Goal: Transaction & Acquisition: Book appointment/travel/reservation

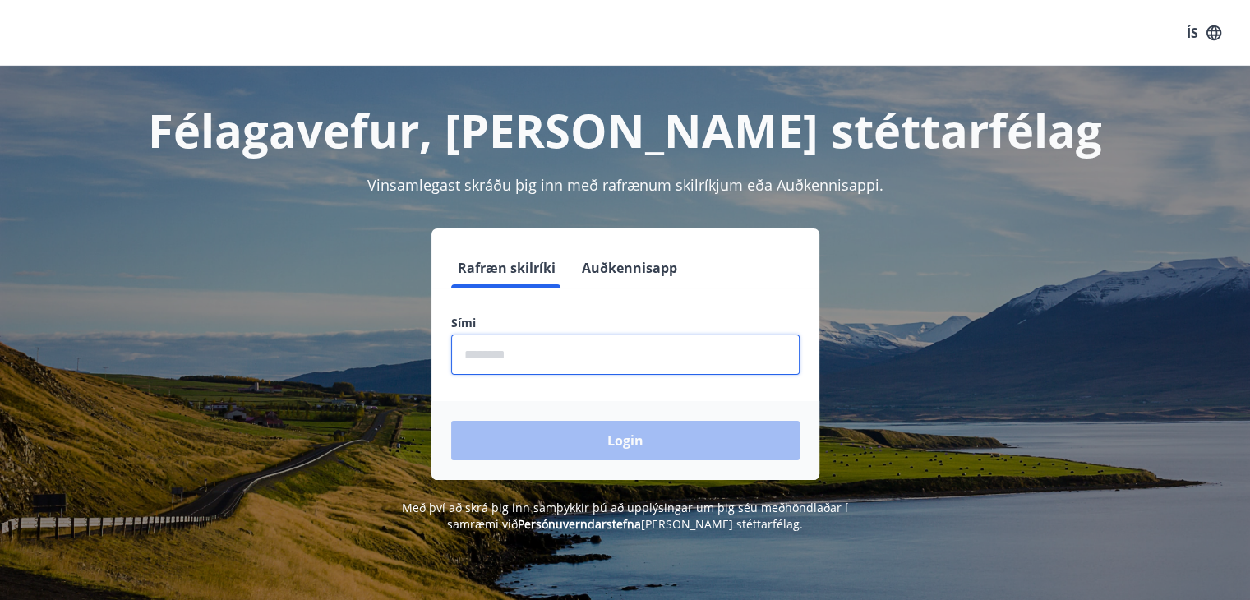
click at [567, 356] on input "phone" at bounding box center [625, 354] width 348 height 40
type input "********"
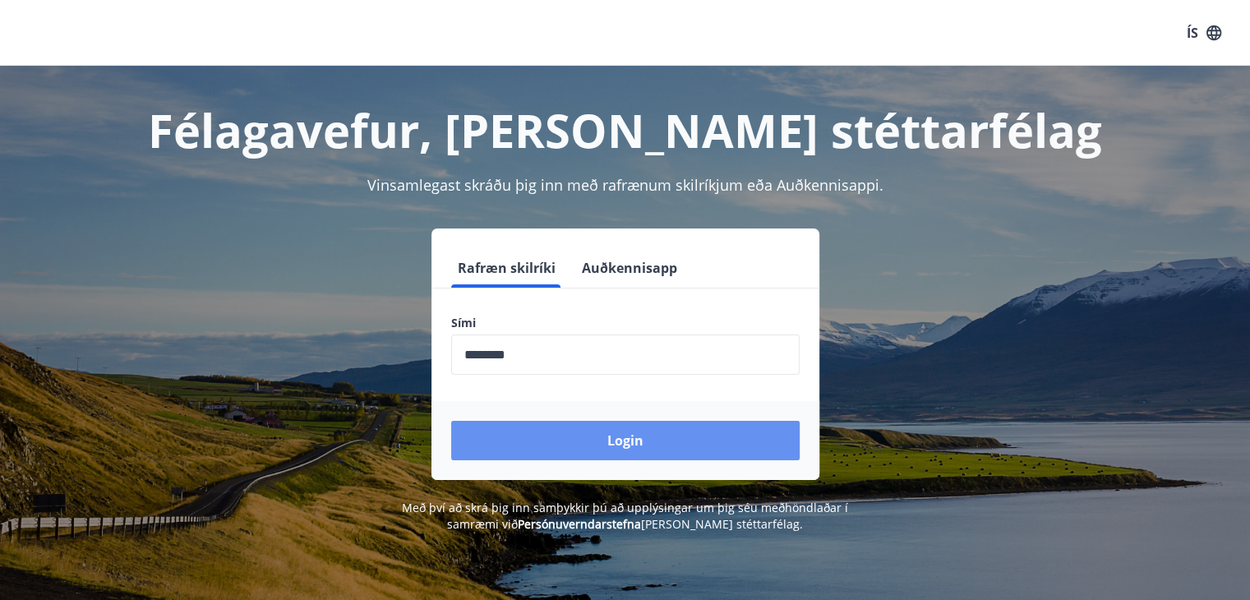
click at [598, 440] on button "Login" at bounding box center [625, 440] width 348 height 39
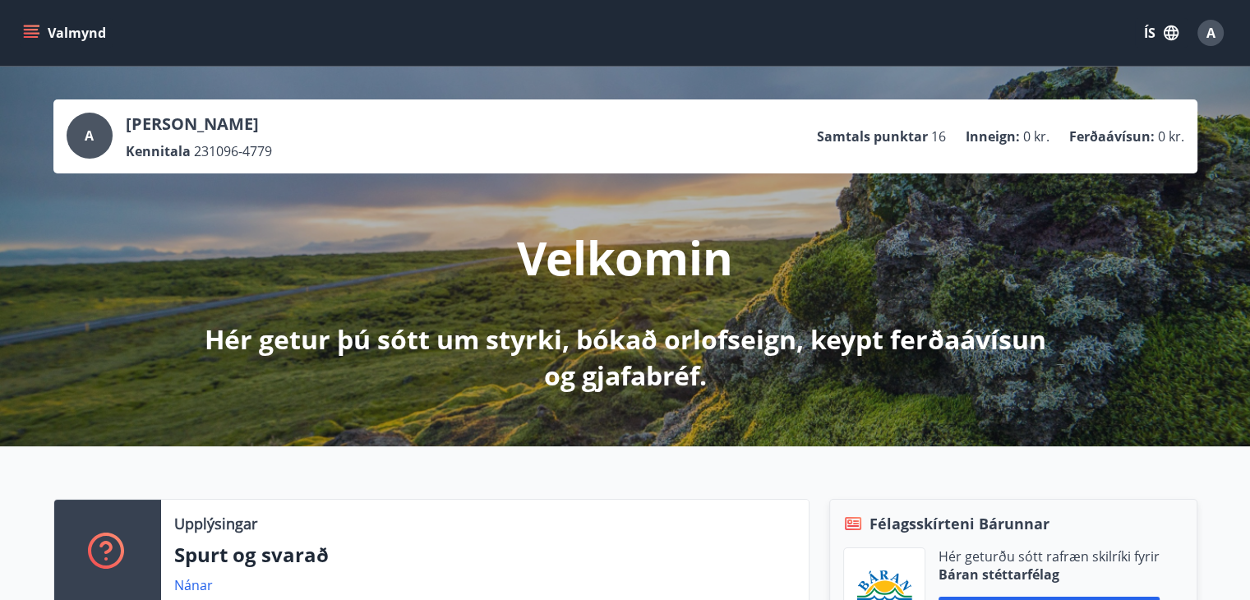
click at [1164, 29] on icon "button" at bounding box center [1170, 32] width 15 height 15
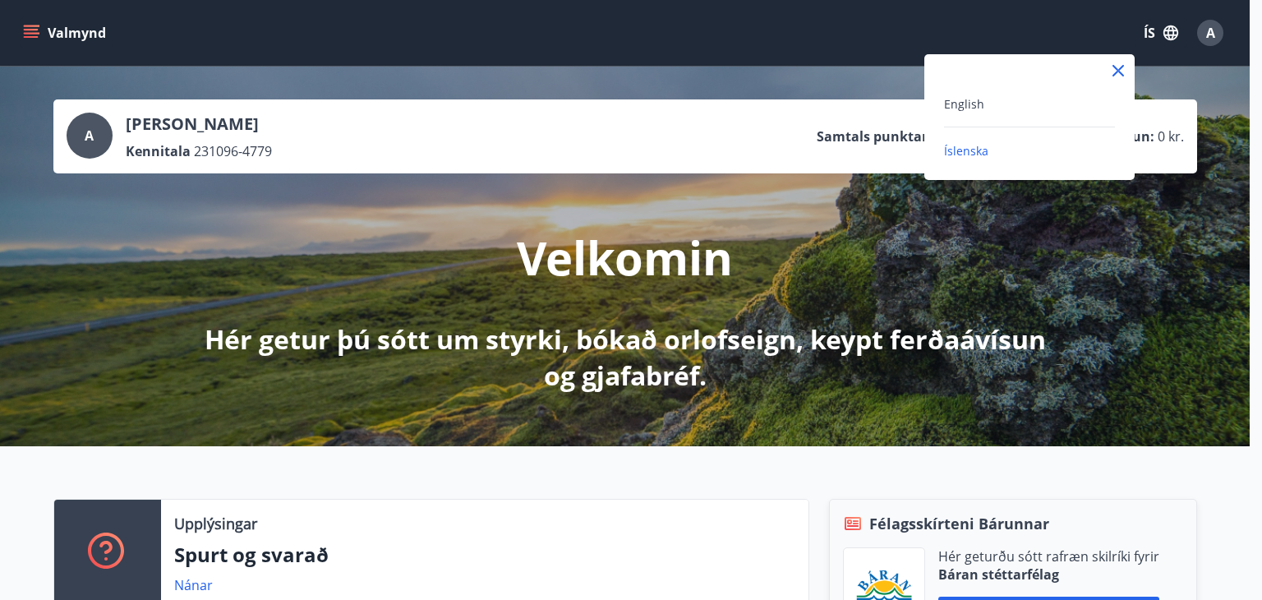
click at [1048, 96] on div "English" at bounding box center [1029, 104] width 171 height 20
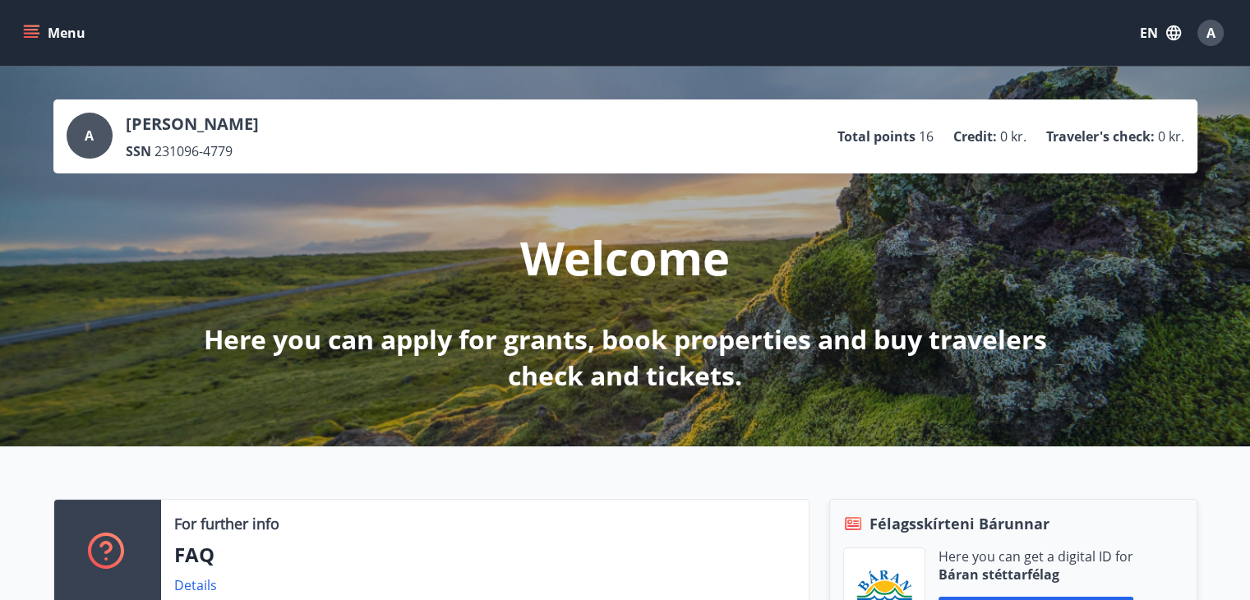
click at [720, 139] on div "A [PERSON_NAME] SSN 231096-4779 Total points 16 Credit : 0 kr. Traveler's check…" at bounding box center [625, 137] width 1117 height 48
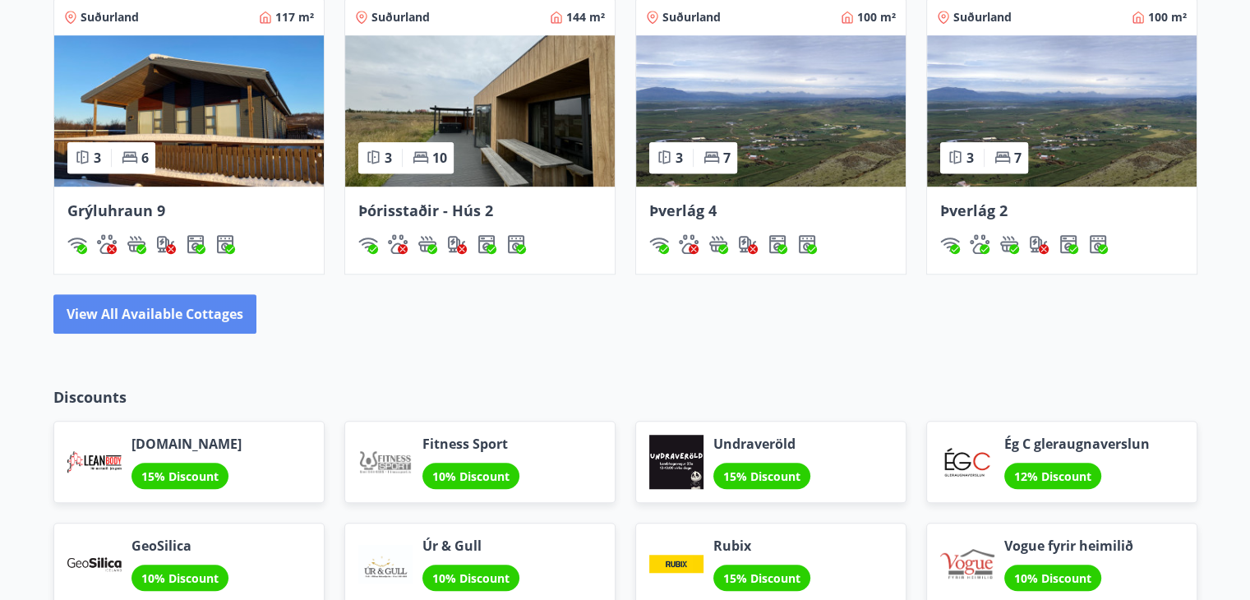
scroll to position [1075, 0]
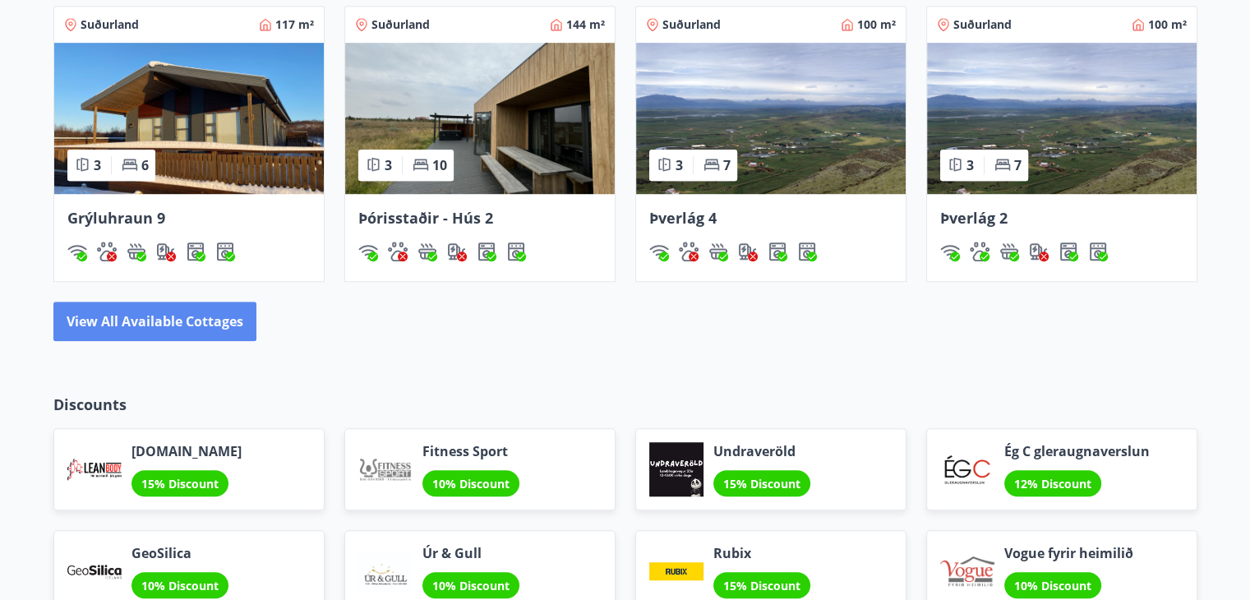
click at [200, 313] on button "View all available cottages" at bounding box center [154, 320] width 203 height 39
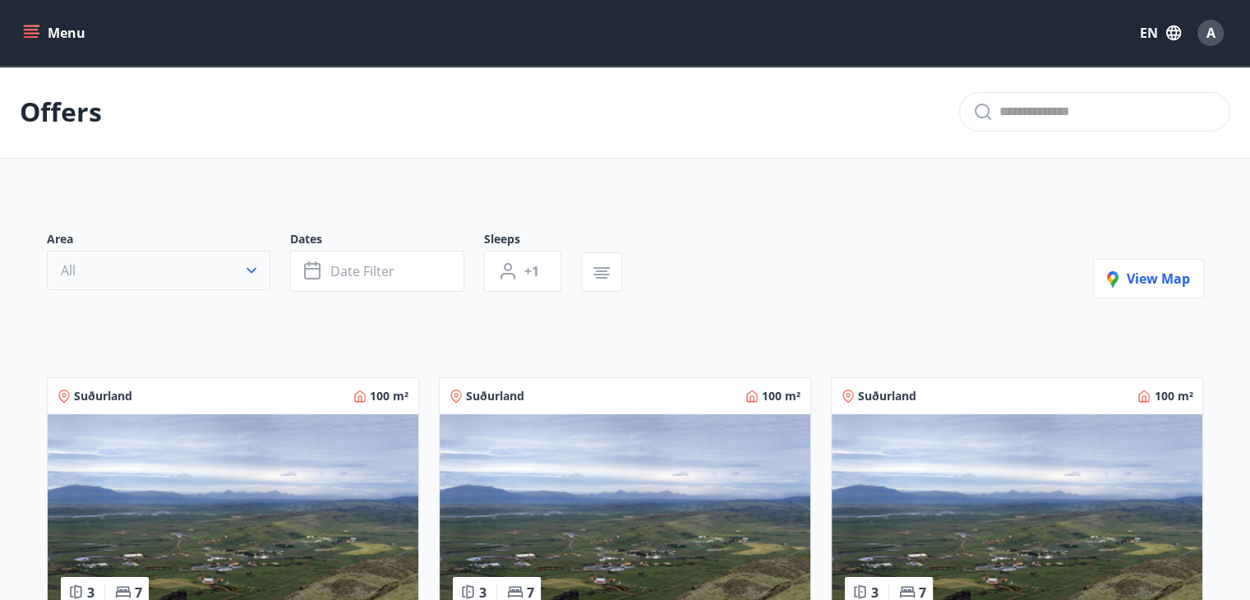
click at [209, 273] on button "All" at bounding box center [158, 270] width 223 height 39
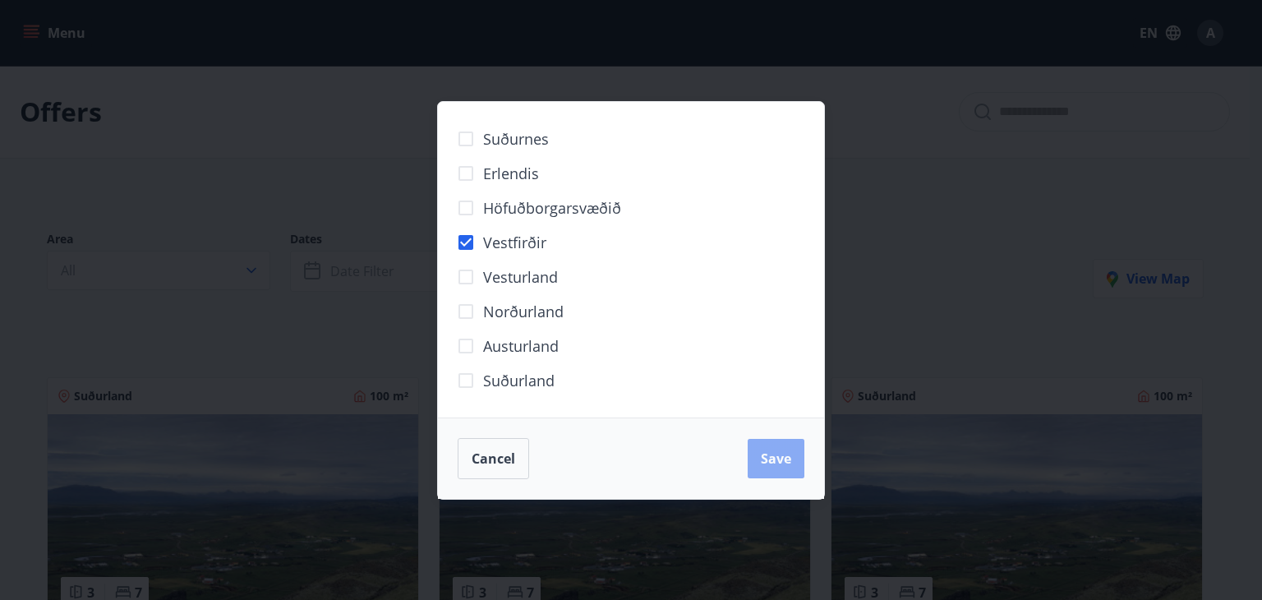
click at [772, 454] on span "Save" at bounding box center [776, 458] width 30 height 18
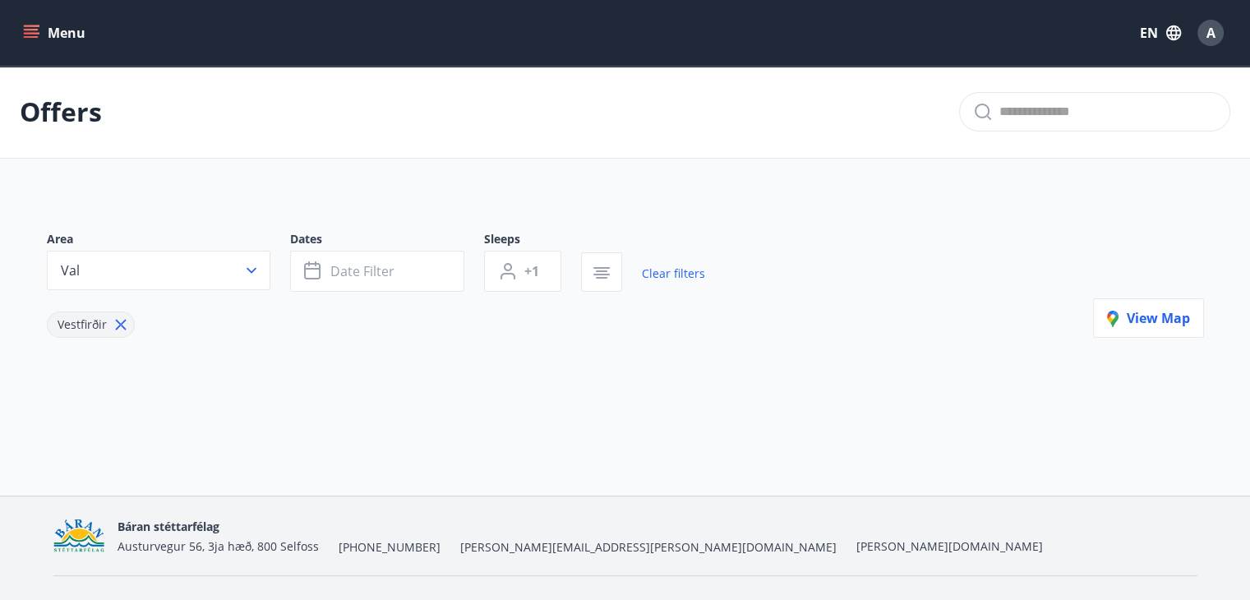
scroll to position [33, 0]
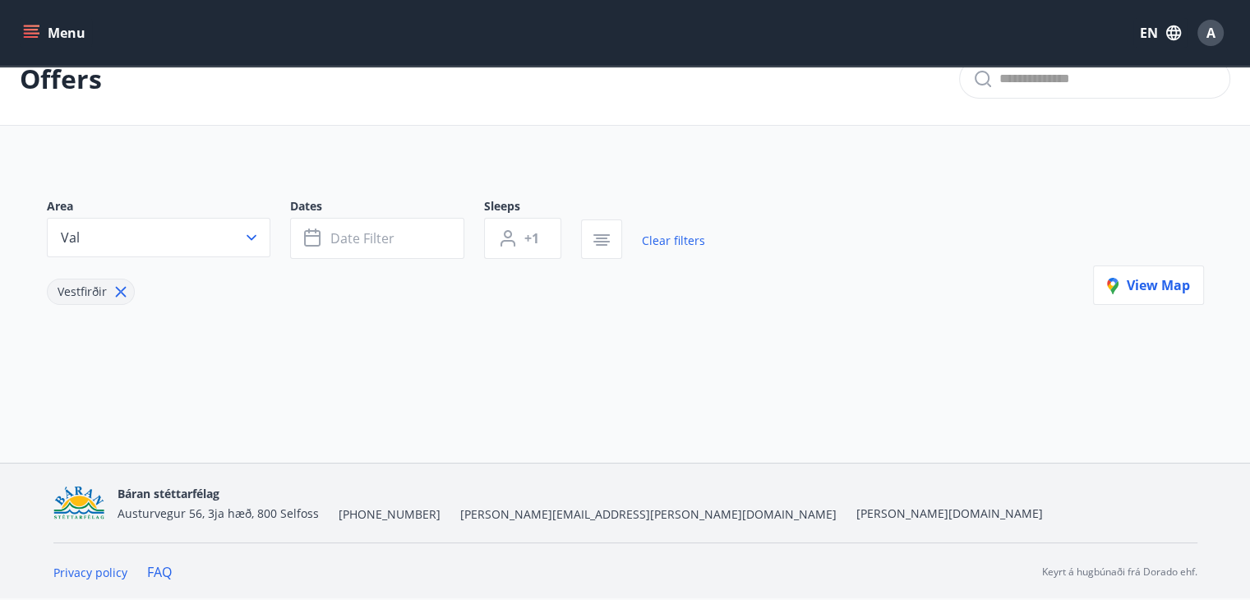
click at [122, 289] on icon at bounding box center [120, 292] width 11 height 11
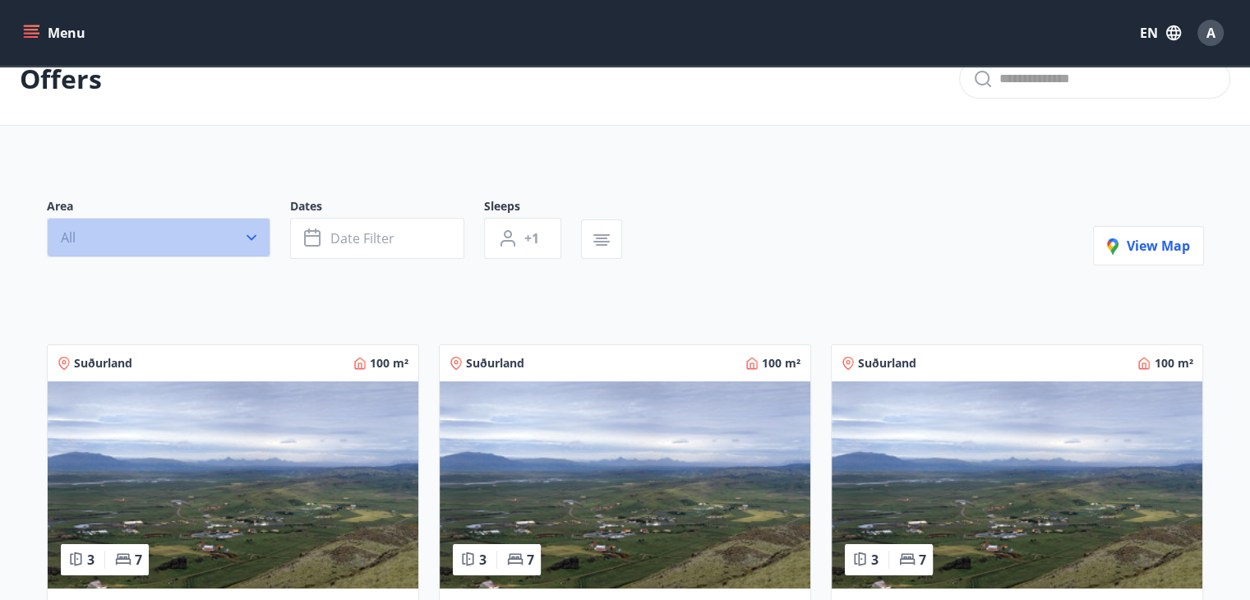
click at [243, 233] on icon "button" at bounding box center [251, 237] width 16 height 16
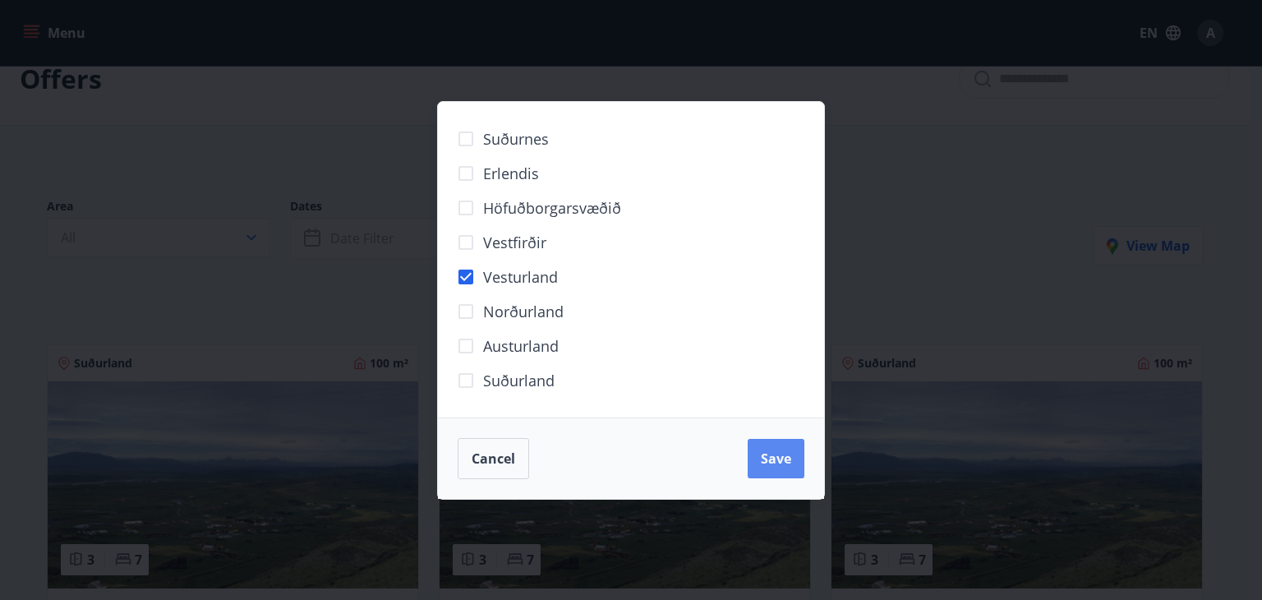
click at [782, 455] on span "Save" at bounding box center [776, 458] width 30 height 18
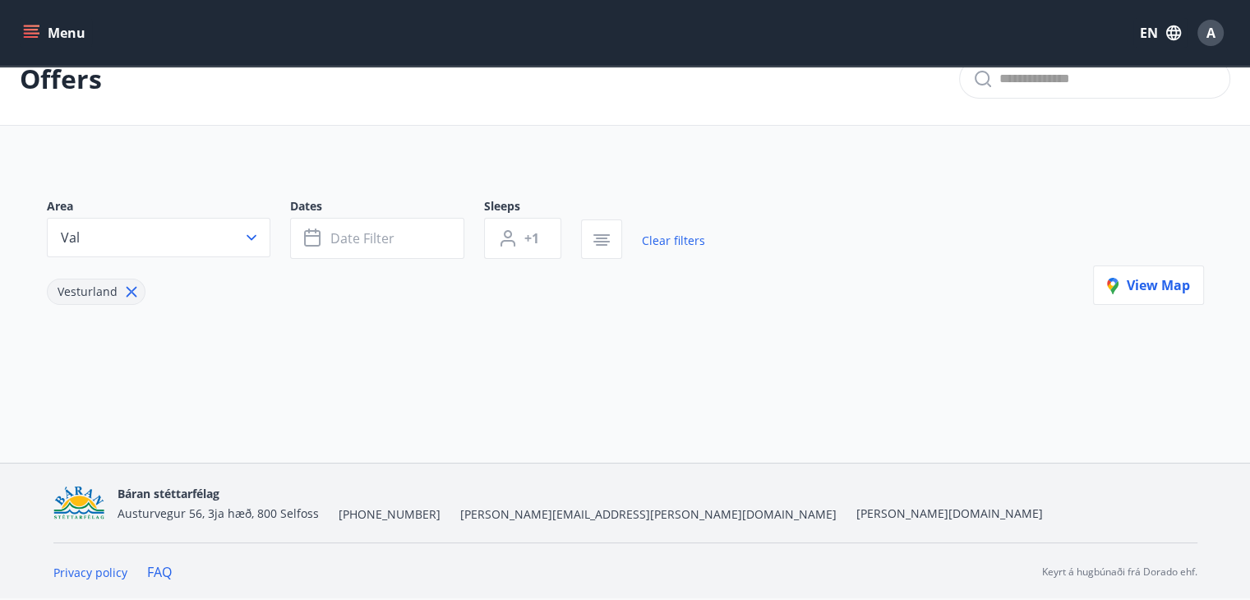
click at [130, 293] on icon at bounding box center [131, 292] width 18 height 18
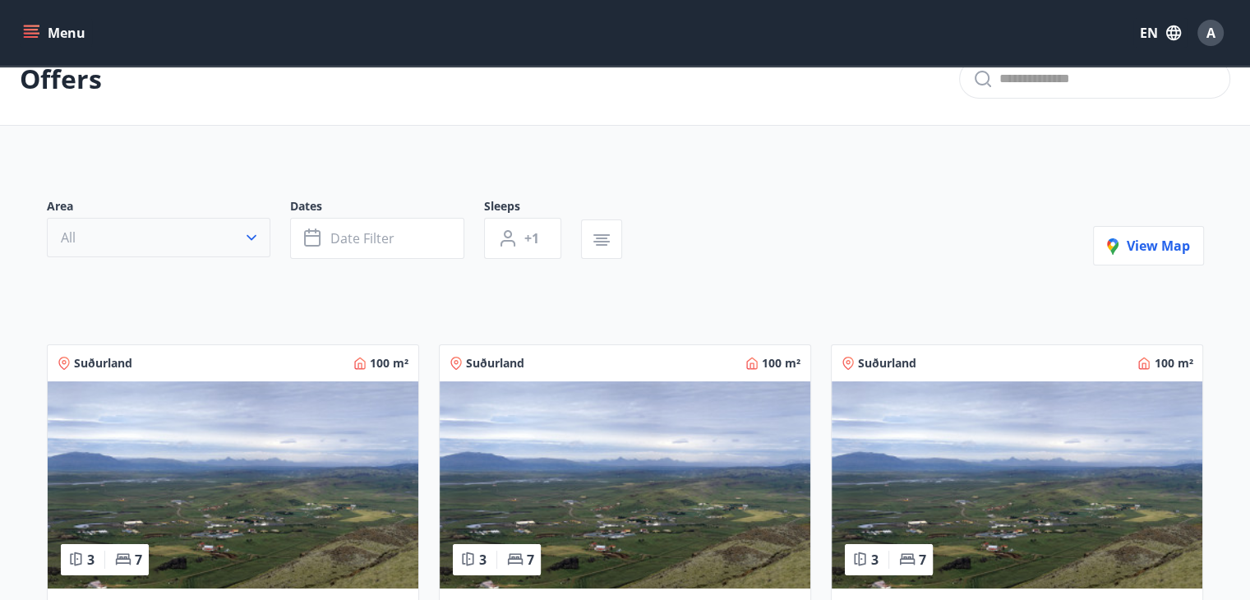
click at [136, 237] on button "All" at bounding box center [158, 237] width 223 height 39
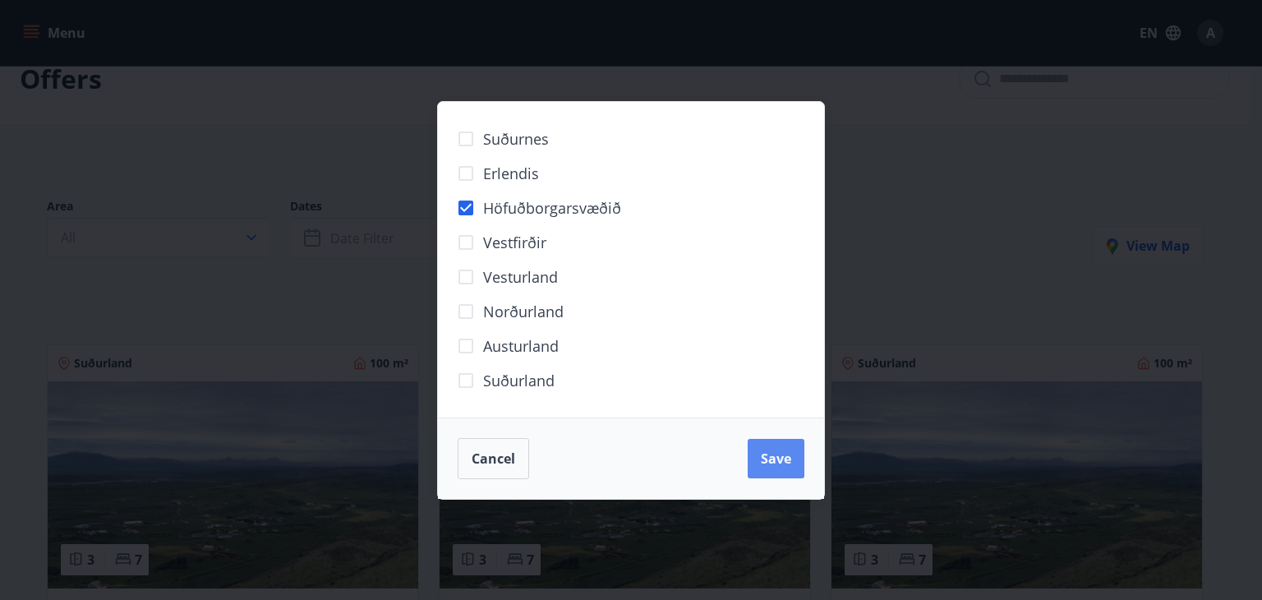
click at [795, 467] on button "Save" at bounding box center [776, 458] width 57 height 39
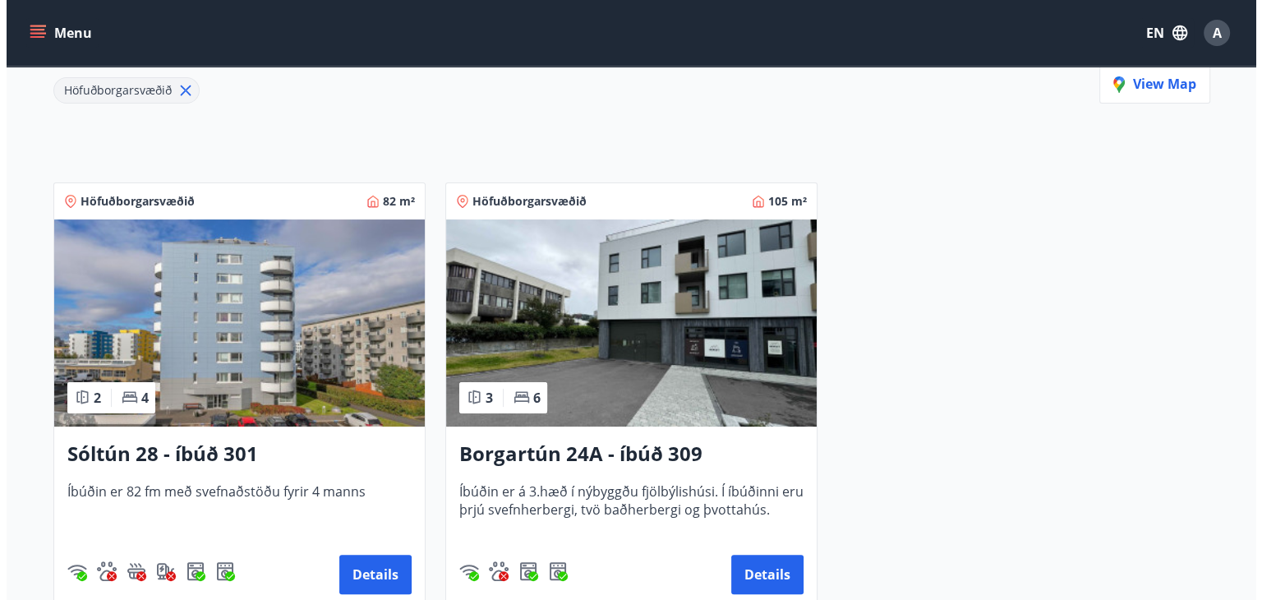
scroll to position [197, 0]
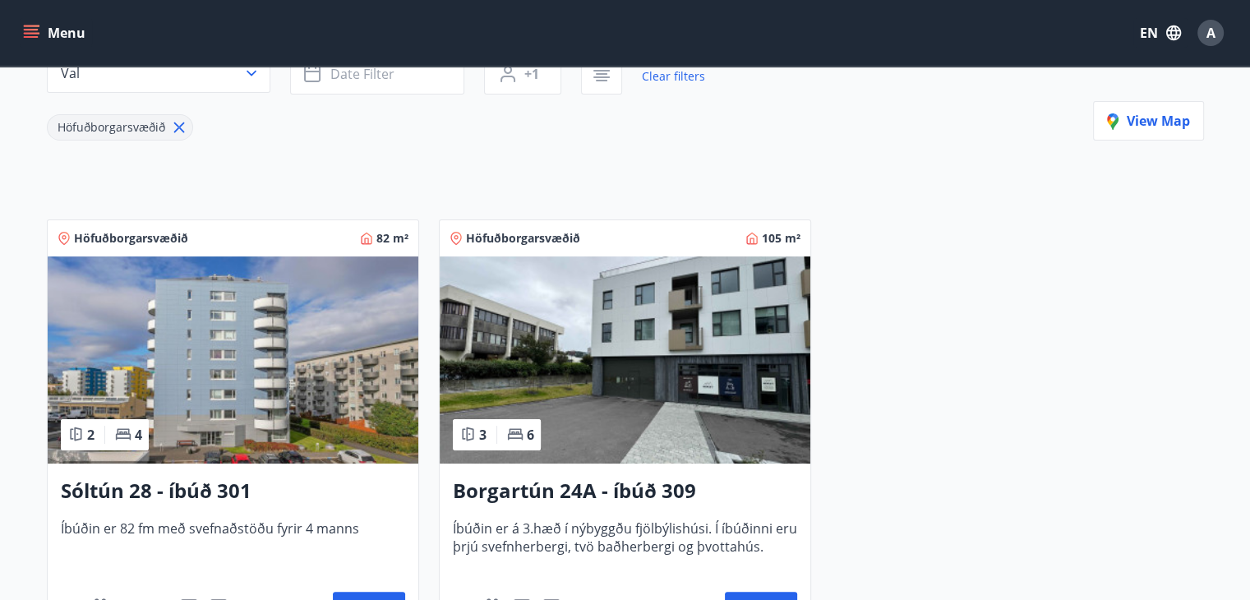
click at [177, 130] on icon at bounding box center [179, 127] width 18 height 18
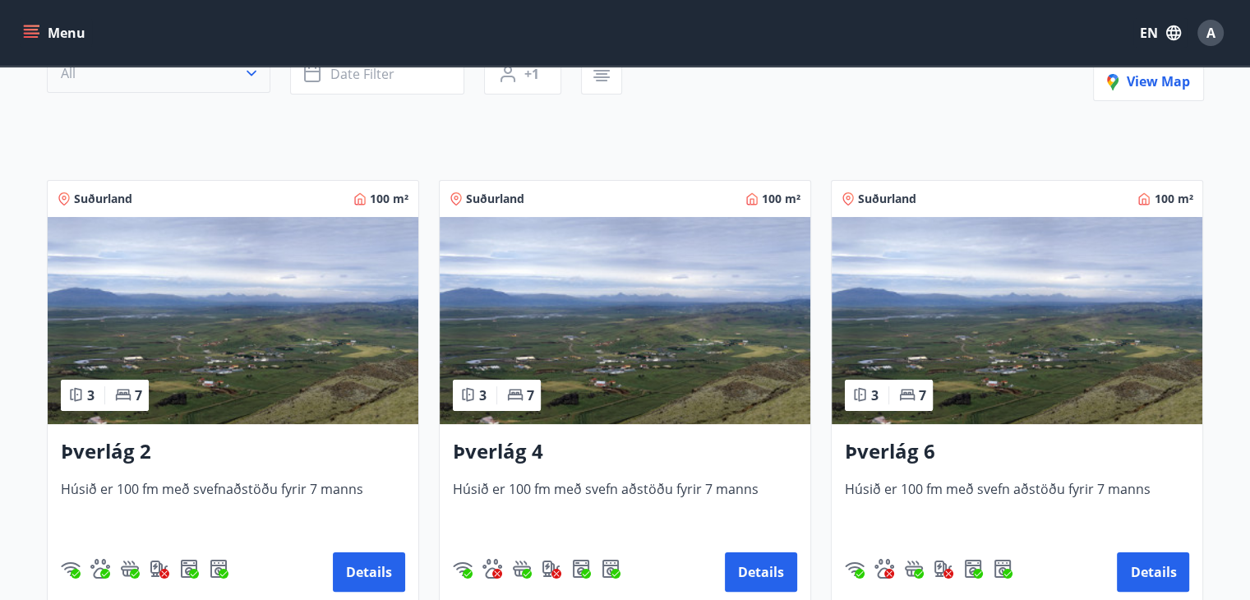
click at [243, 80] on icon "button" at bounding box center [251, 73] width 16 height 16
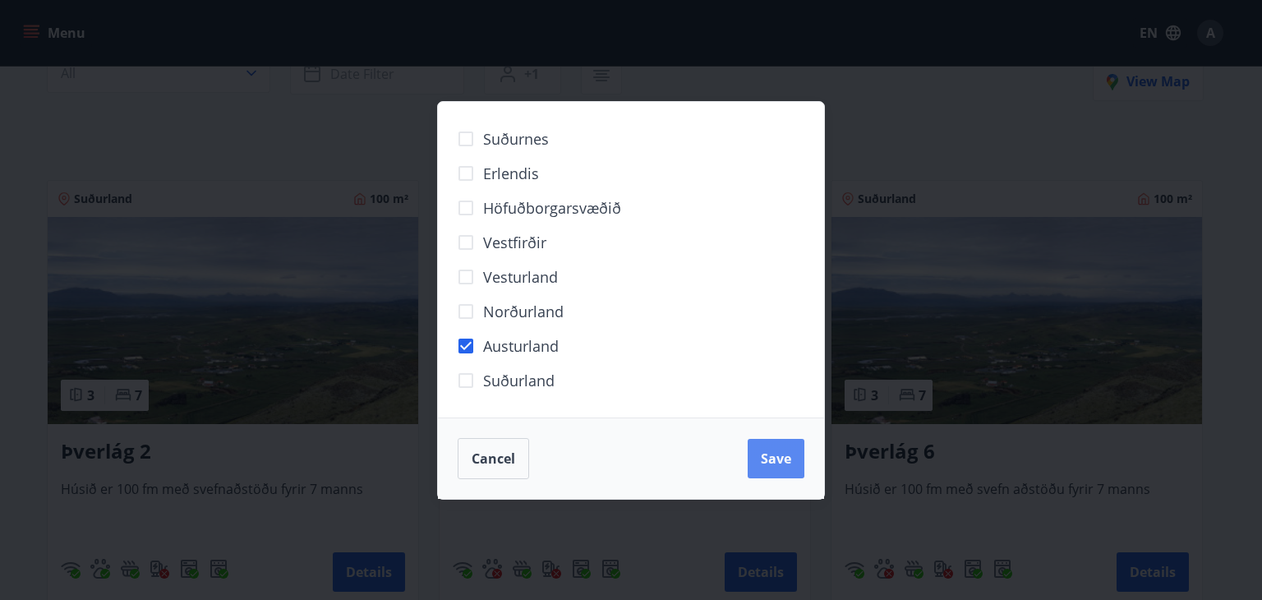
click at [758, 457] on button "Save" at bounding box center [776, 458] width 57 height 39
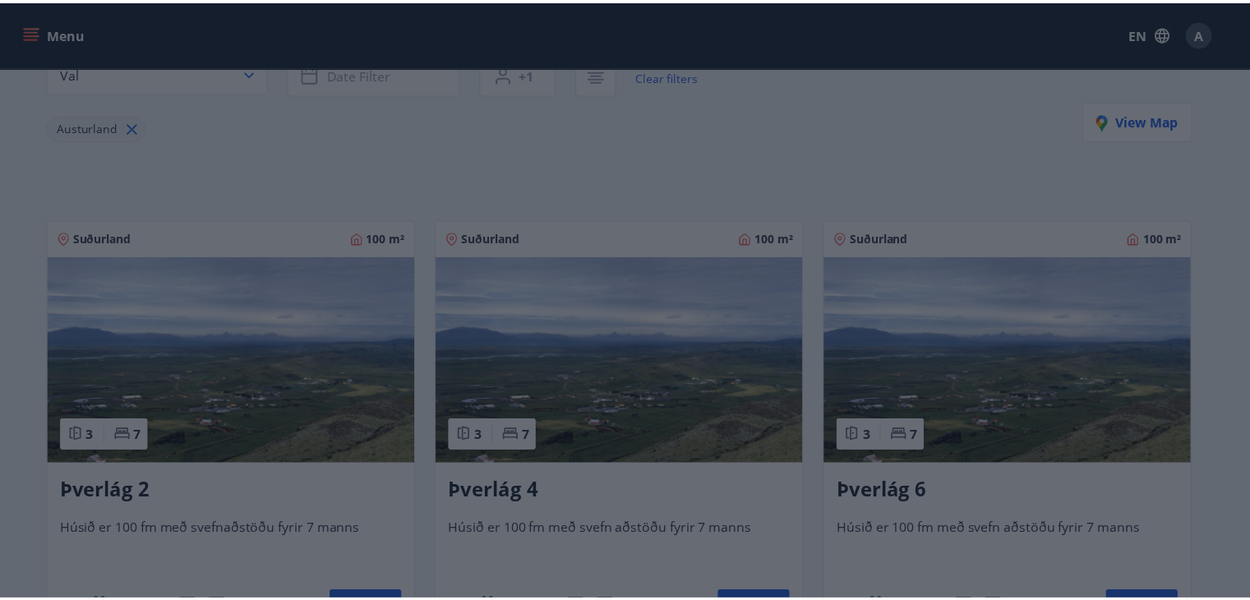
scroll to position [33, 0]
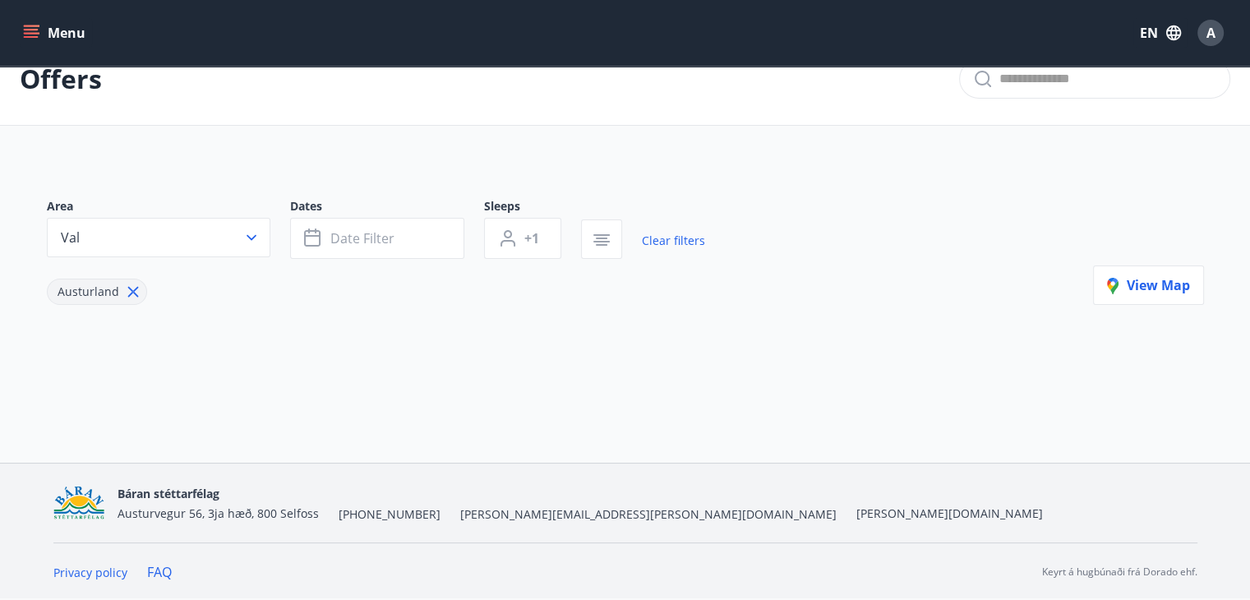
click at [132, 292] on icon at bounding box center [133, 292] width 18 height 18
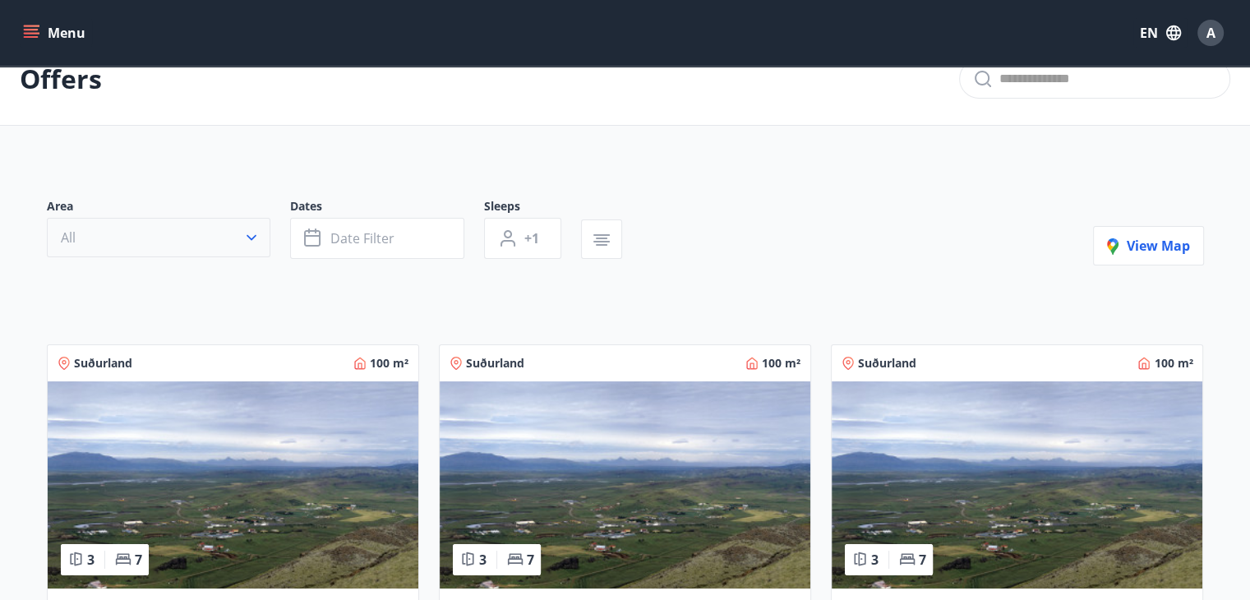
click at [243, 232] on icon "button" at bounding box center [251, 237] width 16 height 16
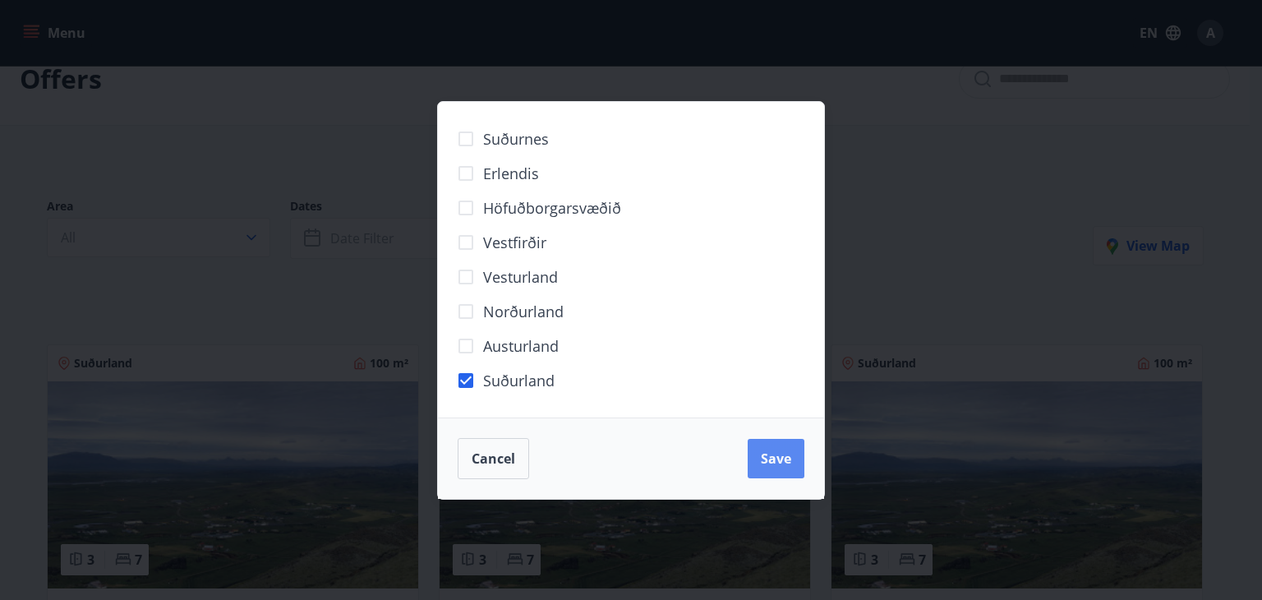
click at [762, 459] on span "Save" at bounding box center [776, 458] width 30 height 18
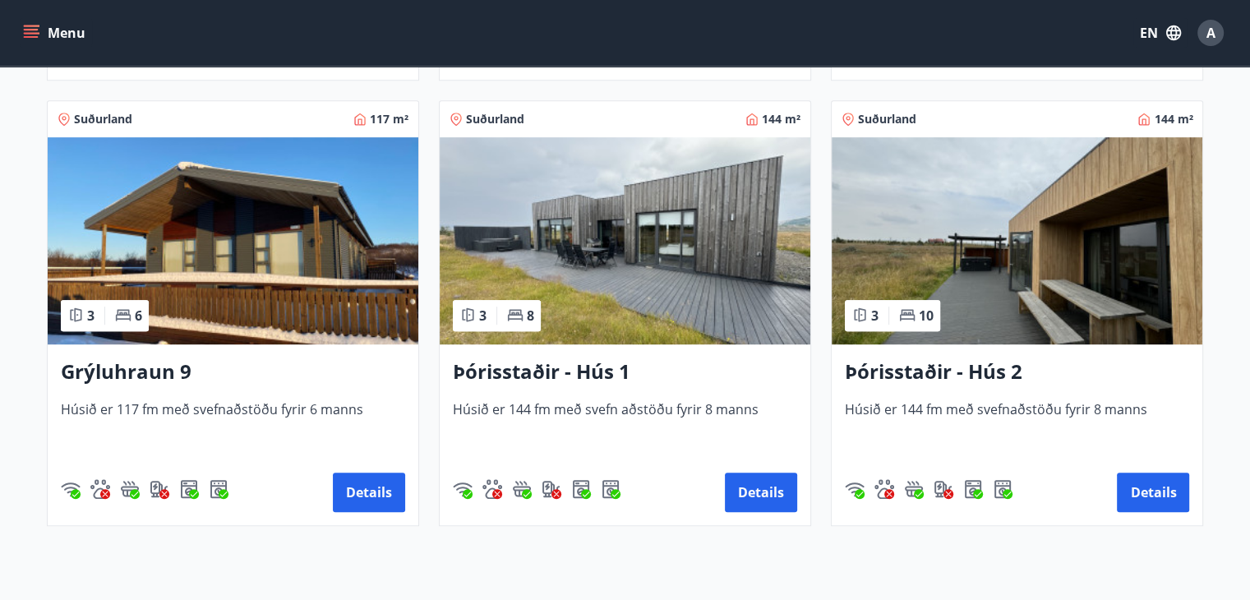
scroll to position [772, 0]
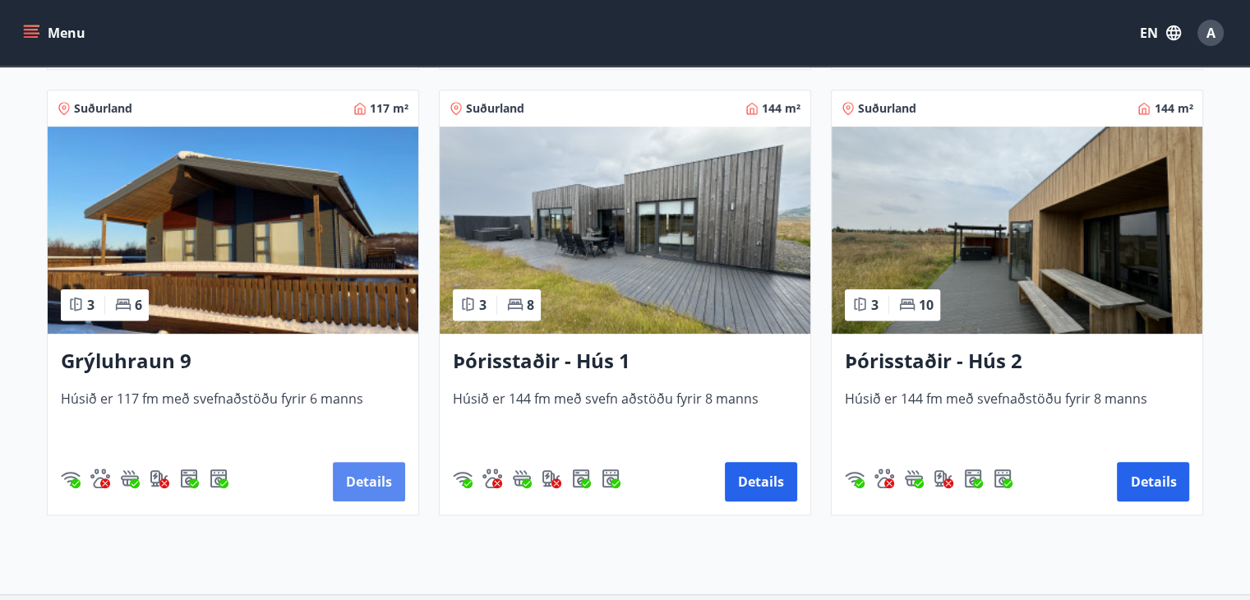
click at [359, 474] on button "Details" at bounding box center [369, 481] width 72 height 39
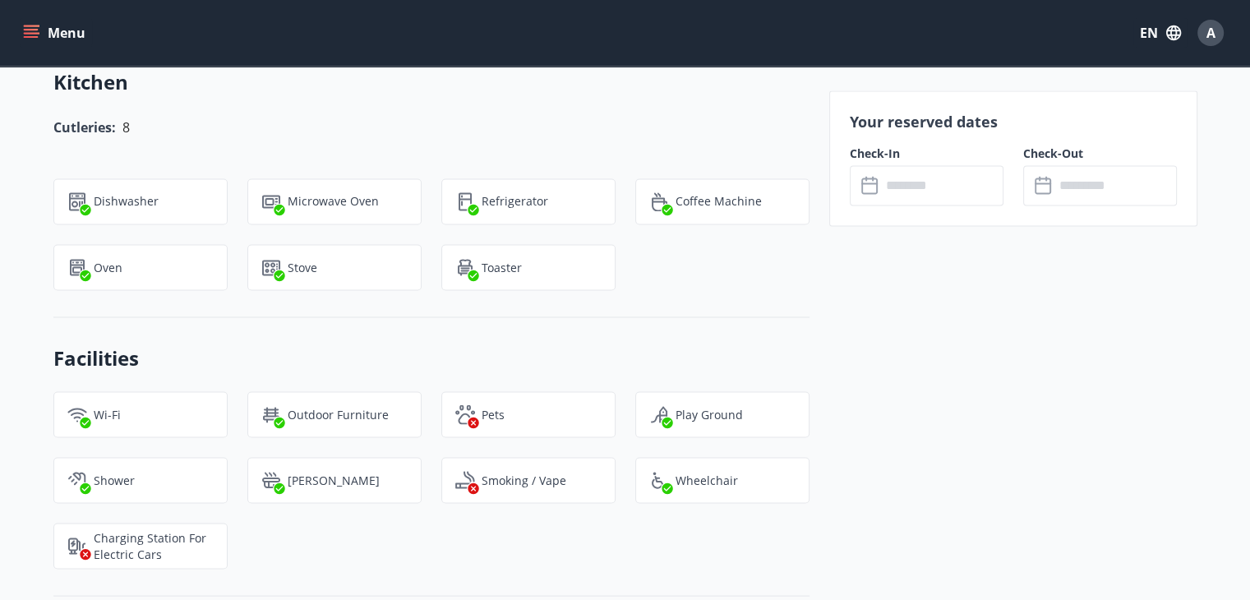
scroll to position [3040, 0]
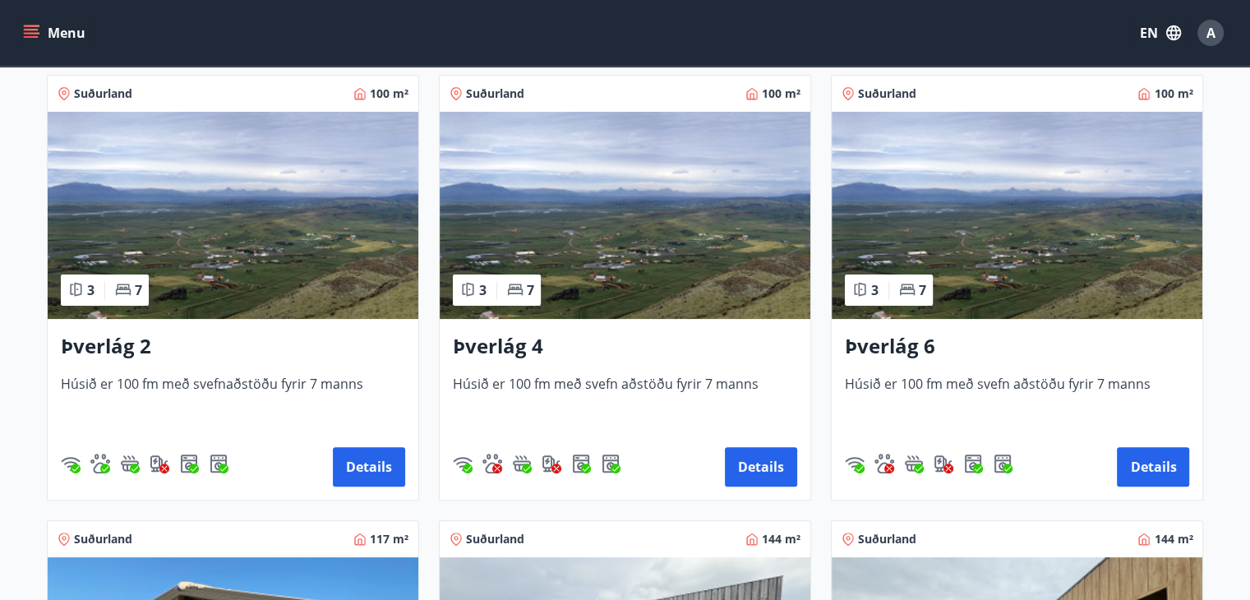
scroll to position [246, 0]
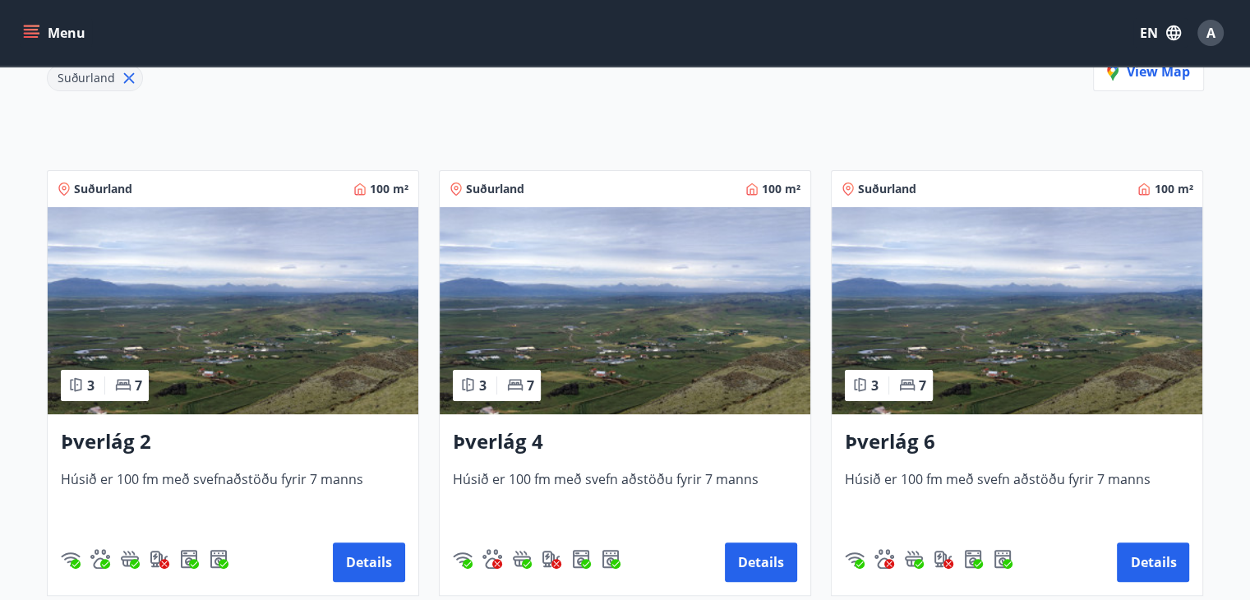
click at [269, 315] on img at bounding box center [233, 310] width 370 height 207
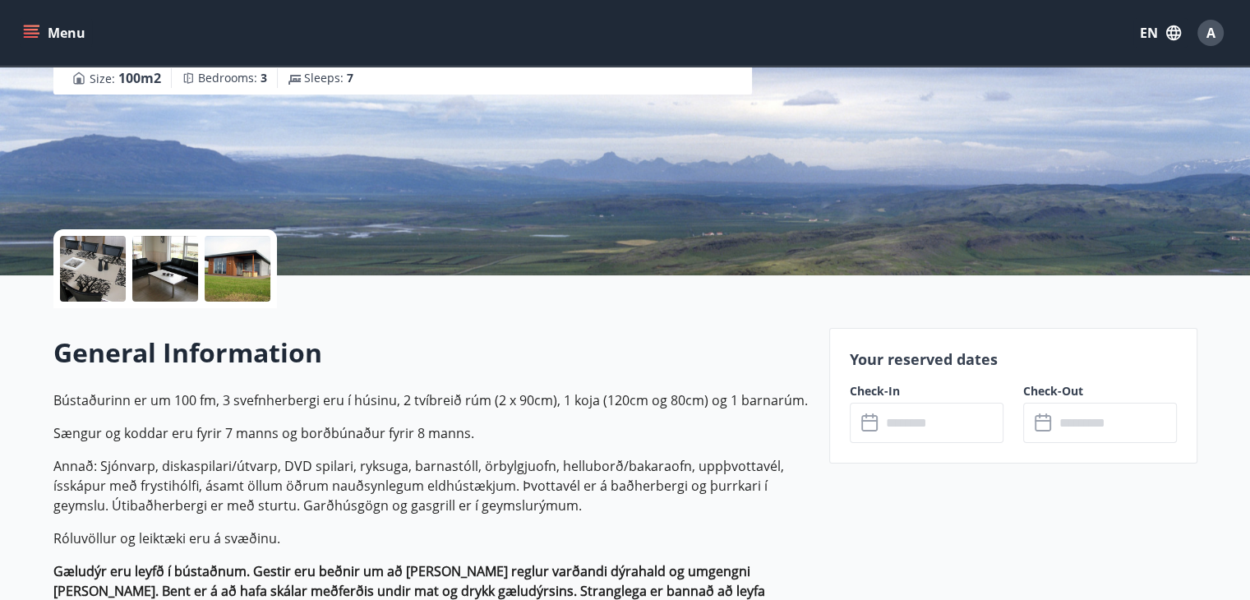
scroll to position [246, 0]
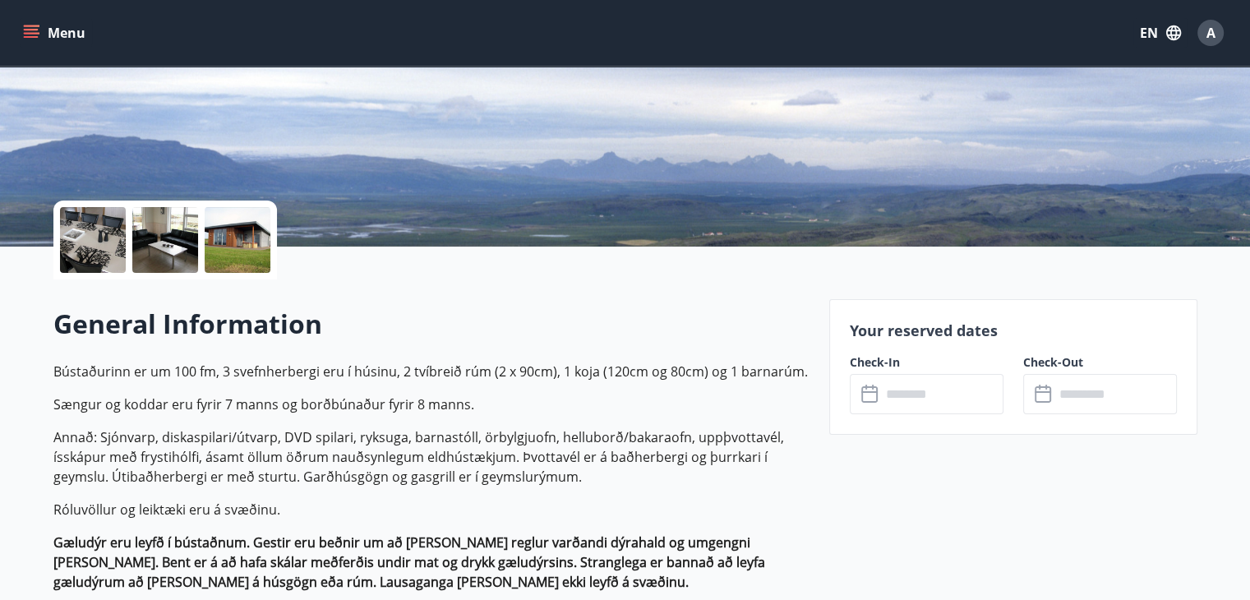
click at [112, 247] on div at bounding box center [93, 240] width 66 height 66
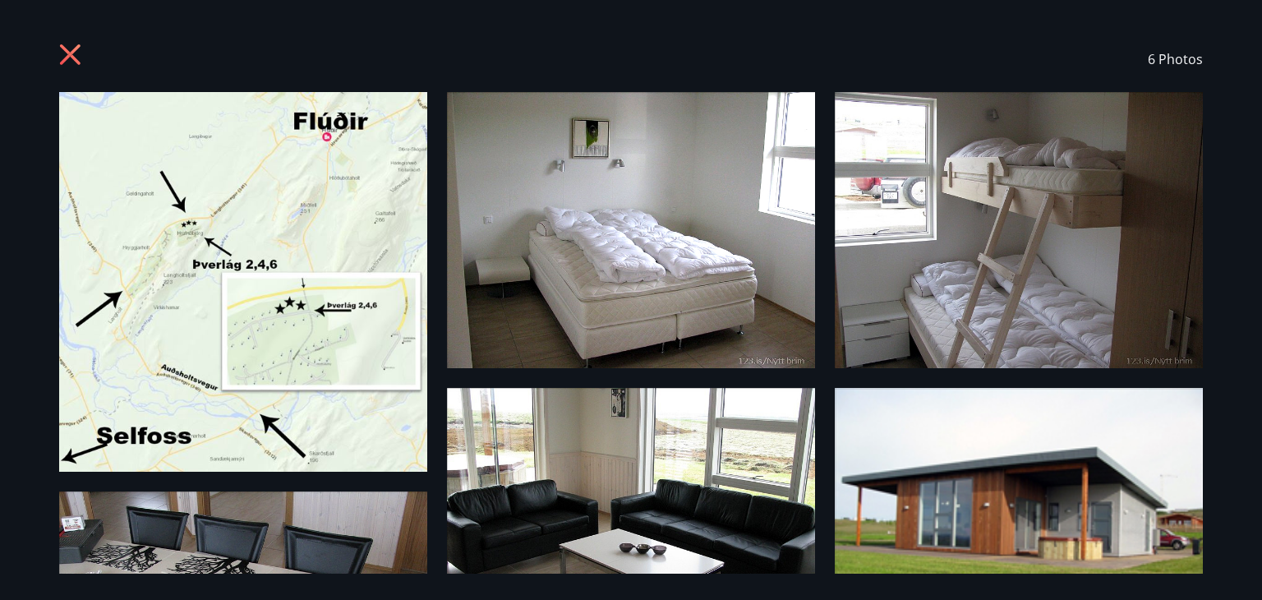
click at [1253, 188] on div "6 Photos" at bounding box center [631, 300] width 1262 height 600
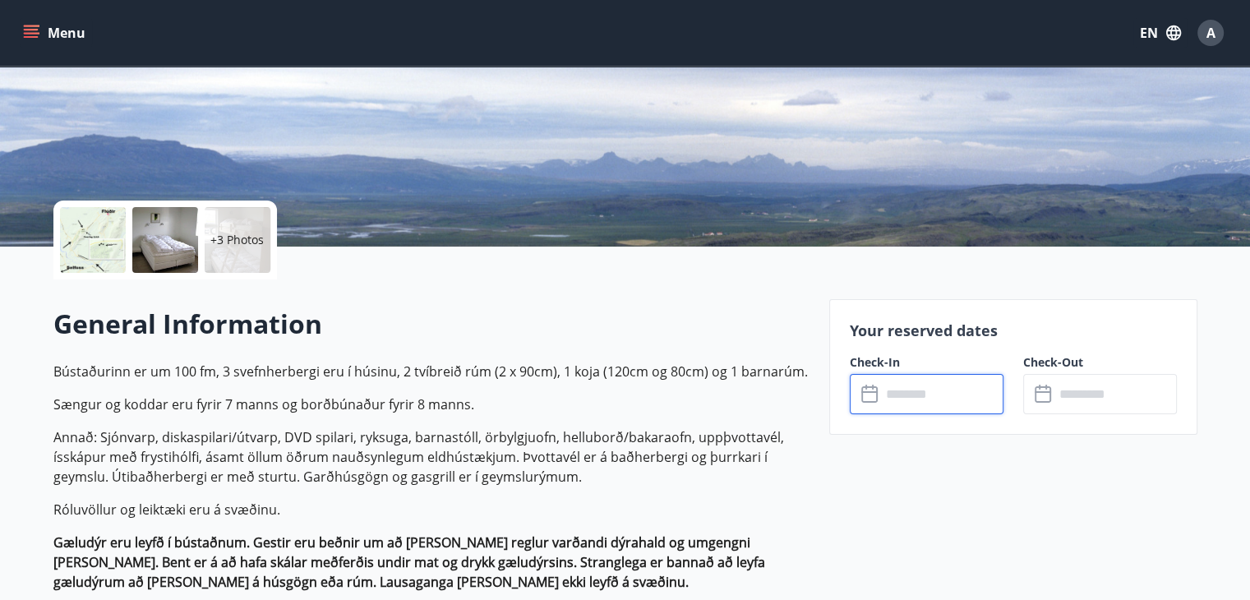
click at [881, 380] on input "text" at bounding box center [942, 394] width 122 height 40
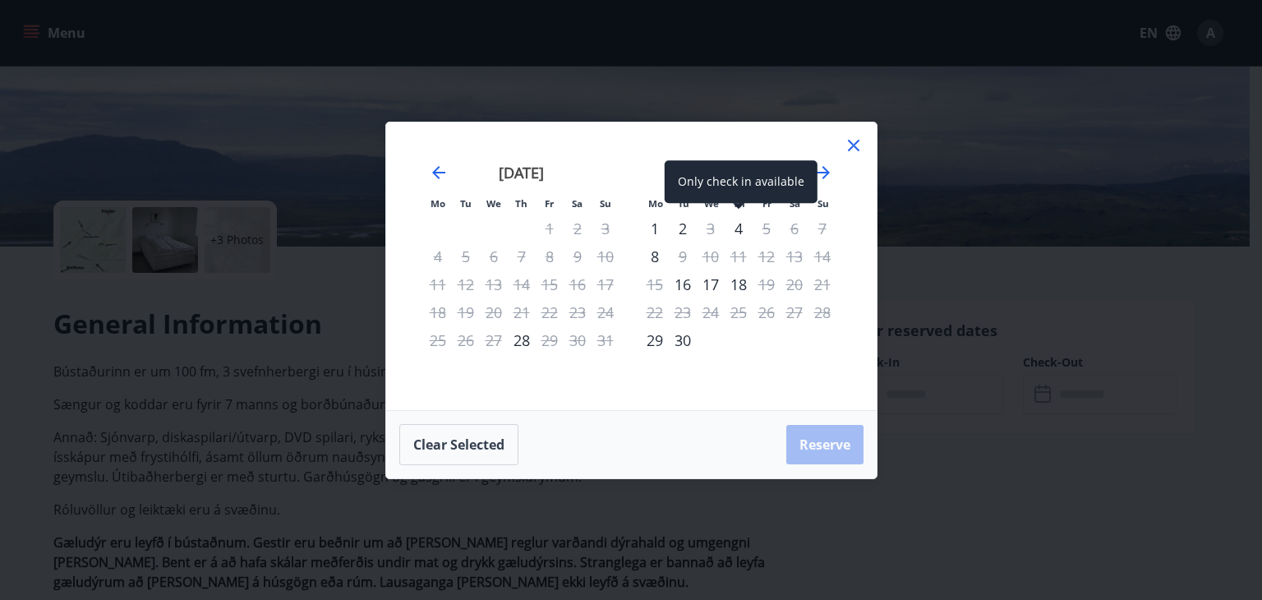
click at [742, 229] on div "4" at bounding box center [739, 228] width 28 height 28
click at [763, 224] on div "5" at bounding box center [766, 228] width 28 height 28
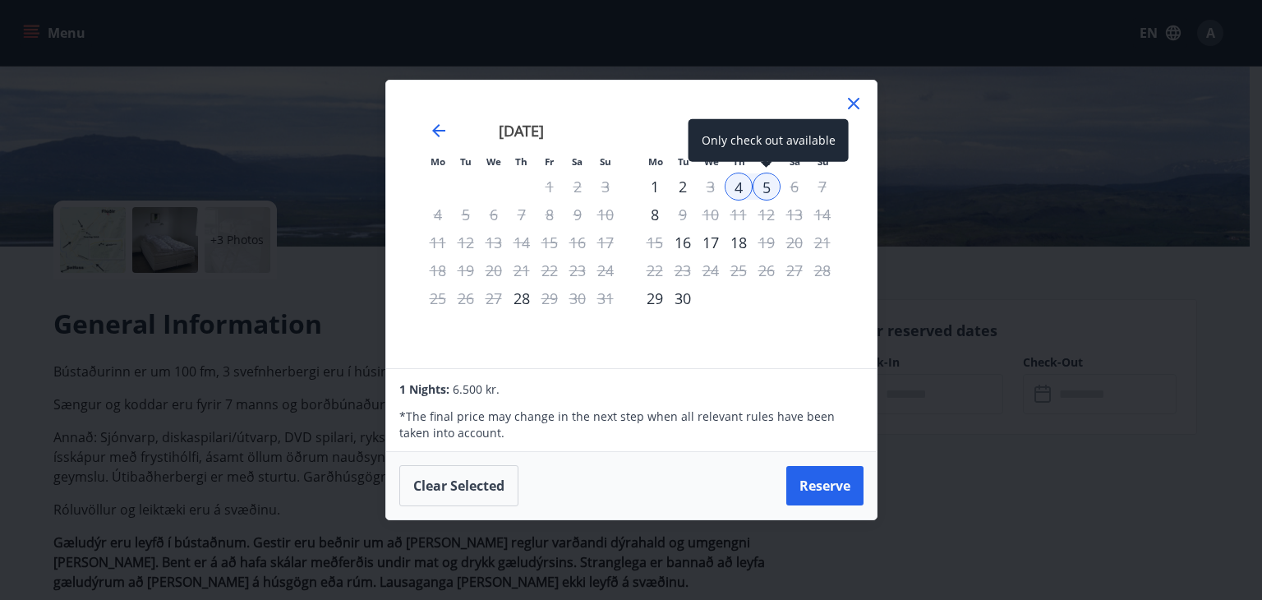
click at [772, 188] on div "5" at bounding box center [766, 187] width 28 height 28
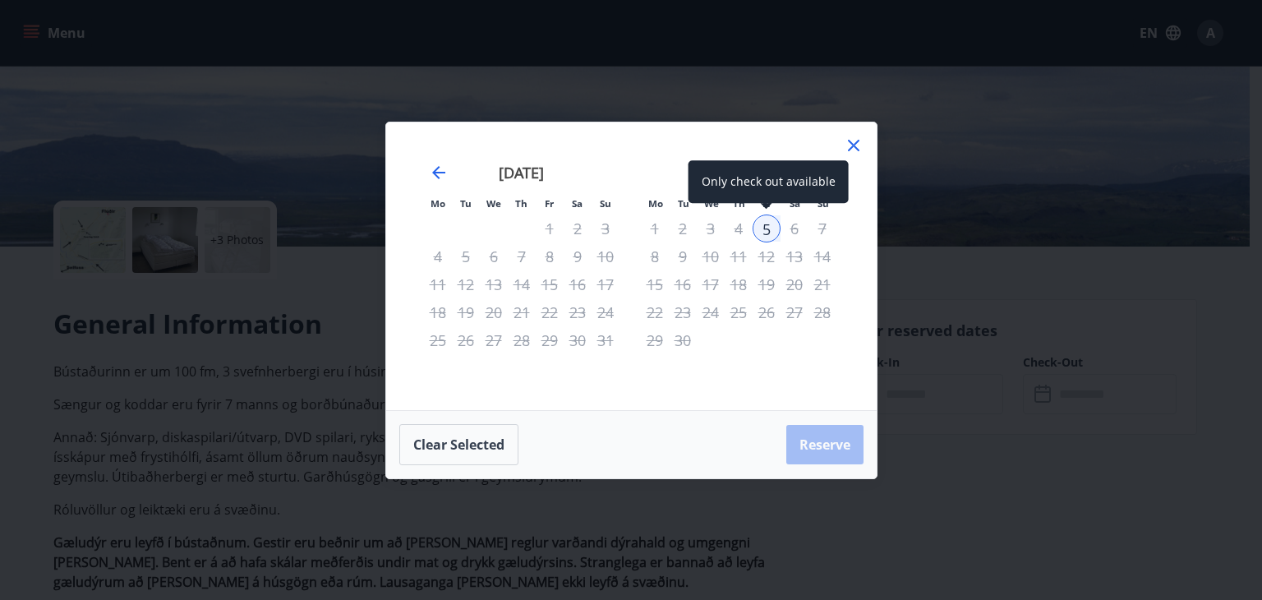
click at [768, 231] on div "5" at bounding box center [766, 228] width 28 height 28
click at [822, 177] on icon "Move forward to switch to the next month." at bounding box center [823, 172] width 13 height 13
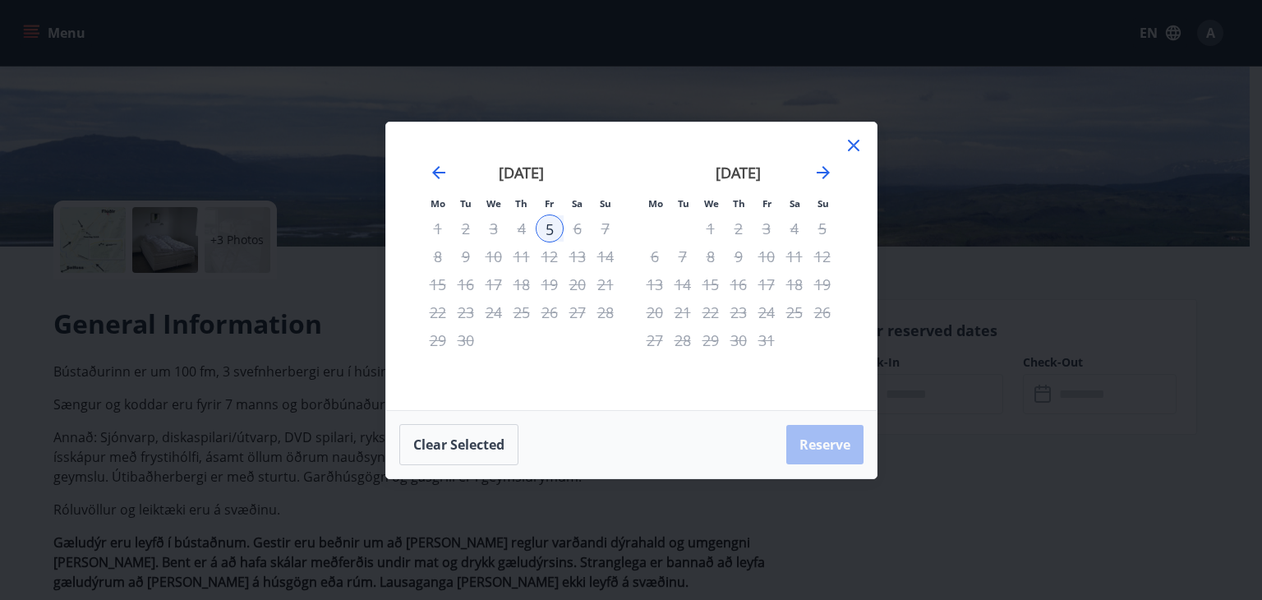
click at [854, 148] on icon at bounding box center [854, 146] width 20 height 20
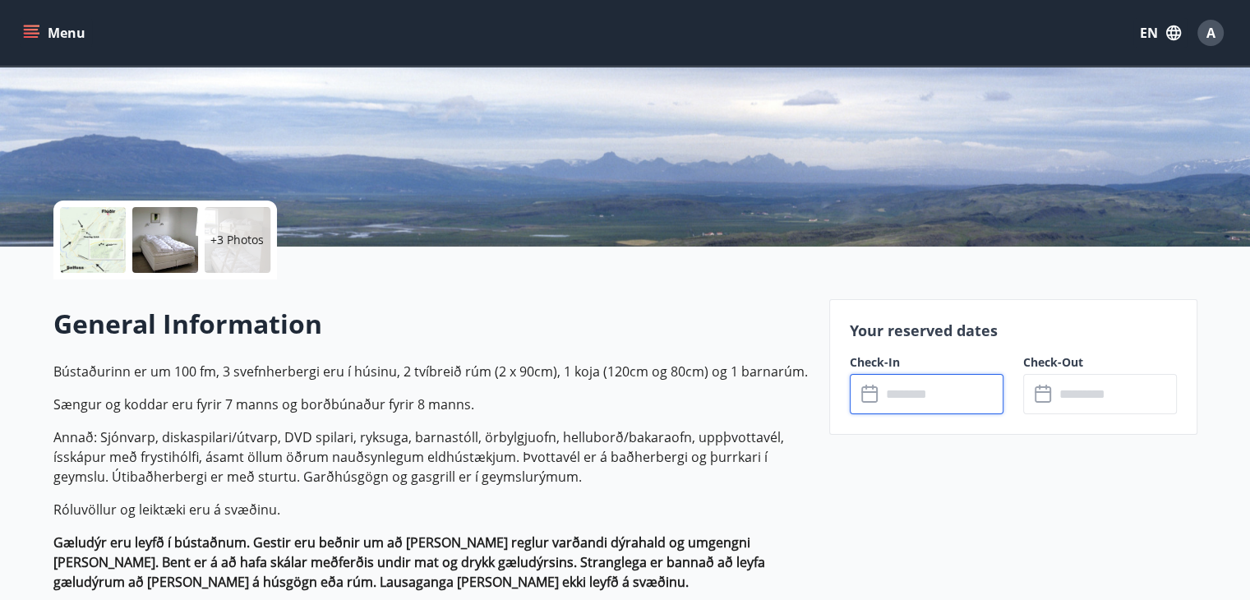
click at [927, 395] on input "text" at bounding box center [942, 394] width 122 height 40
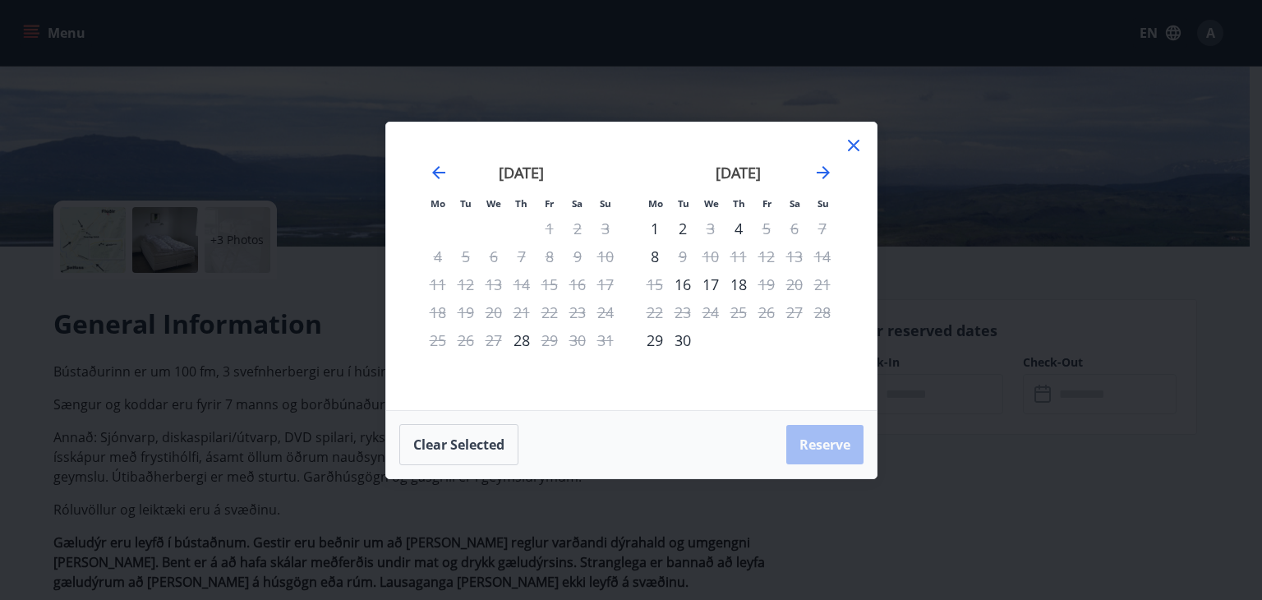
click at [854, 146] on icon at bounding box center [854, 146] width 12 height 12
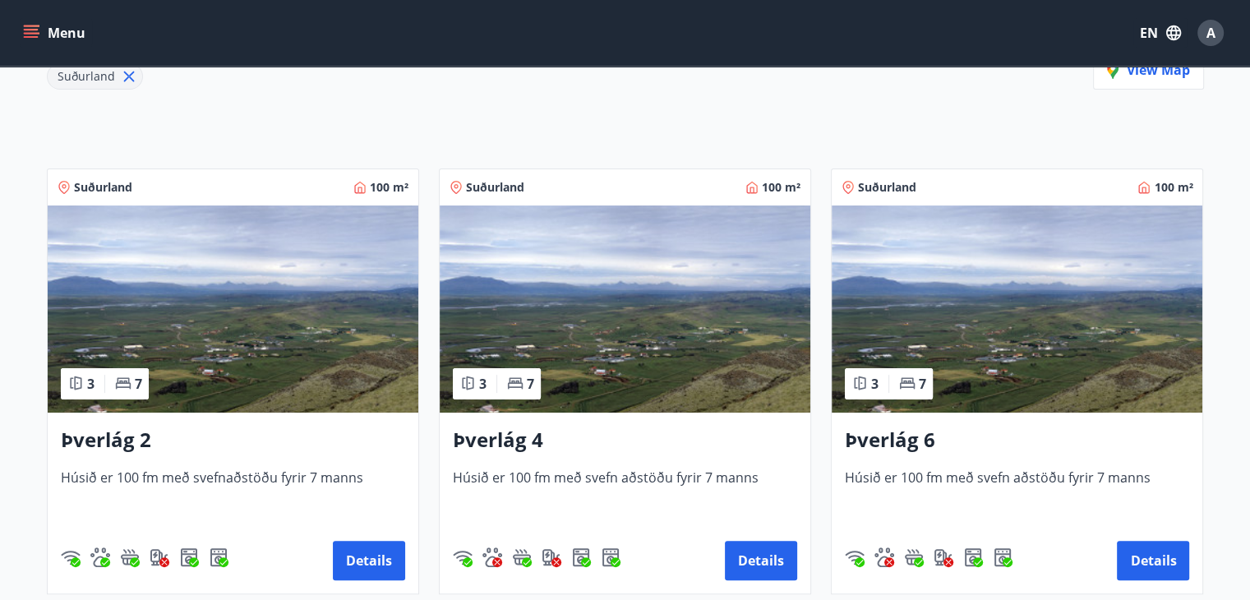
scroll to position [329, 0]
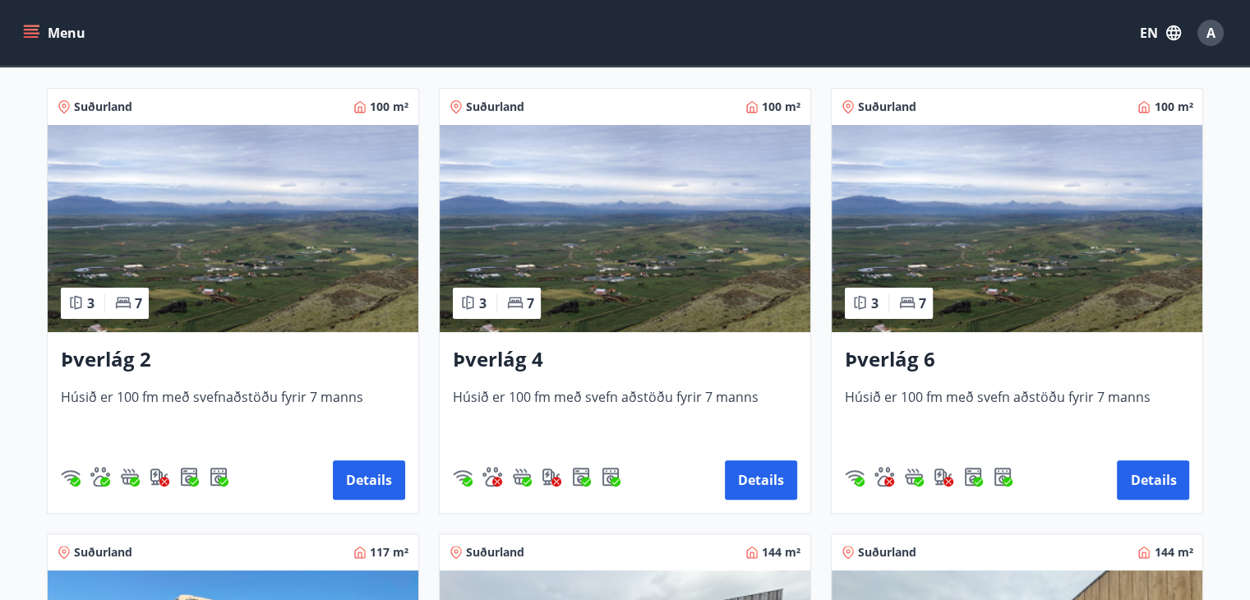
click at [598, 285] on img at bounding box center [625, 228] width 370 height 207
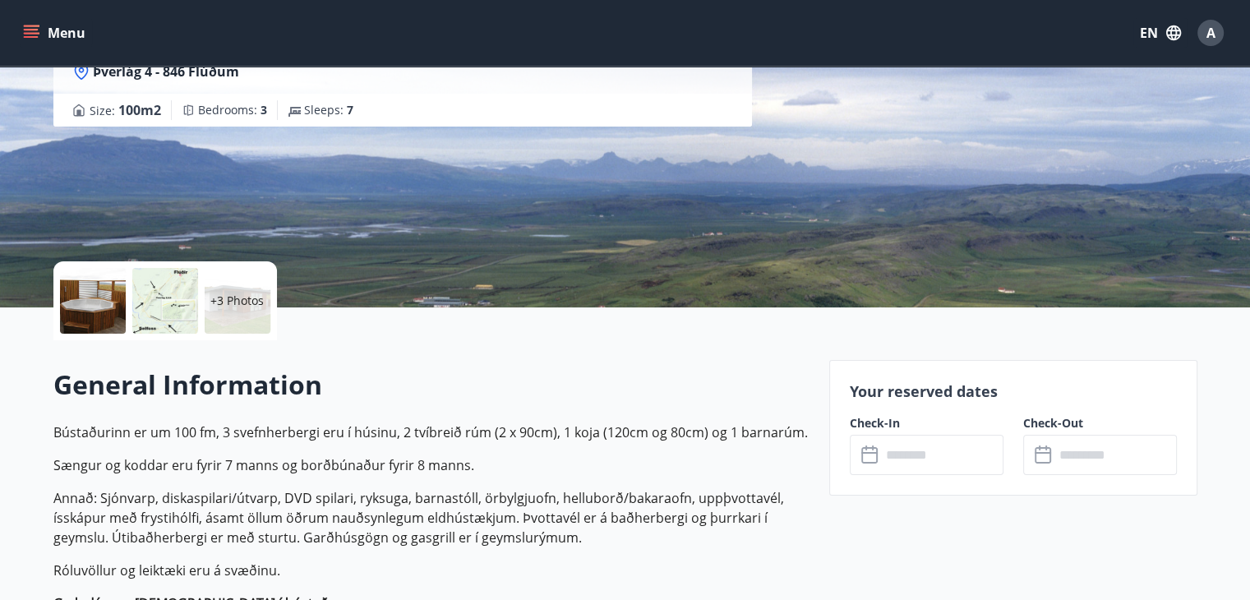
scroll to position [246, 0]
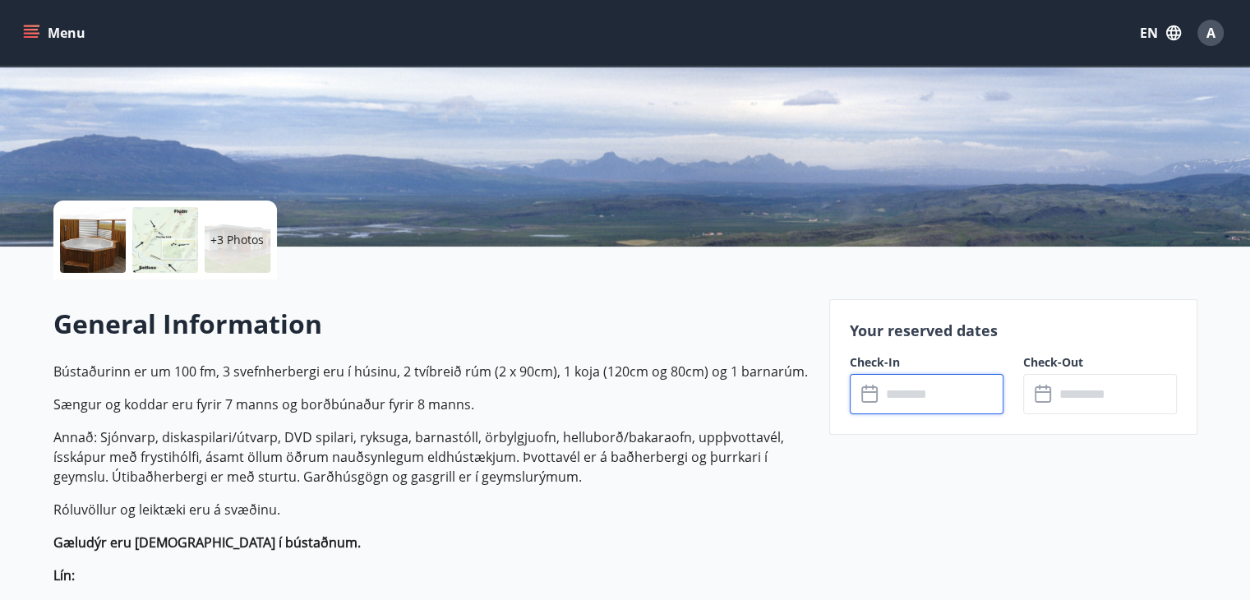
click at [915, 391] on input "text" at bounding box center [942, 394] width 122 height 40
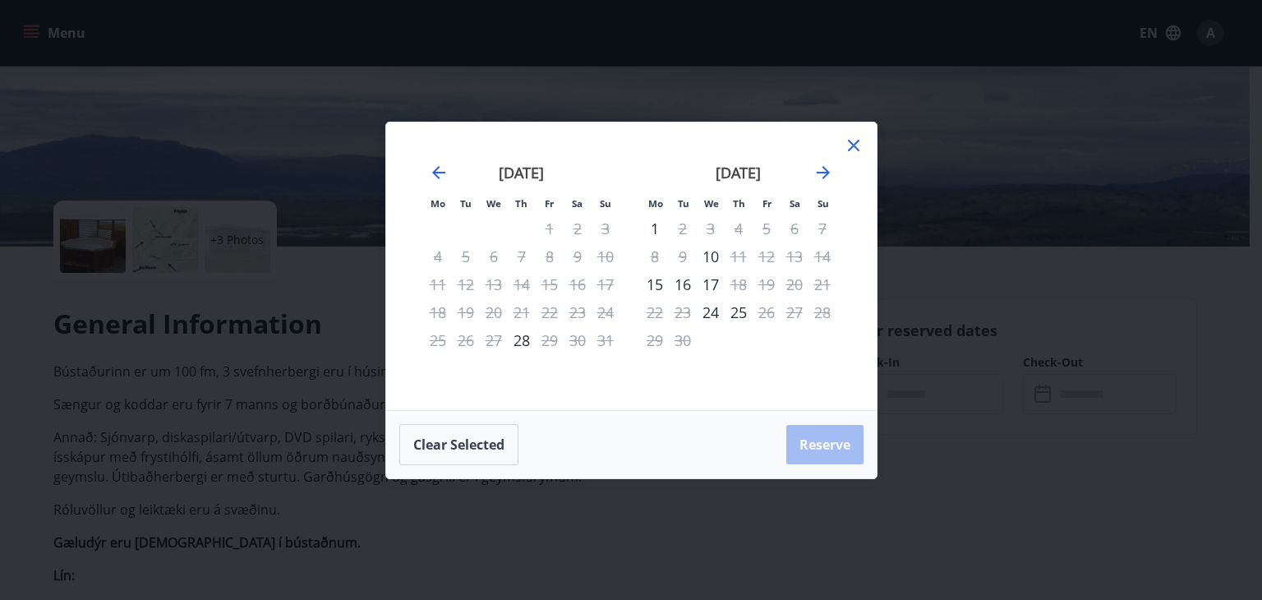
click at [954, 461] on div "Mo Tu We Th Fr Sa Su Mo Tu We Th Fr Sa Su [DATE] 1 2 3 4 5 6 7 8 9 10 11 12 13 …" at bounding box center [631, 300] width 1262 height 600
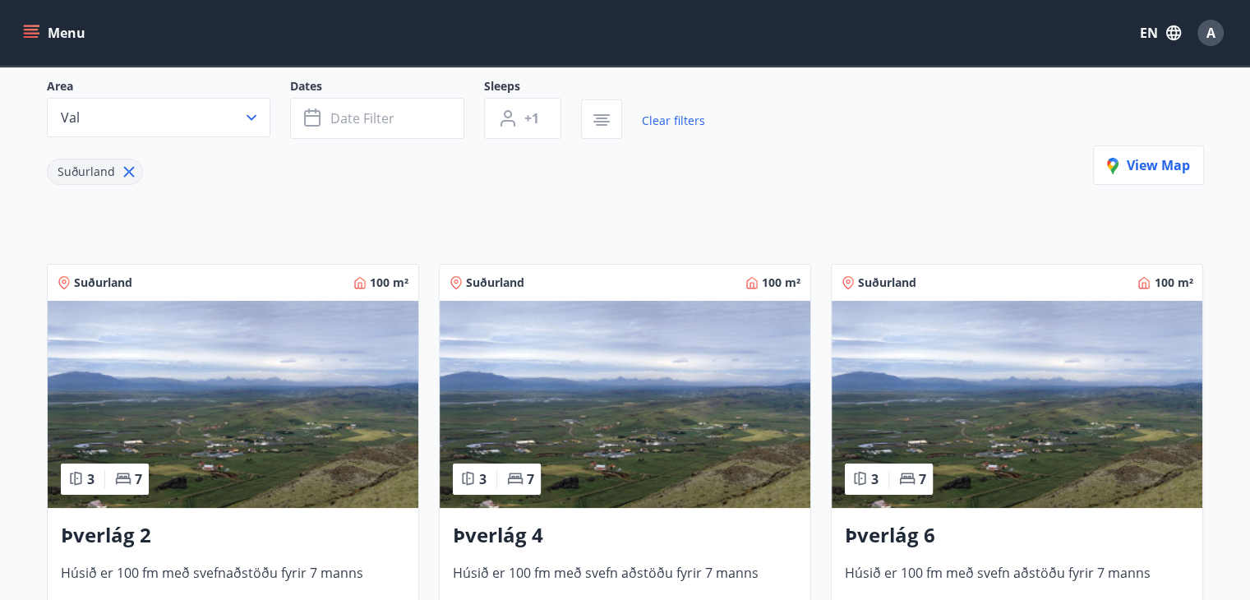
scroll to position [329, 0]
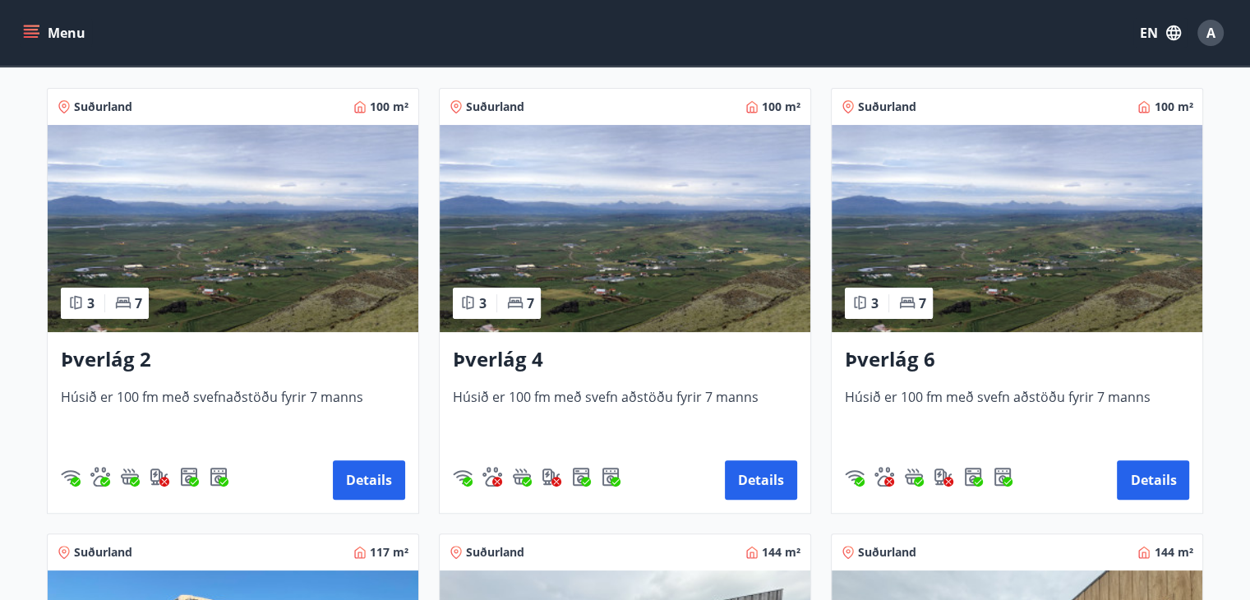
click at [963, 224] on img at bounding box center [1016, 228] width 370 height 207
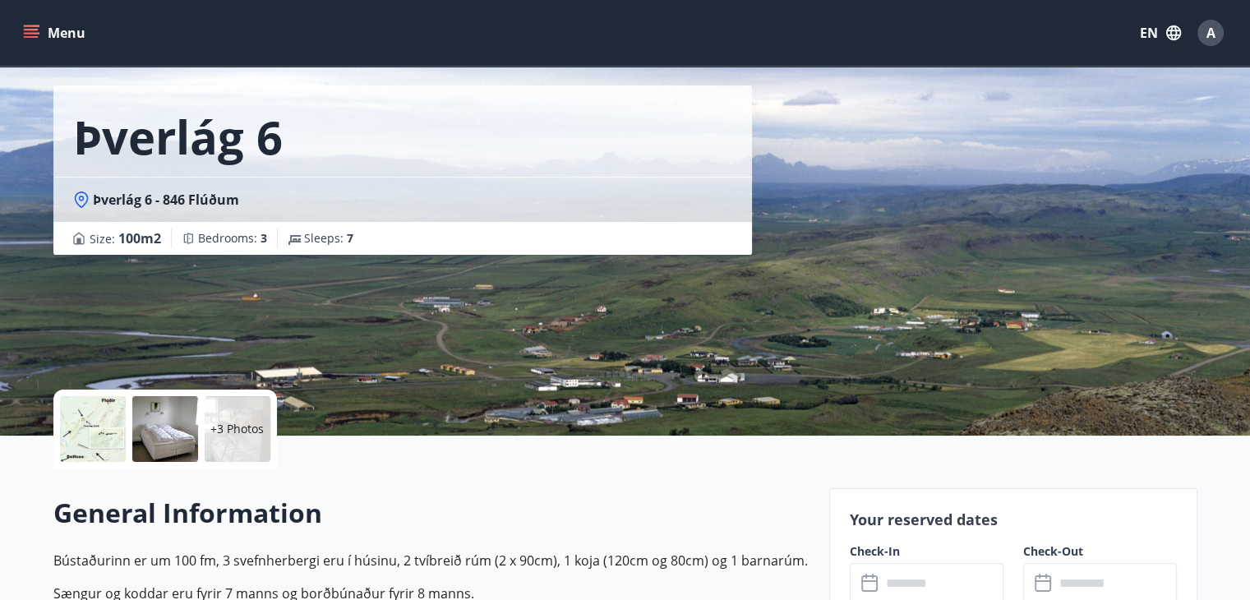
scroll to position [164, 0]
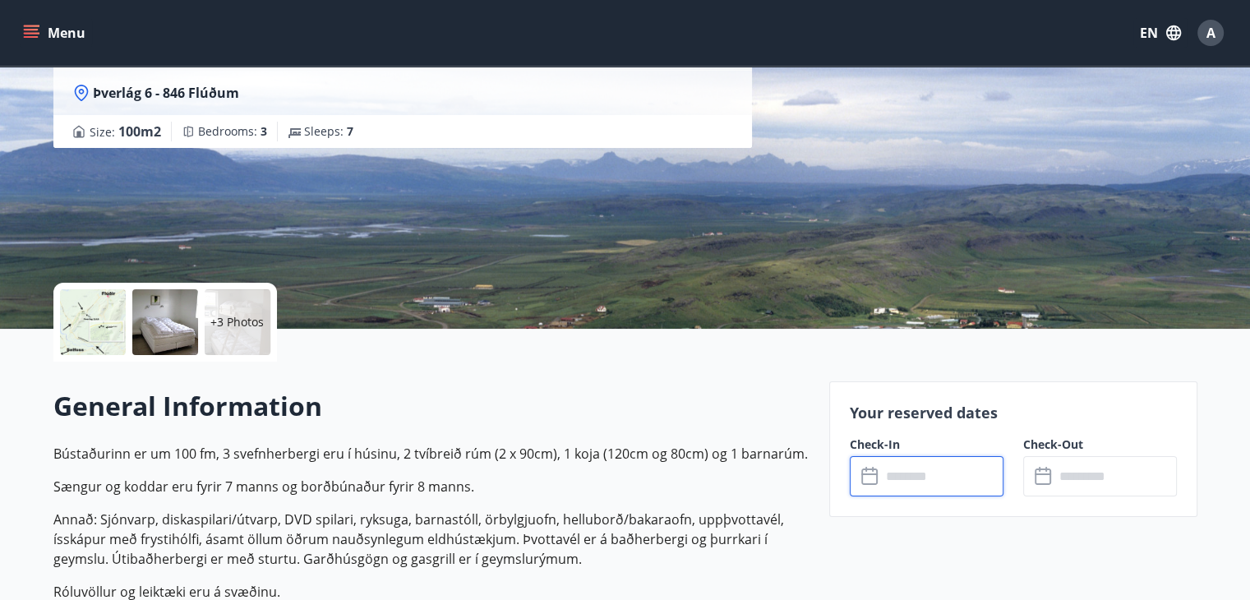
click at [913, 479] on input "text" at bounding box center [942, 476] width 122 height 40
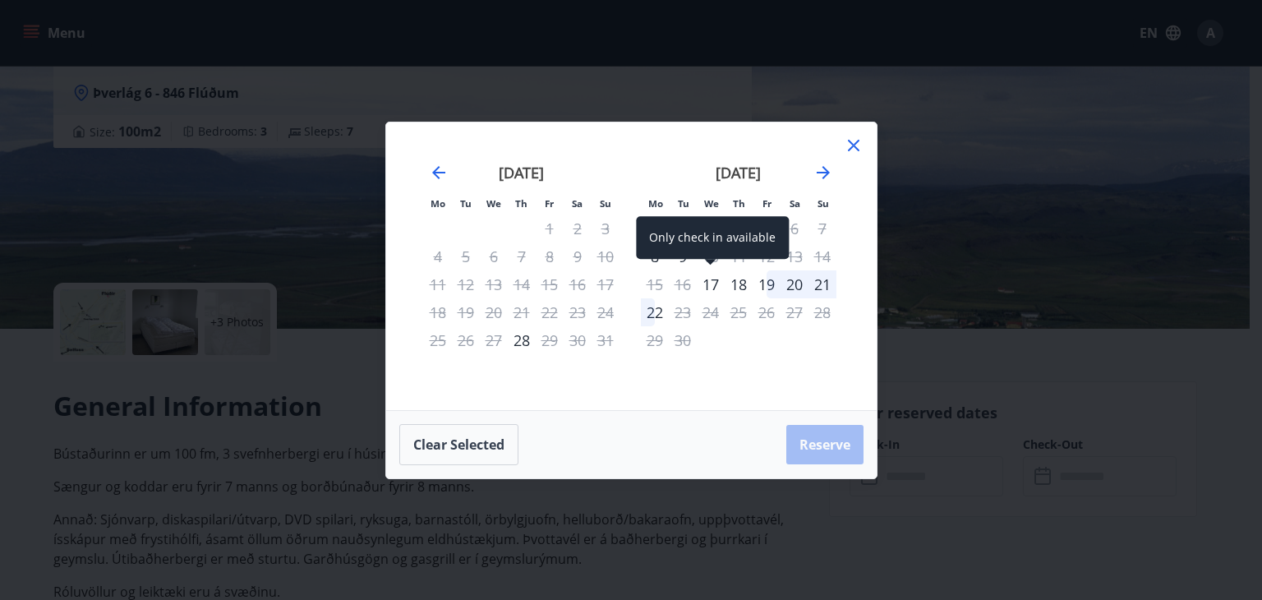
click at [710, 280] on div "17" at bounding box center [711, 284] width 28 height 28
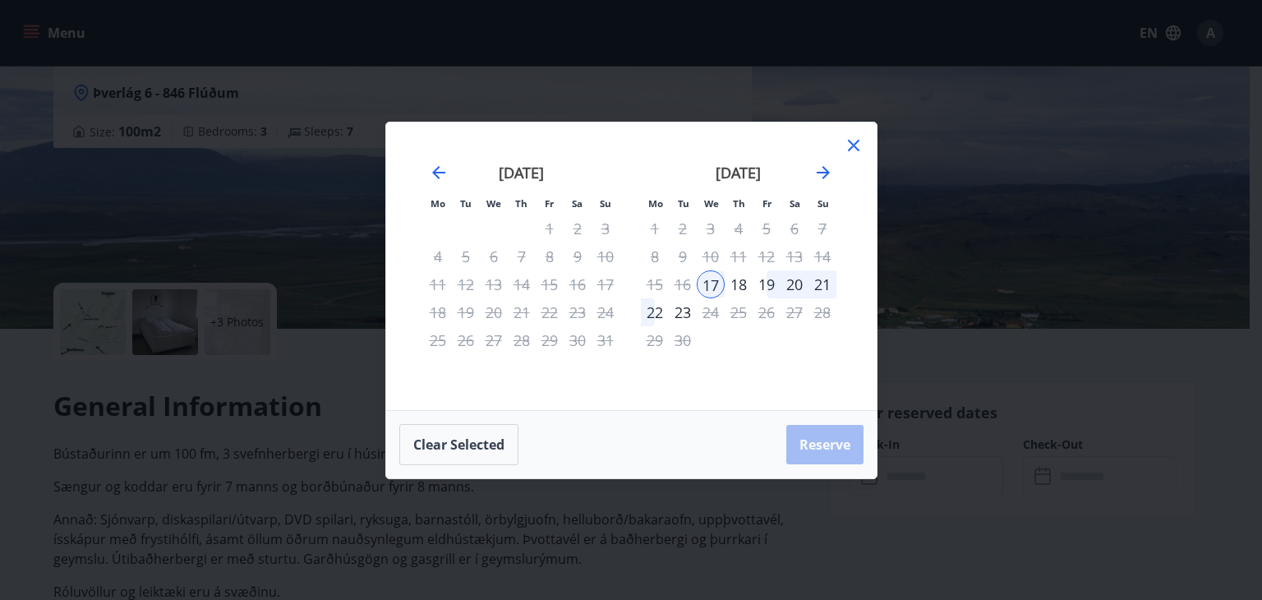
click at [822, 283] on div "21" at bounding box center [822, 284] width 28 height 28
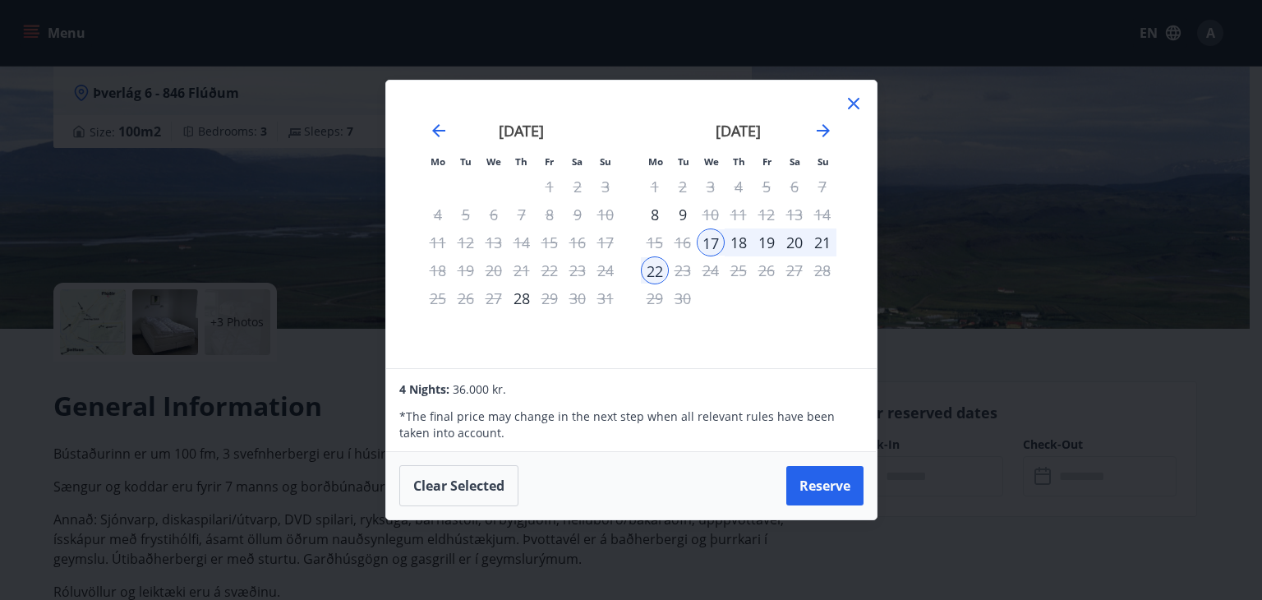
click at [856, 107] on icon at bounding box center [854, 104] width 12 height 12
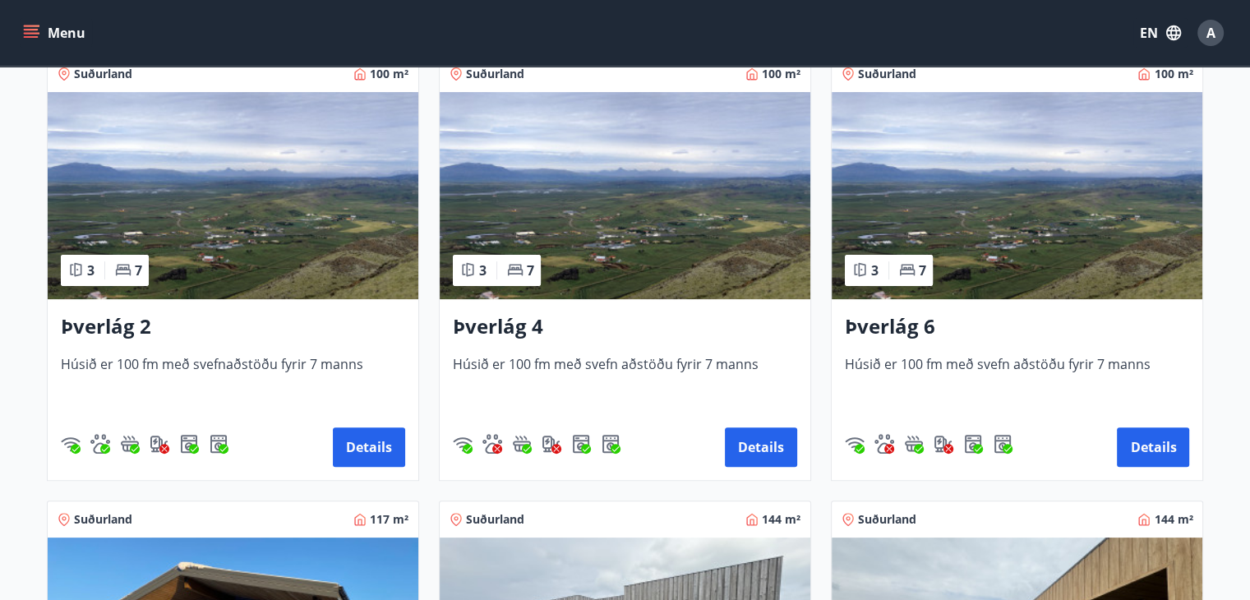
scroll to position [411, 0]
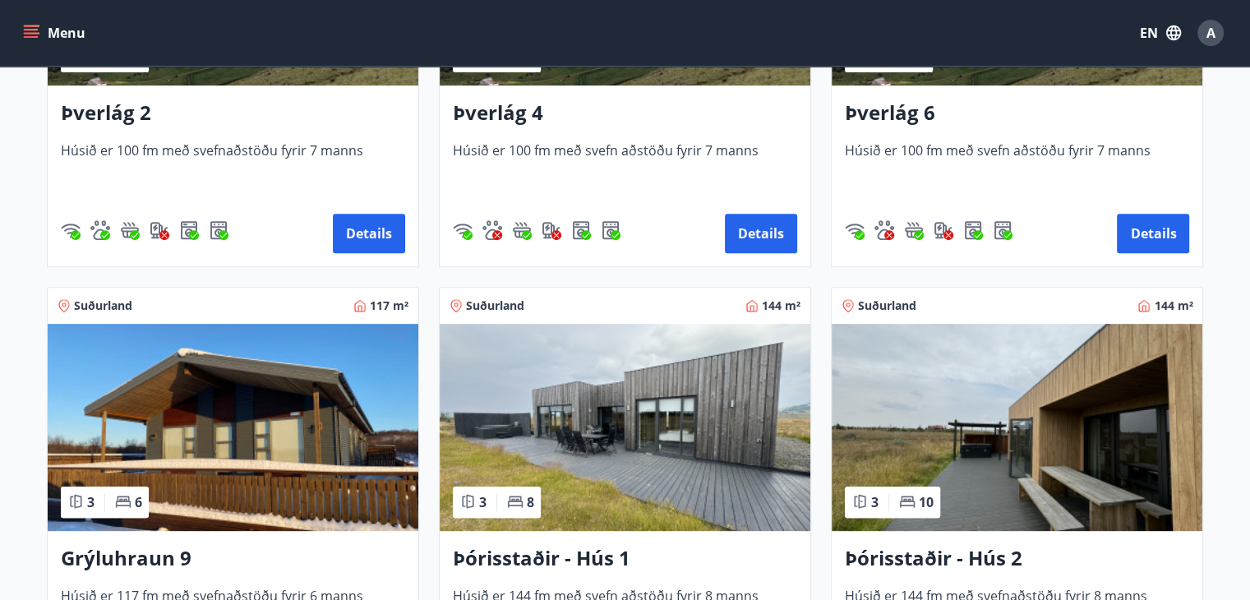
click at [227, 389] on img at bounding box center [233, 427] width 370 height 207
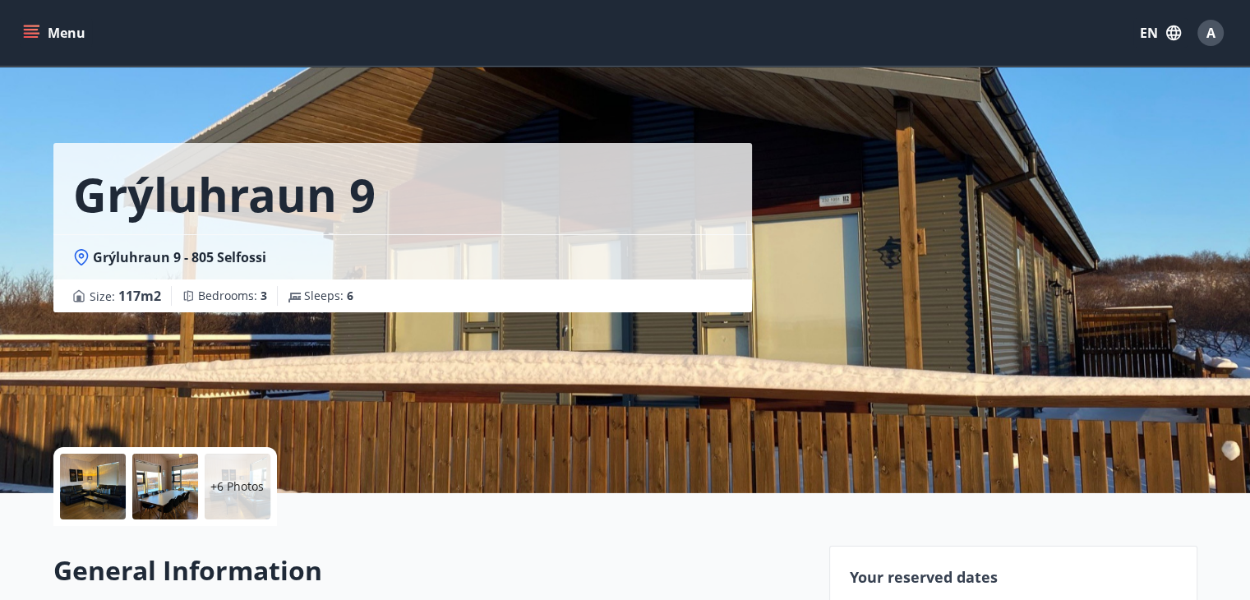
scroll to position [329, 0]
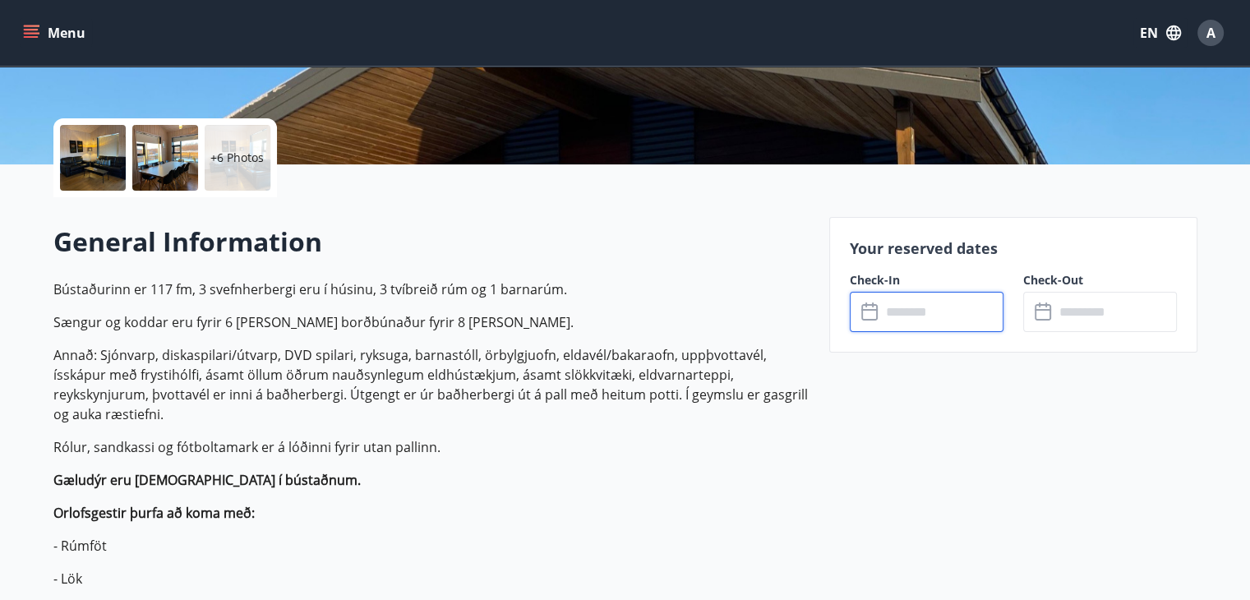
click at [914, 316] on input "text" at bounding box center [942, 312] width 122 height 40
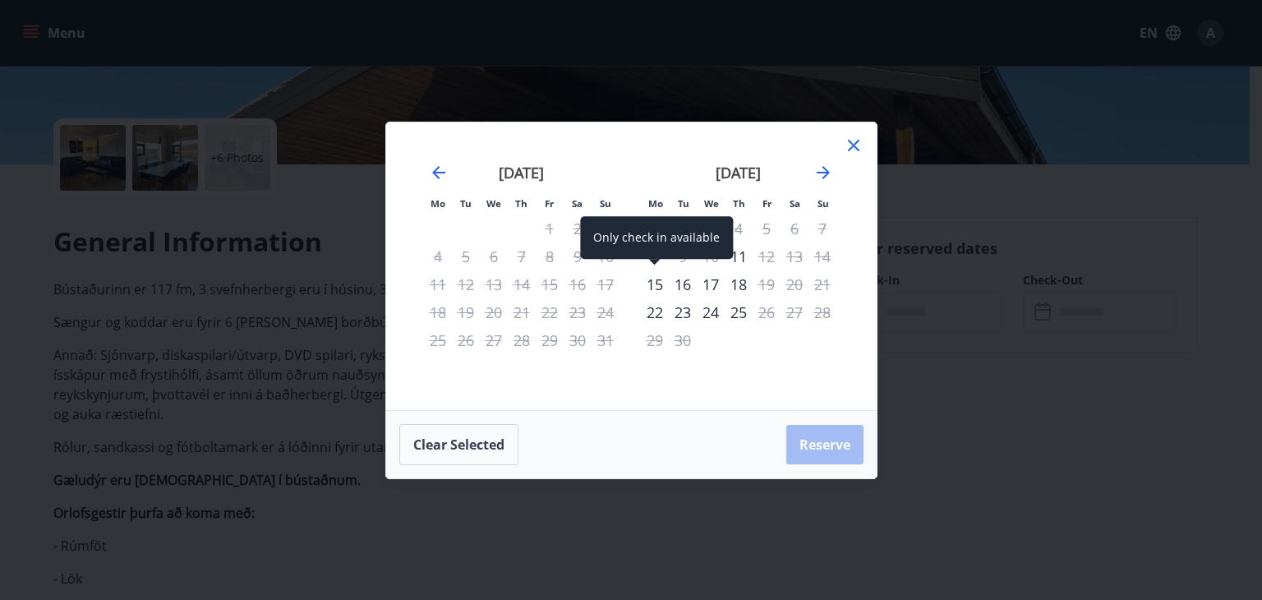
click at [654, 279] on div "15" at bounding box center [655, 284] width 28 height 28
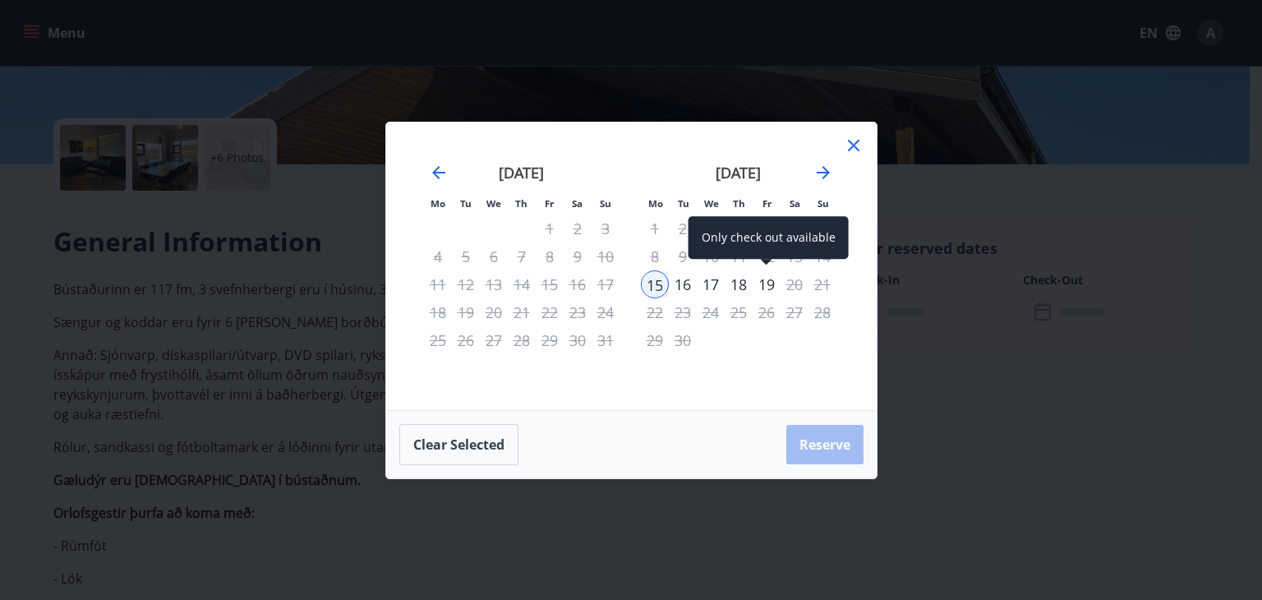
click at [771, 283] on div "19" at bounding box center [766, 284] width 28 height 28
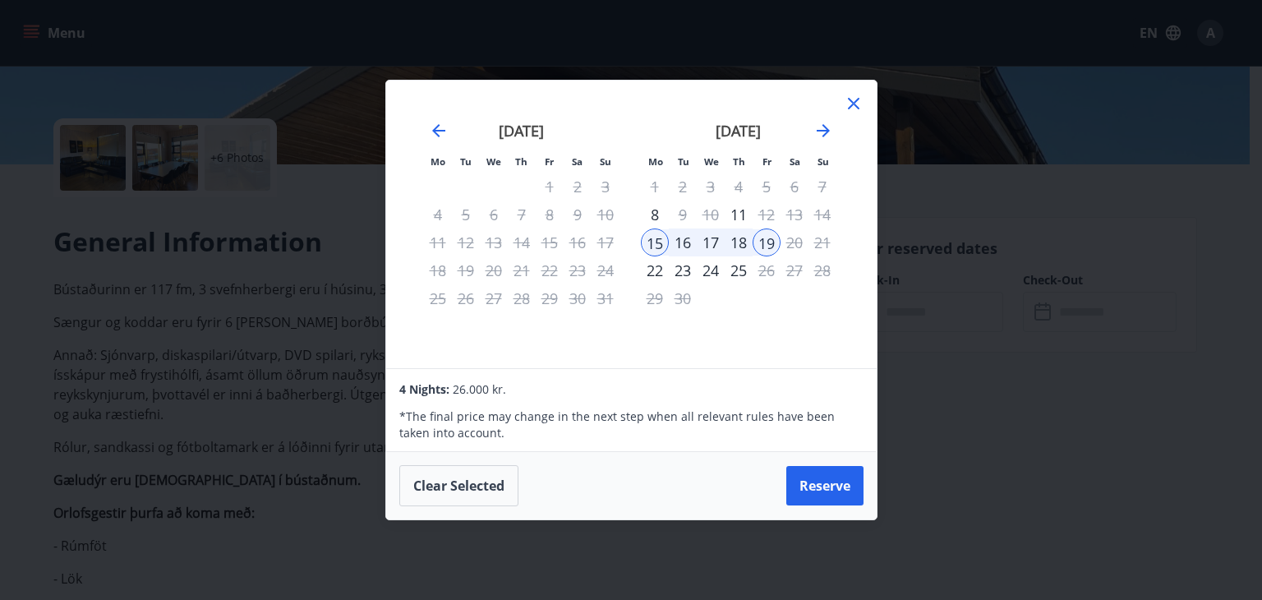
drag, startPoint x: 853, startPoint y: 101, endPoint x: 848, endPoint y: 110, distance: 10.3
click at [854, 101] on icon at bounding box center [854, 104] width 20 height 20
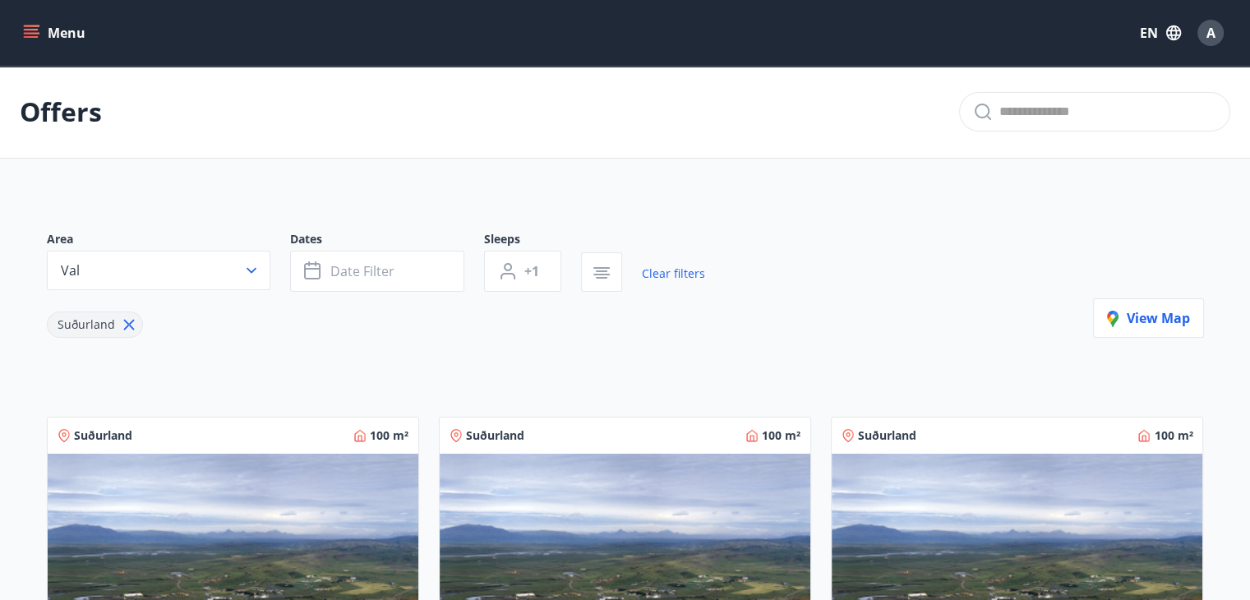
click at [131, 318] on icon at bounding box center [129, 324] width 18 height 18
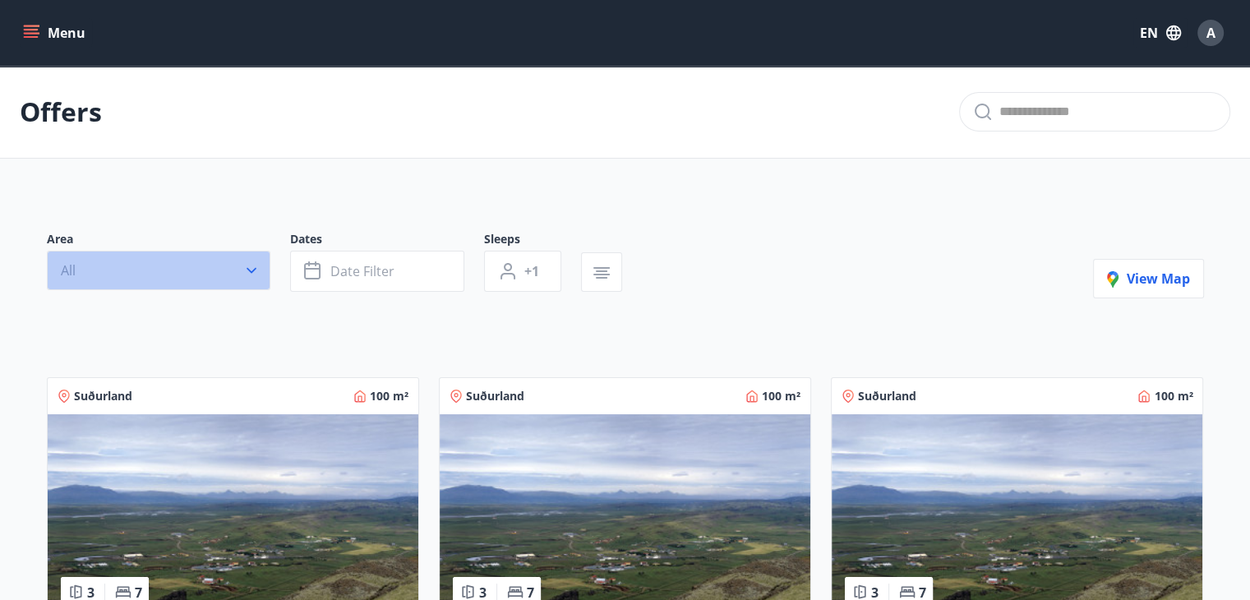
click at [242, 273] on button "All" at bounding box center [158, 270] width 223 height 39
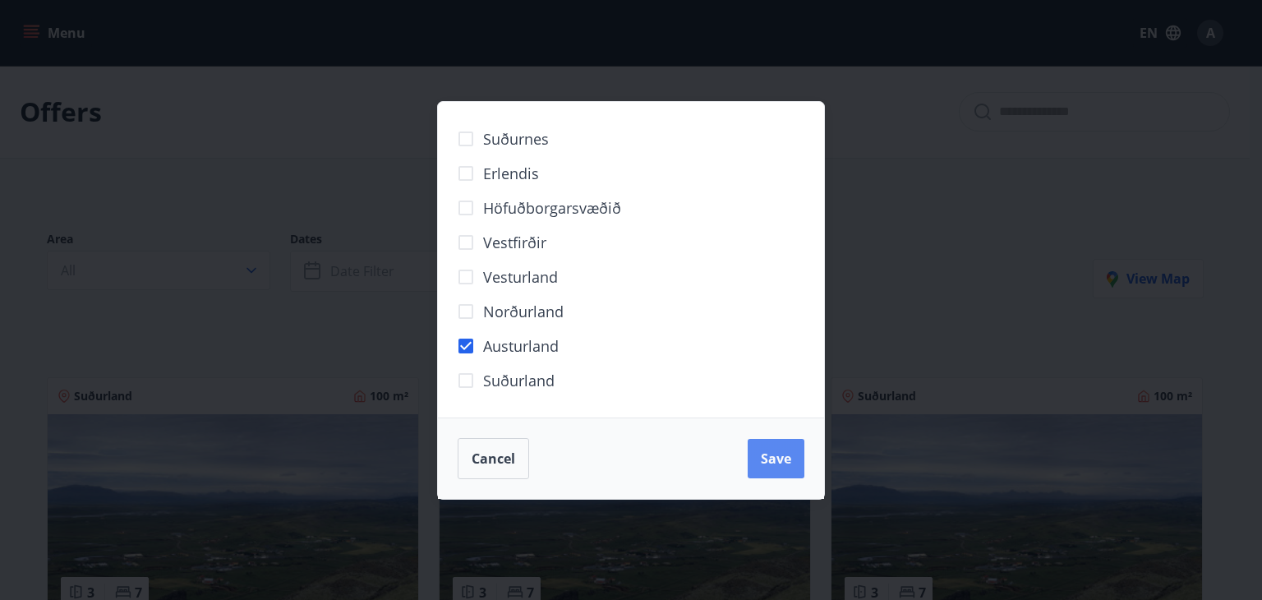
click at [759, 460] on button "Save" at bounding box center [776, 458] width 57 height 39
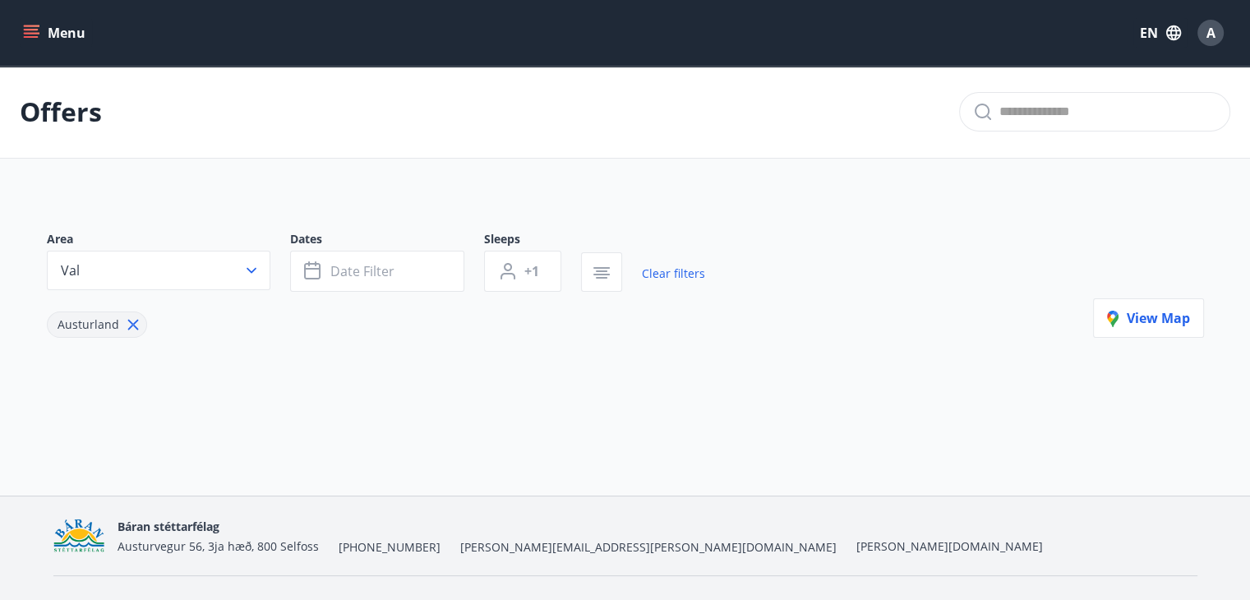
click at [131, 322] on icon at bounding box center [132, 325] width 11 height 11
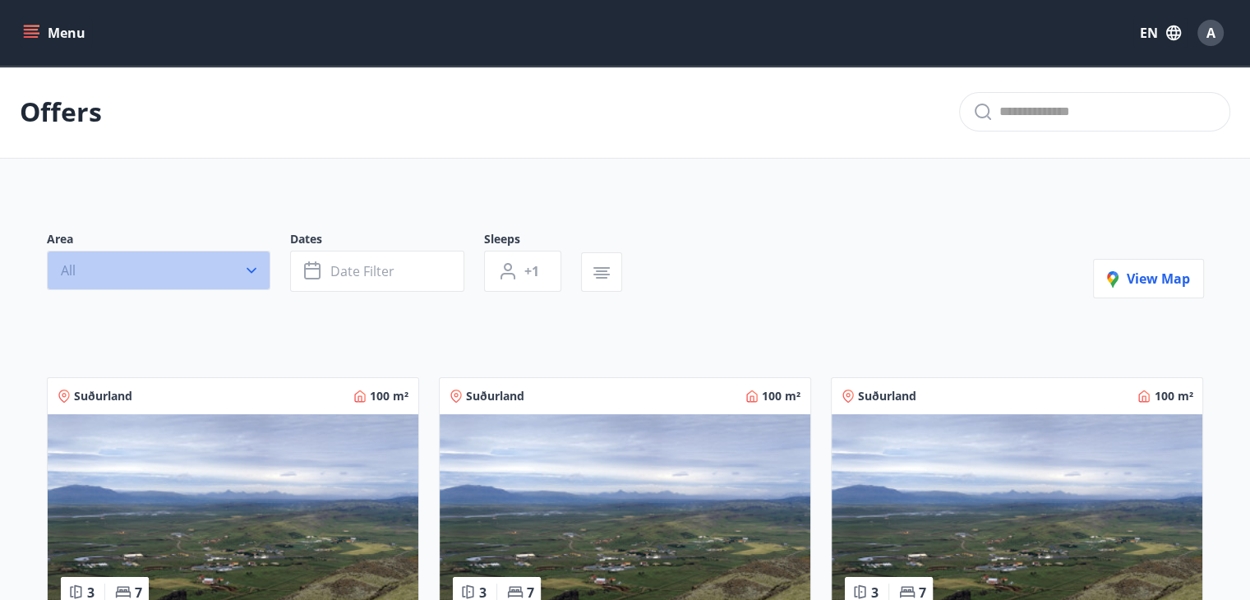
click at [257, 270] on icon "button" at bounding box center [251, 270] width 16 height 16
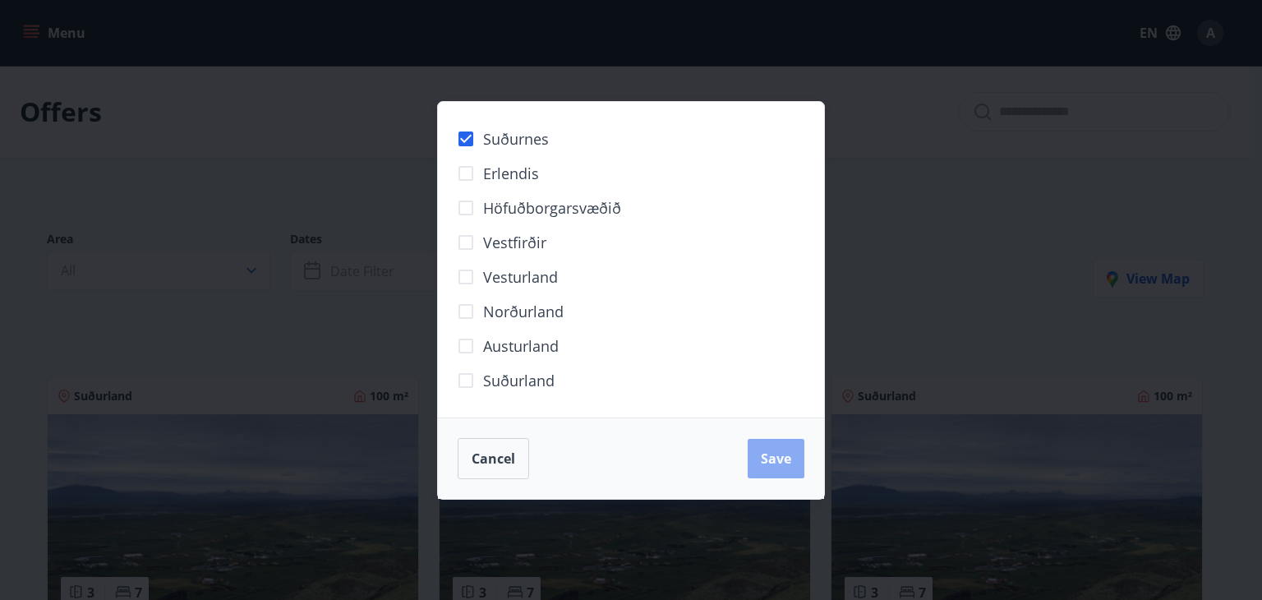
click at [779, 457] on span "Save" at bounding box center [776, 458] width 30 height 18
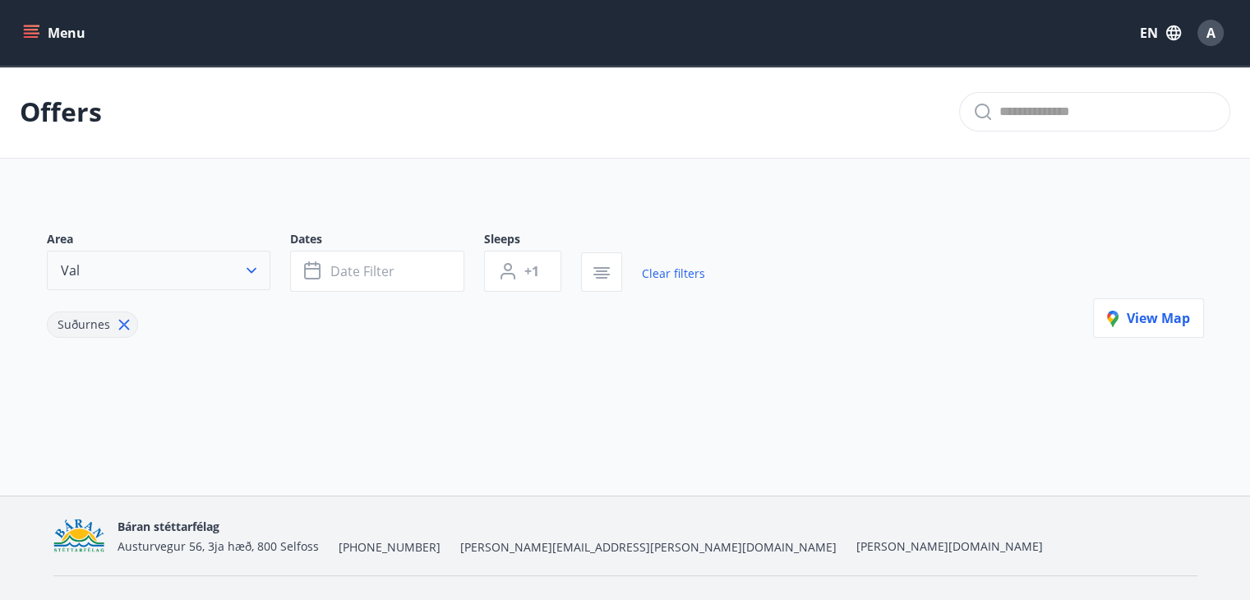
click at [246, 270] on icon "button" at bounding box center [251, 270] width 16 height 16
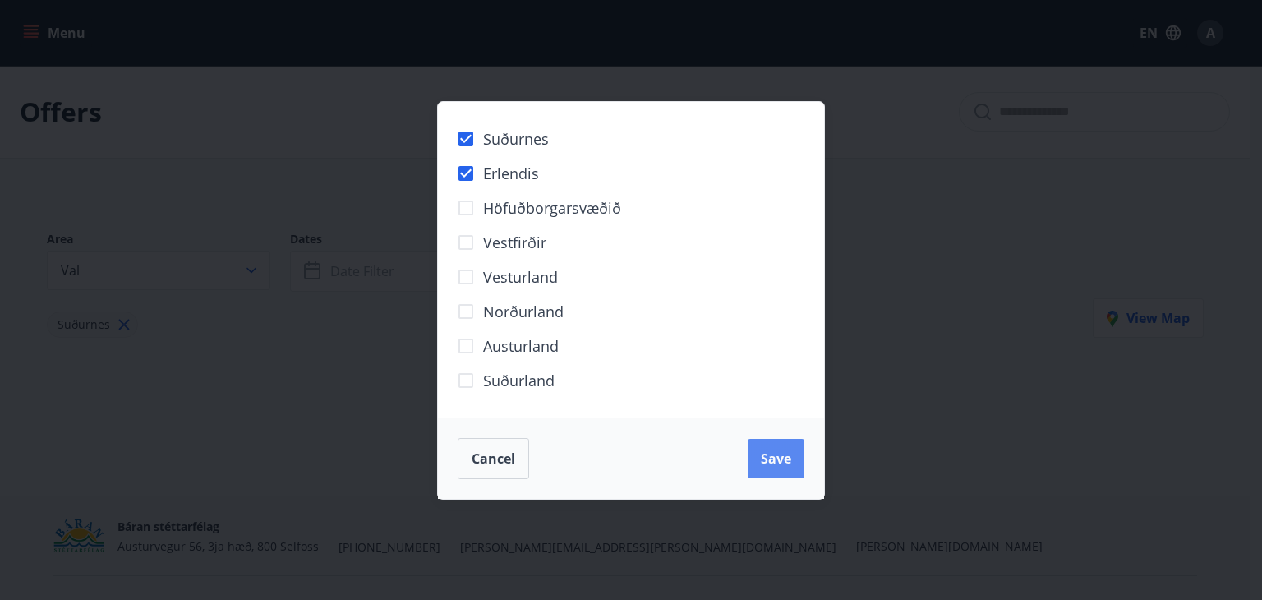
click at [757, 449] on button "Save" at bounding box center [776, 458] width 57 height 39
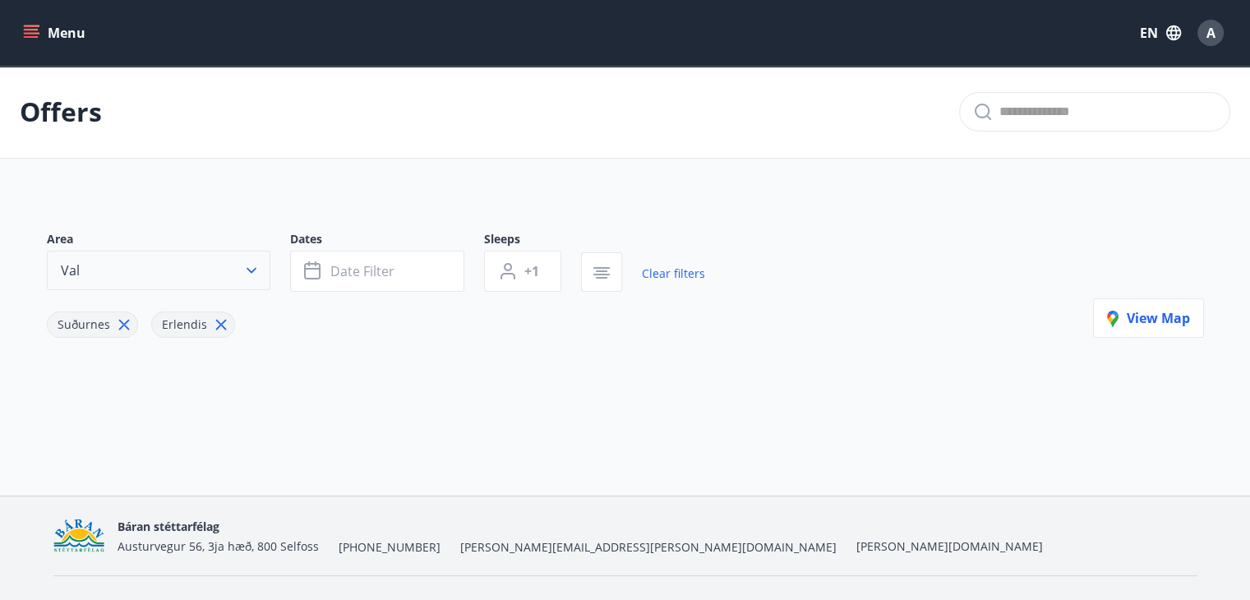
click at [246, 272] on icon "button" at bounding box center [251, 270] width 16 height 16
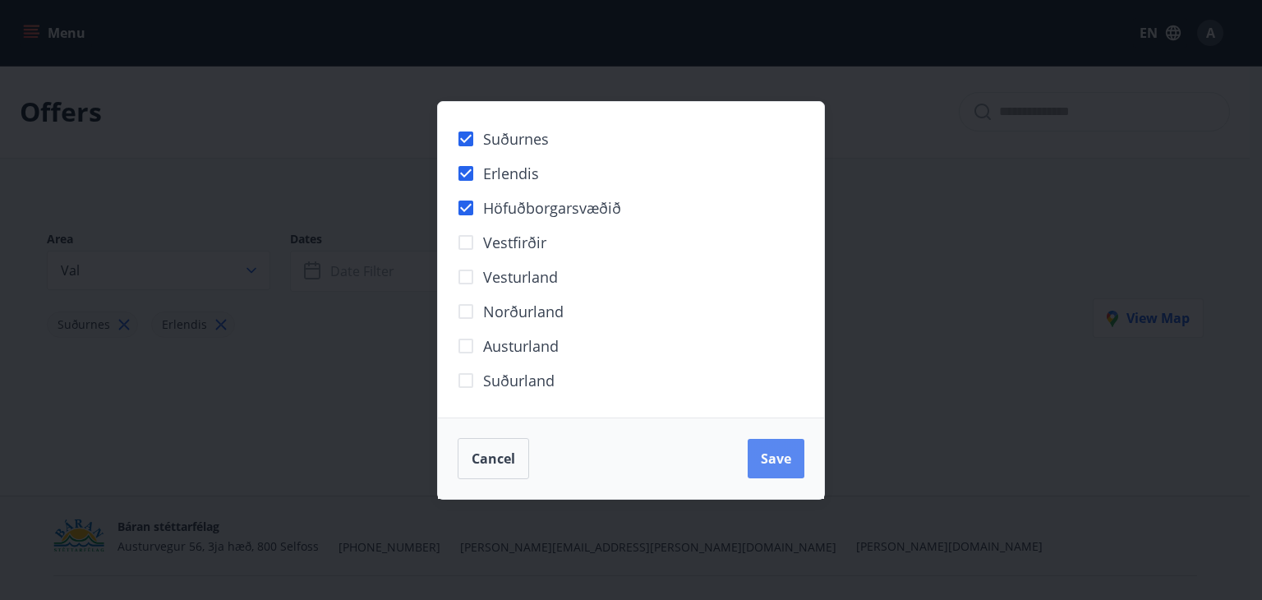
click at [783, 455] on span "Save" at bounding box center [776, 458] width 30 height 18
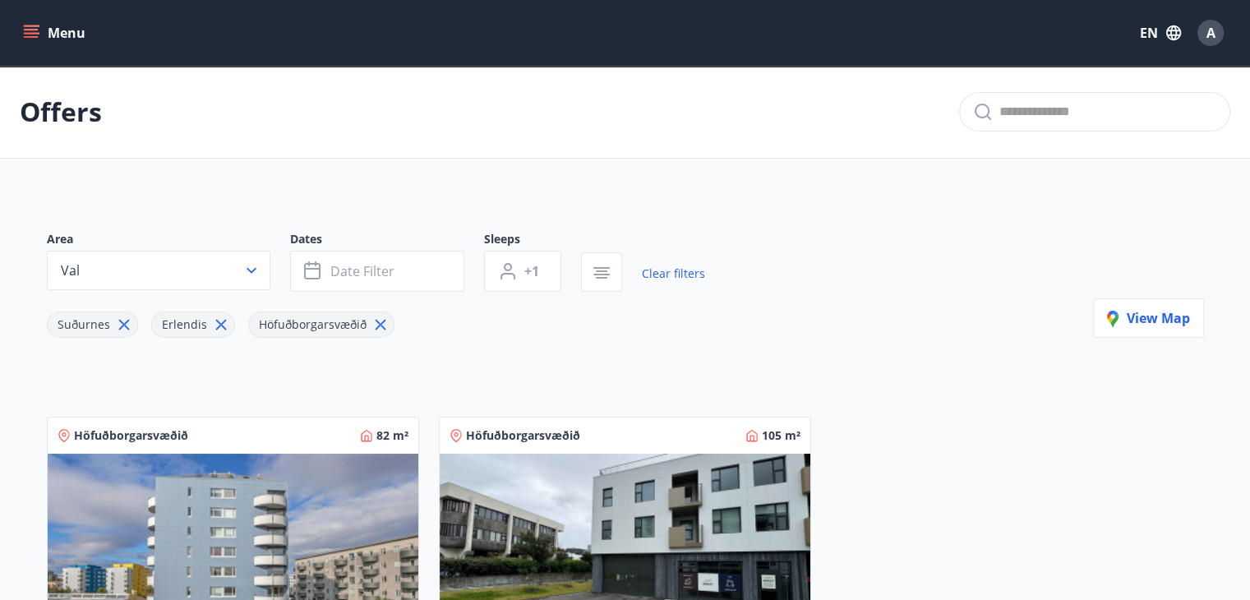
scroll to position [329, 0]
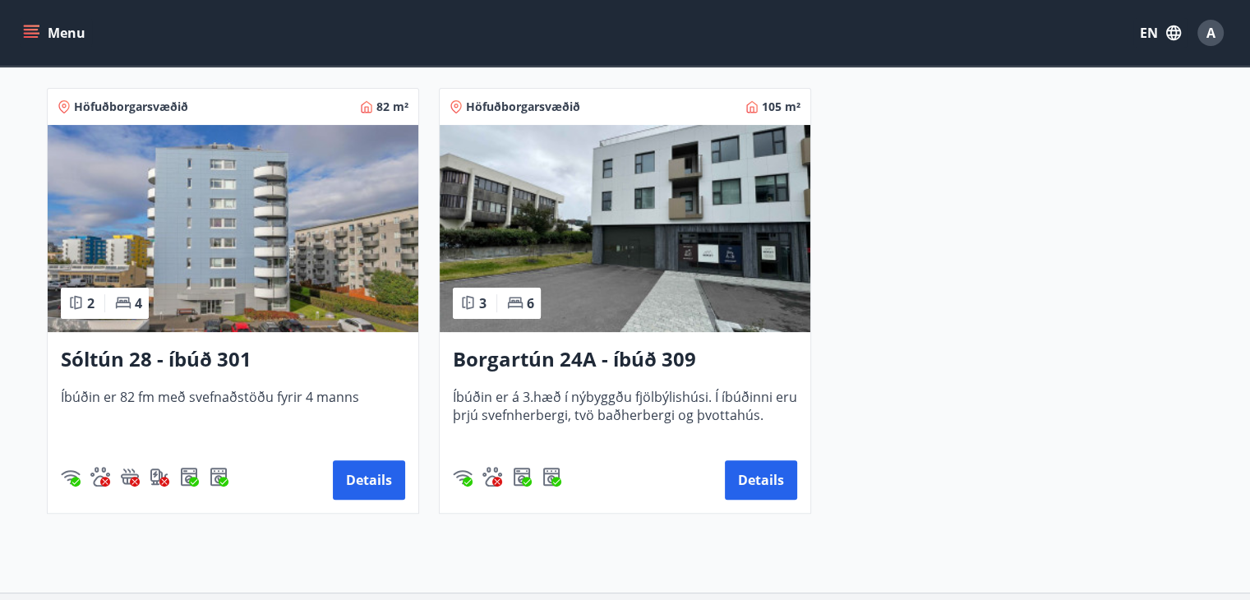
click at [332, 277] on img at bounding box center [233, 228] width 370 height 207
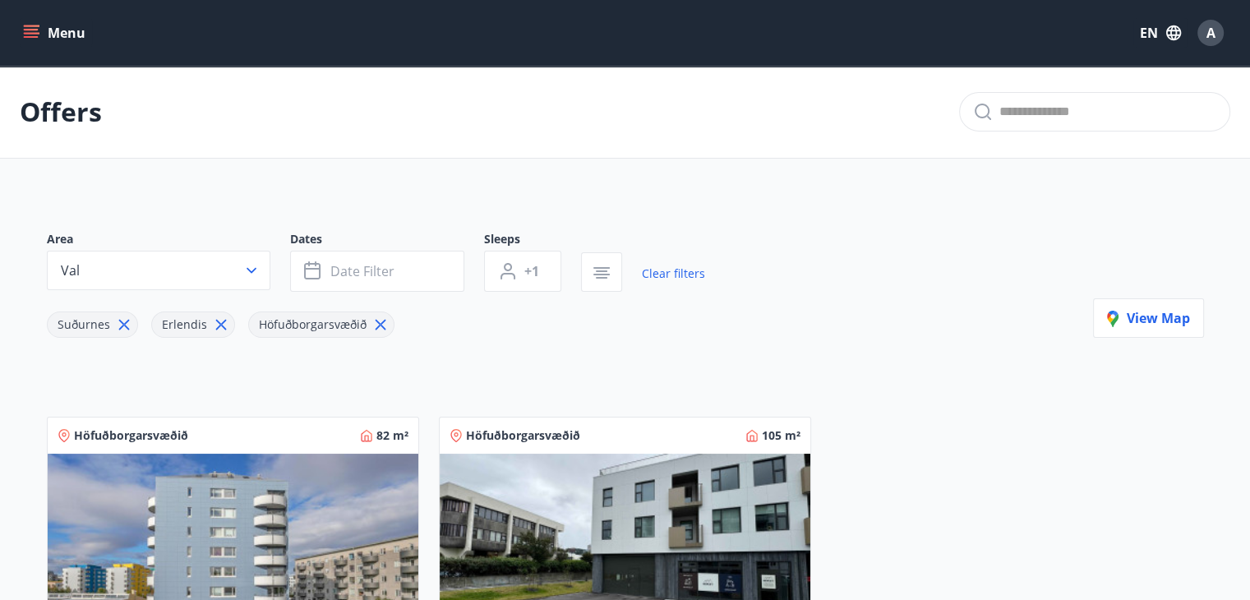
click at [376, 322] on icon at bounding box center [380, 325] width 11 height 11
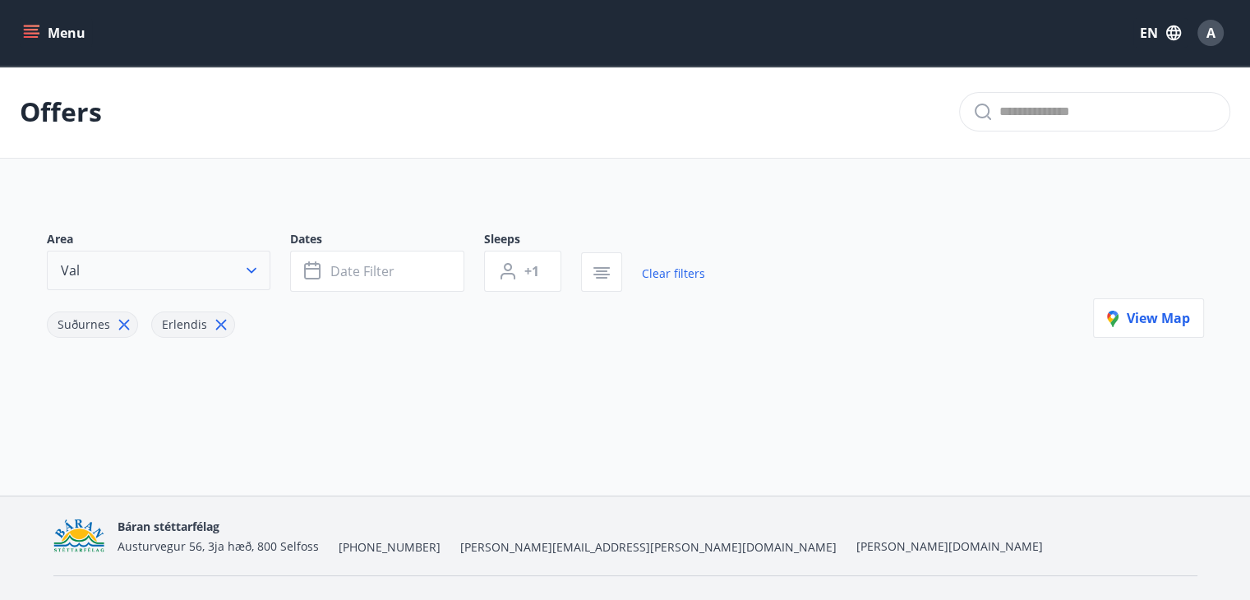
click at [257, 268] on icon "button" at bounding box center [251, 270] width 16 height 16
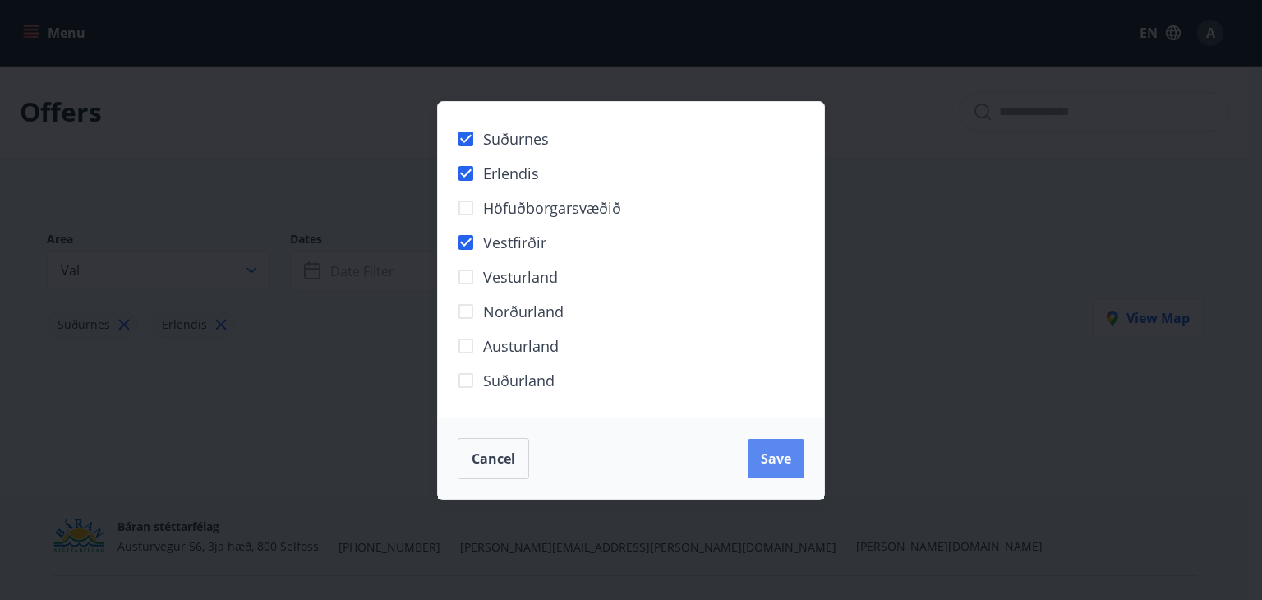
click at [776, 460] on span "Save" at bounding box center [776, 458] width 30 height 18
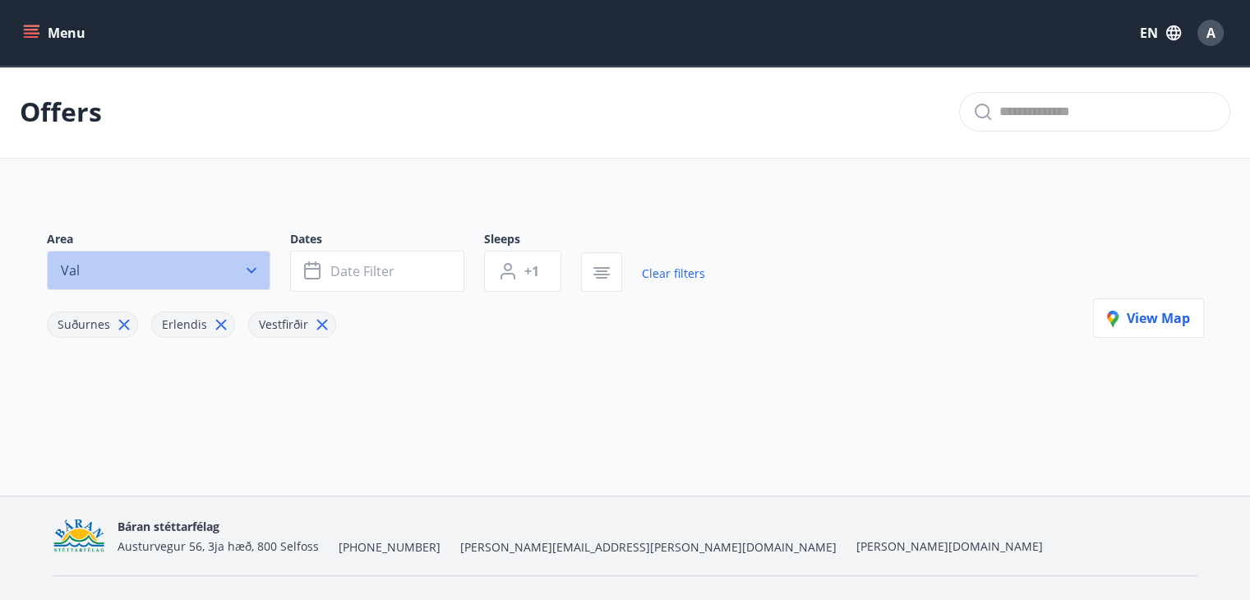
click at [242, 265] on button "Val" at bounding box center [158, 270] width 223 height 39
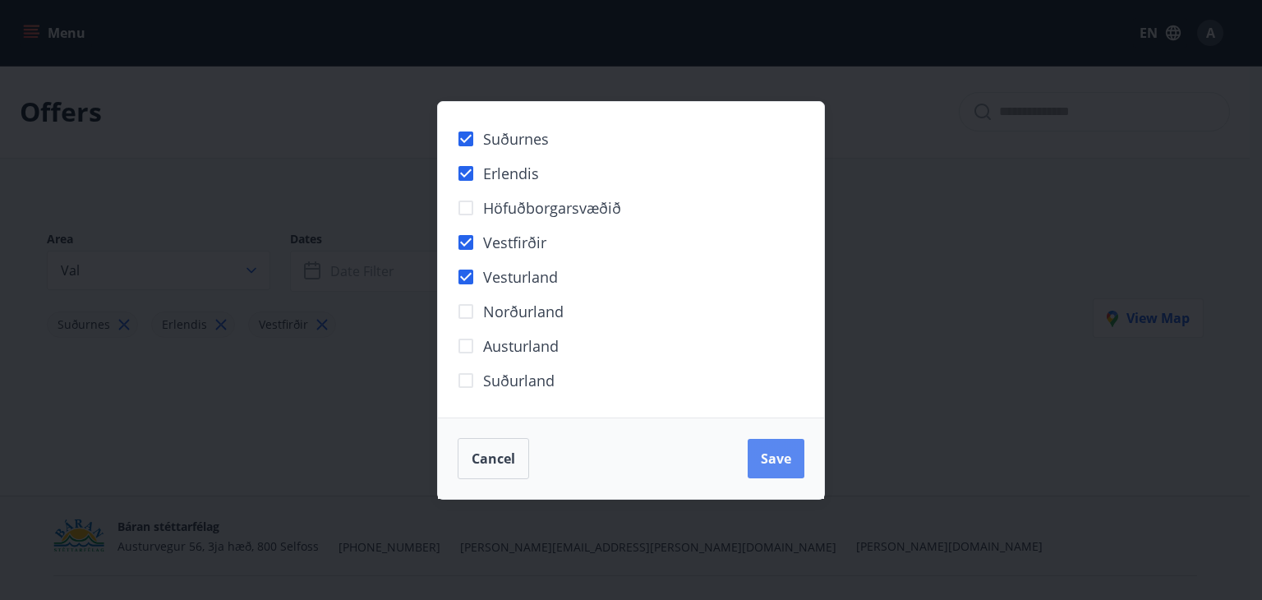
click at [759, 453] on button "Save" at bounding box center [776, 458] width 57 height 39
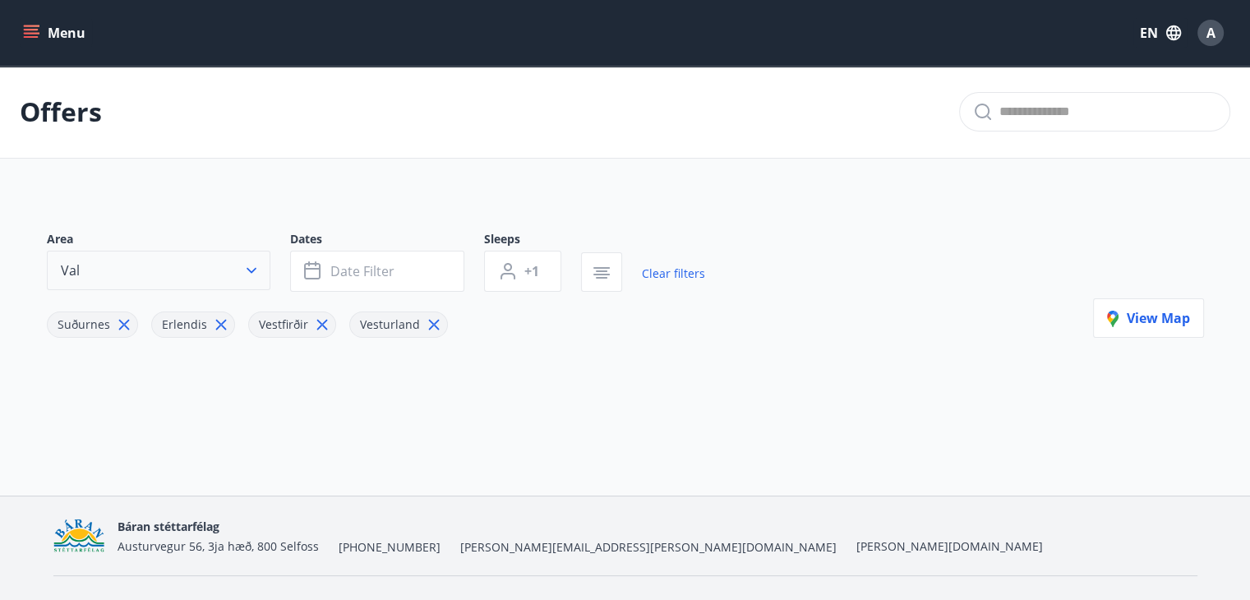
click at [259, 269] on icon "button" at bounding box center [251, 270] width 16 height 16
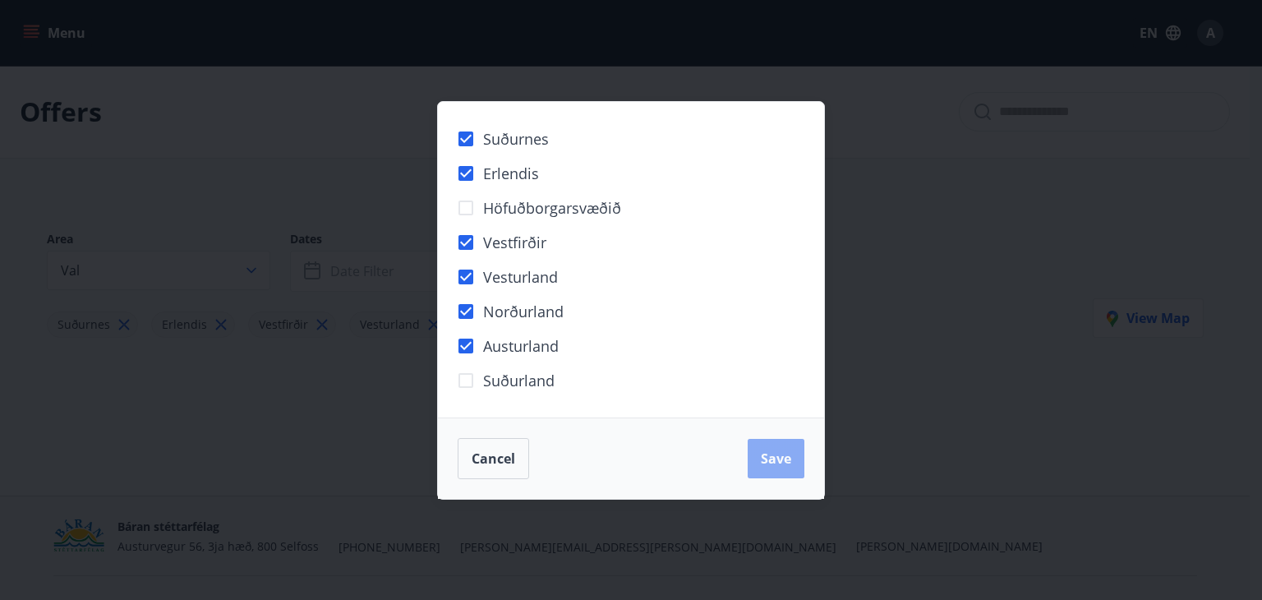
click at [777, 458] on span "Save" at bounding box center [776, 458] width 30 height 18
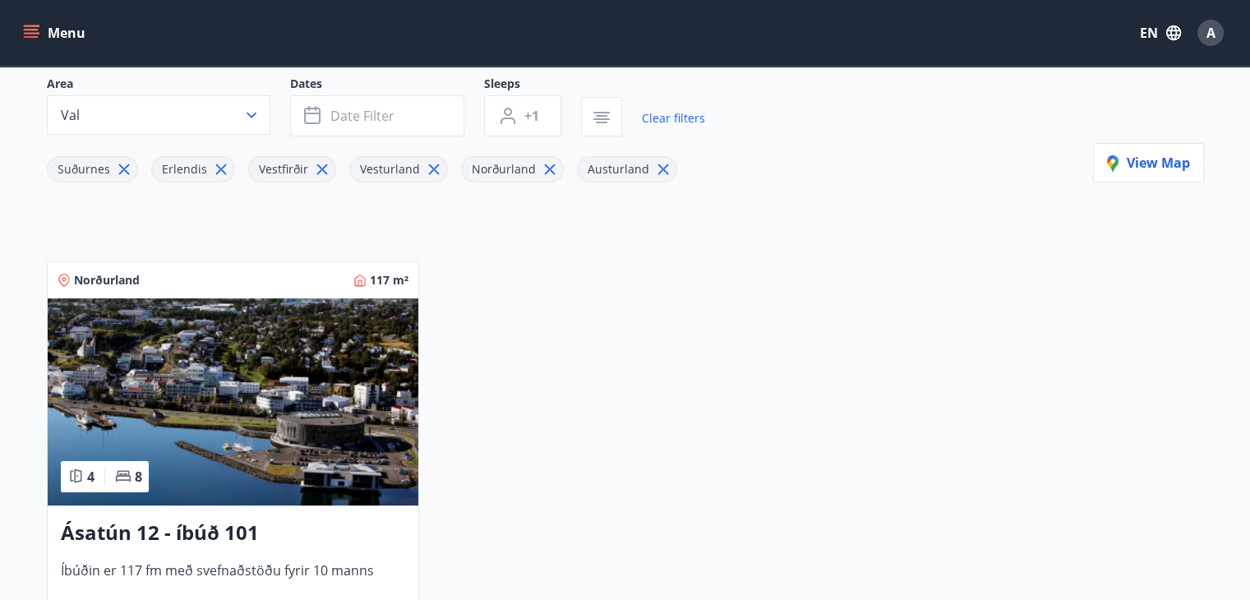
scroll to position [329, 0]
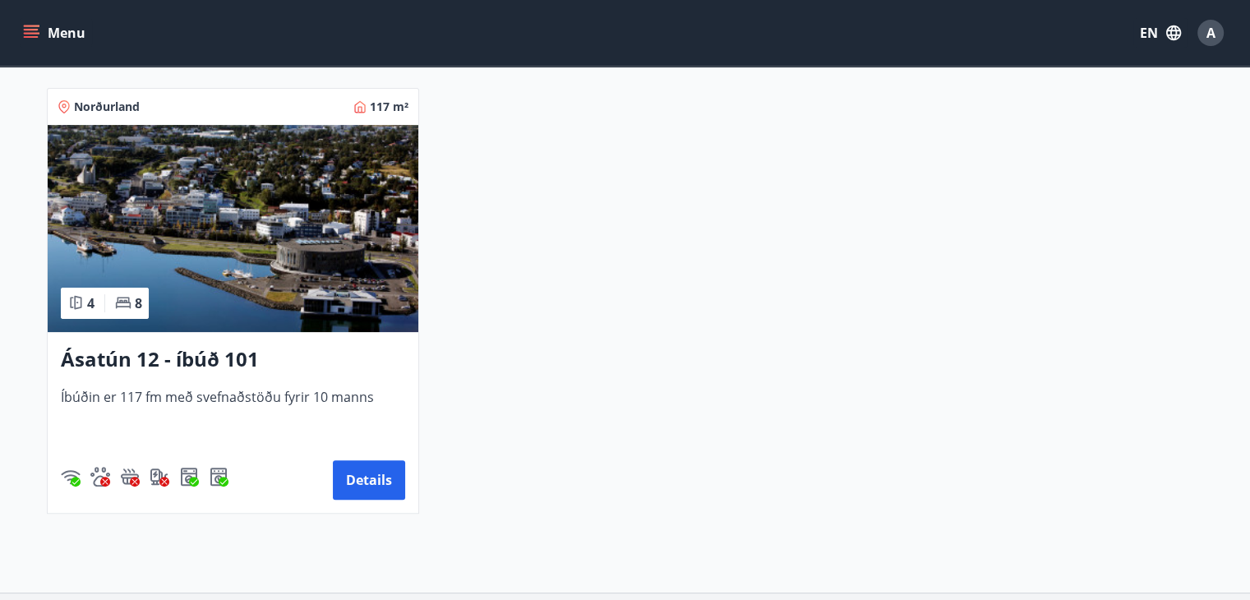
click at [377, 299] on img at bounding box center [233, 228] width 370 height 207
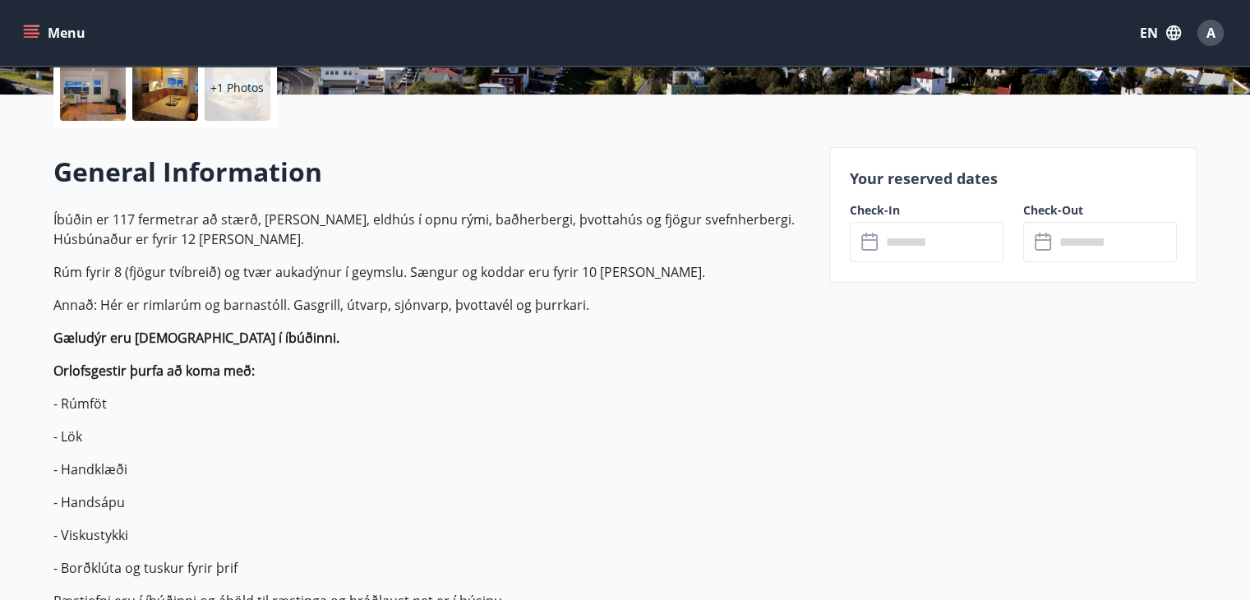
scroll to position [493, 0]
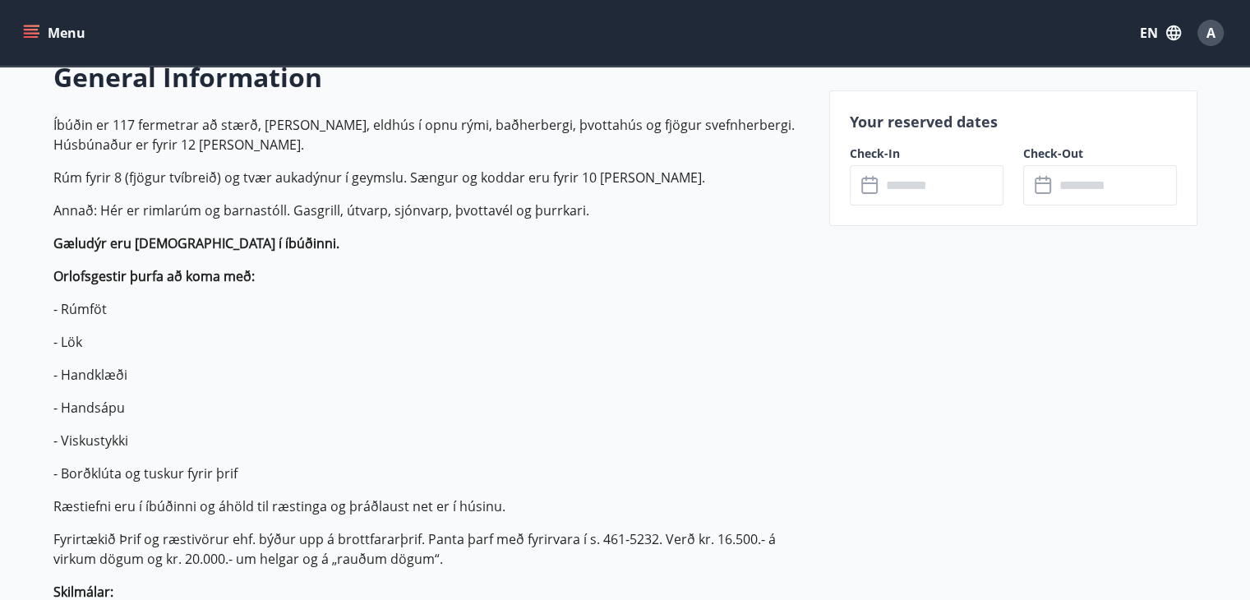
click at [903, 185] on input "text" at bounding box center [942, 185] width 122 height 40
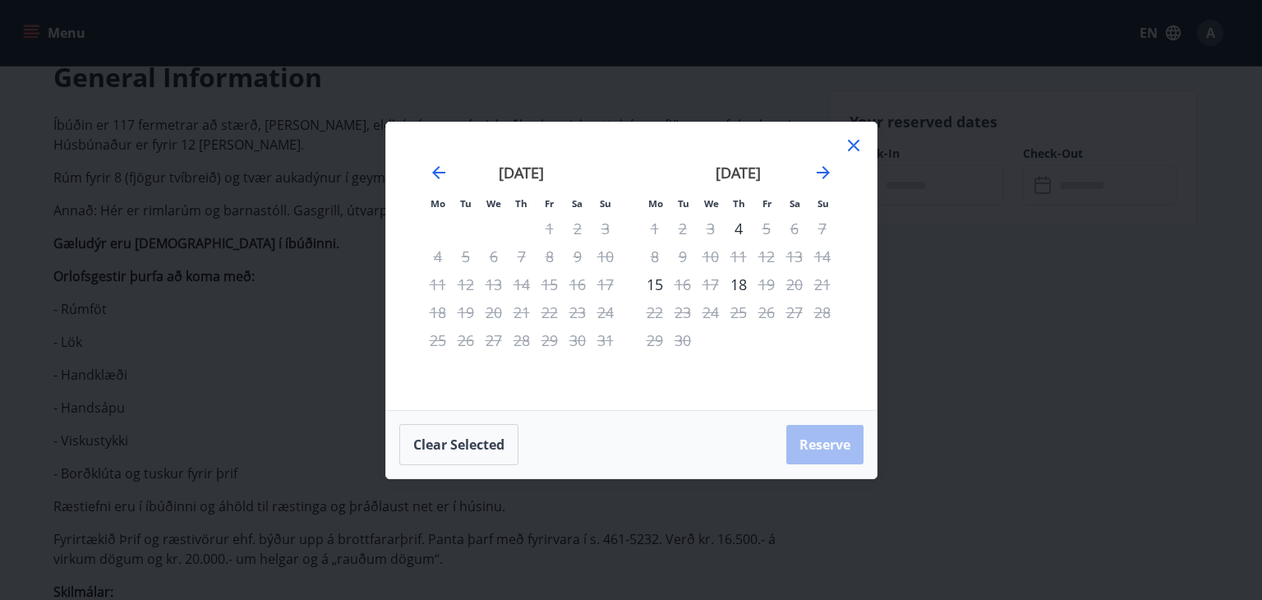
click at [853, 145] on icon at bounding box center [853, 145] width 2 height 2
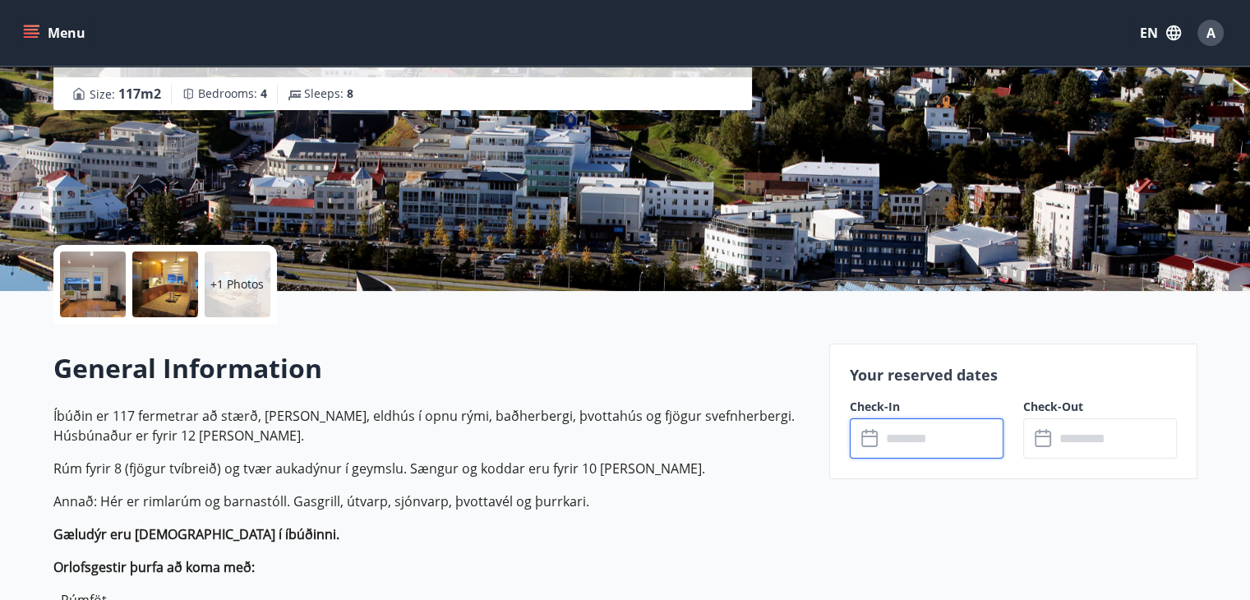
scroll to position [246, 0]
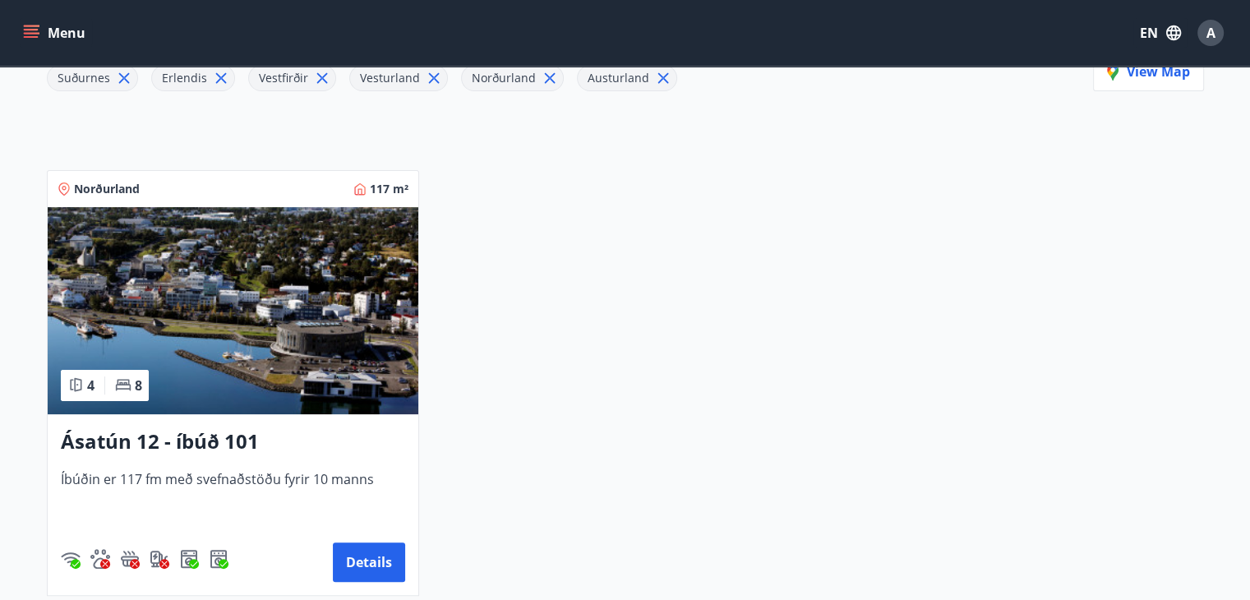
scroll to position [164, 0]
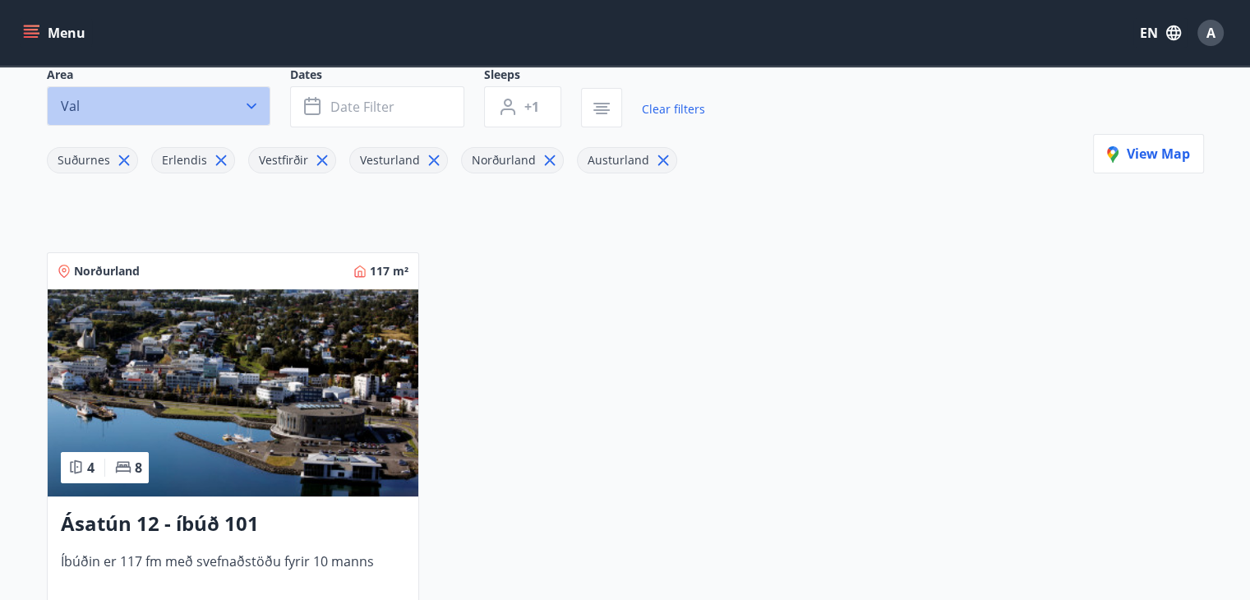
click at [238, 104] on button "Val" at bounding box center [158, 105] width 223 height 39
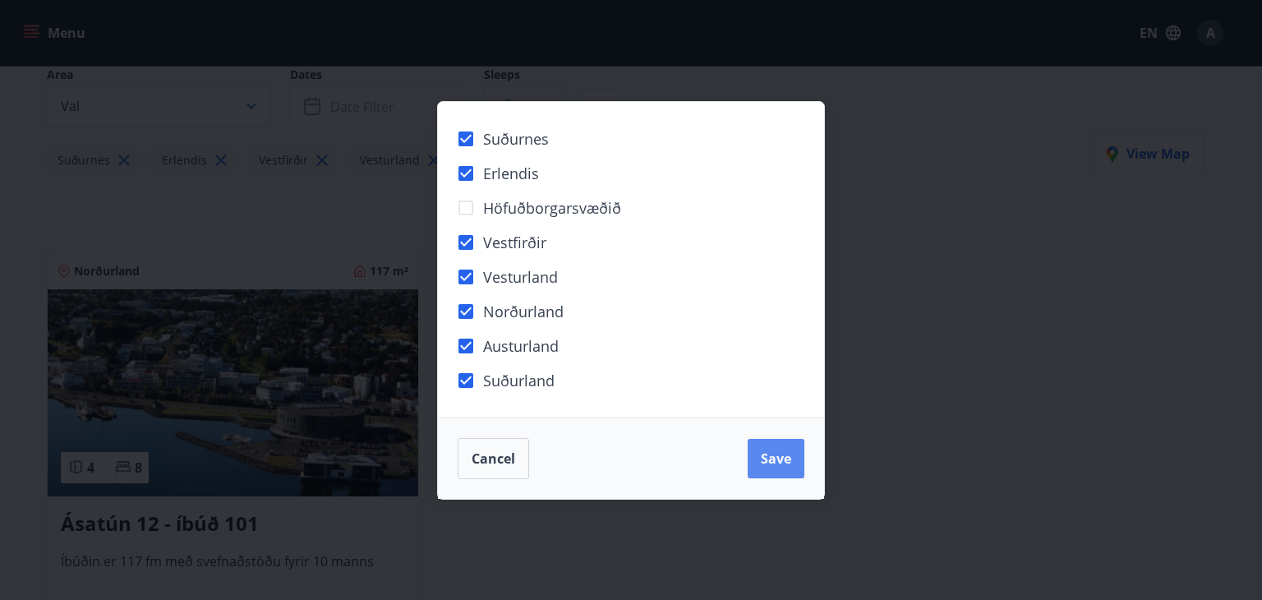
click at [775, 463] on span "Save" at bounding box center [776, 458] width 30 height 18
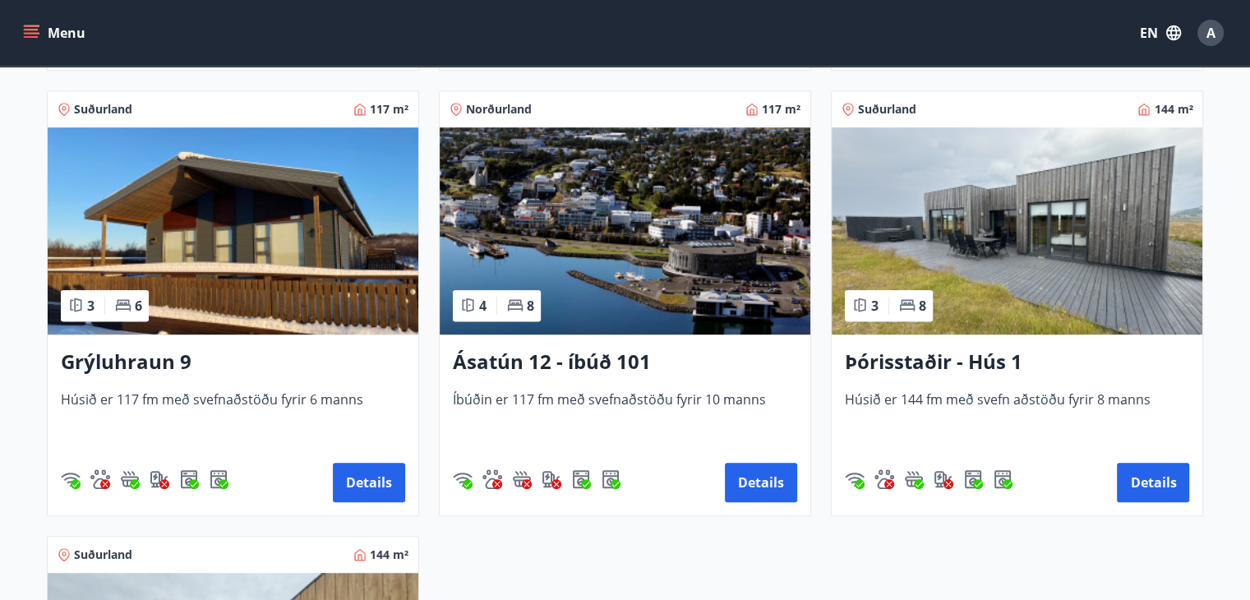
scroll to position [739, 0]
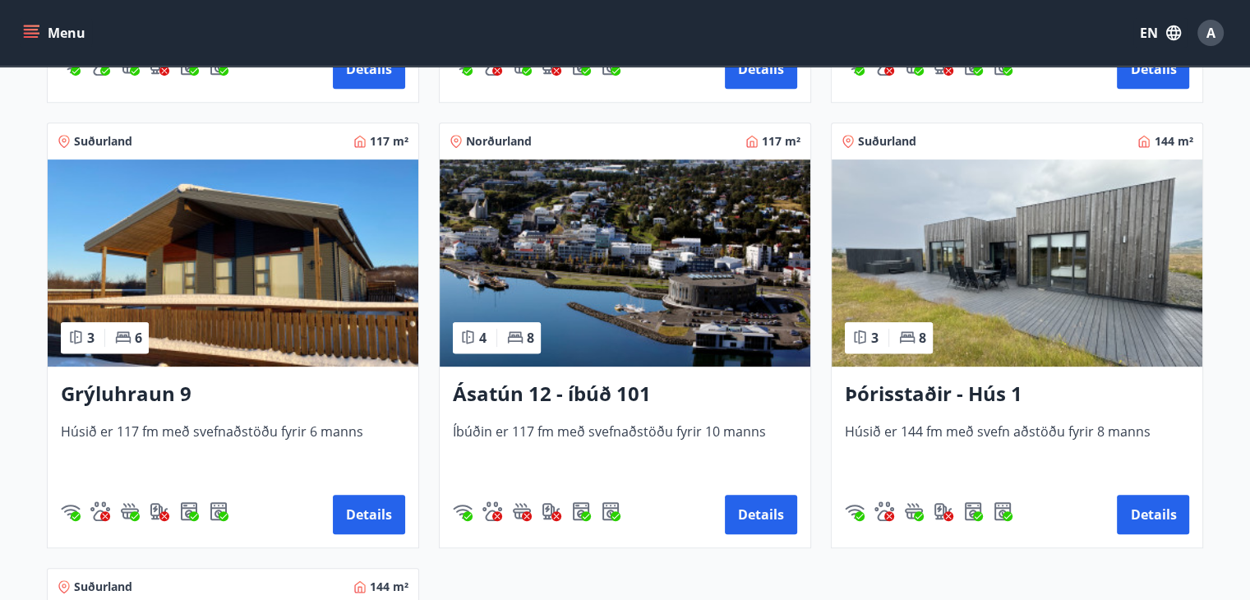
click at [1114, 272] on img at bounding box center [1016, 262] width 370 height 207
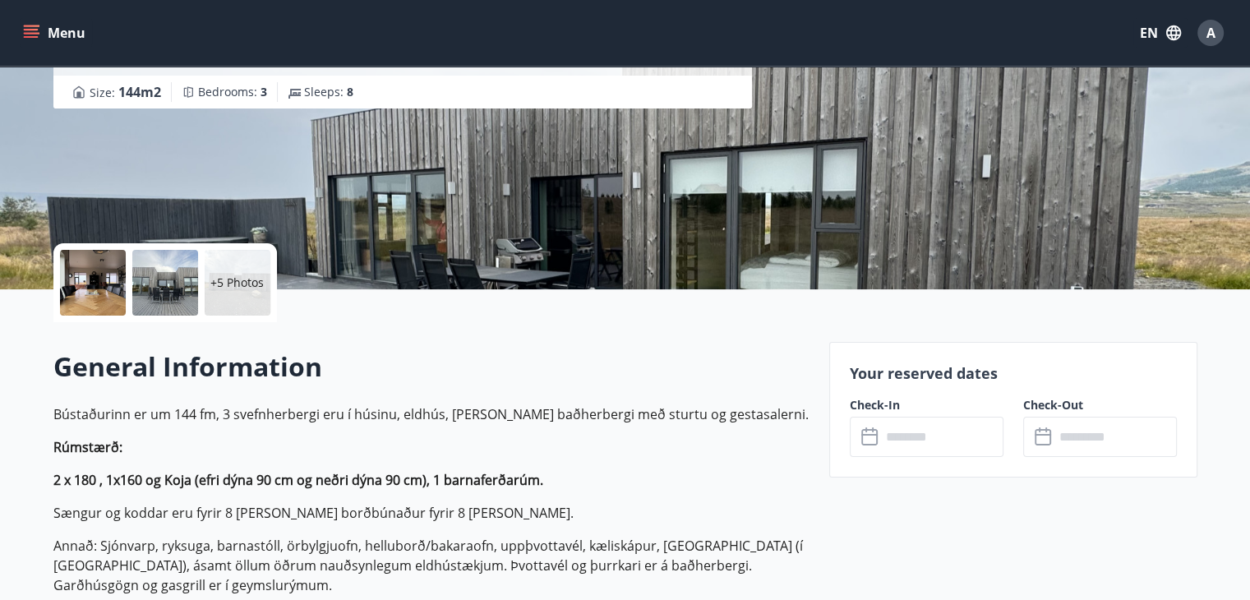
scroll to position [246, 0]
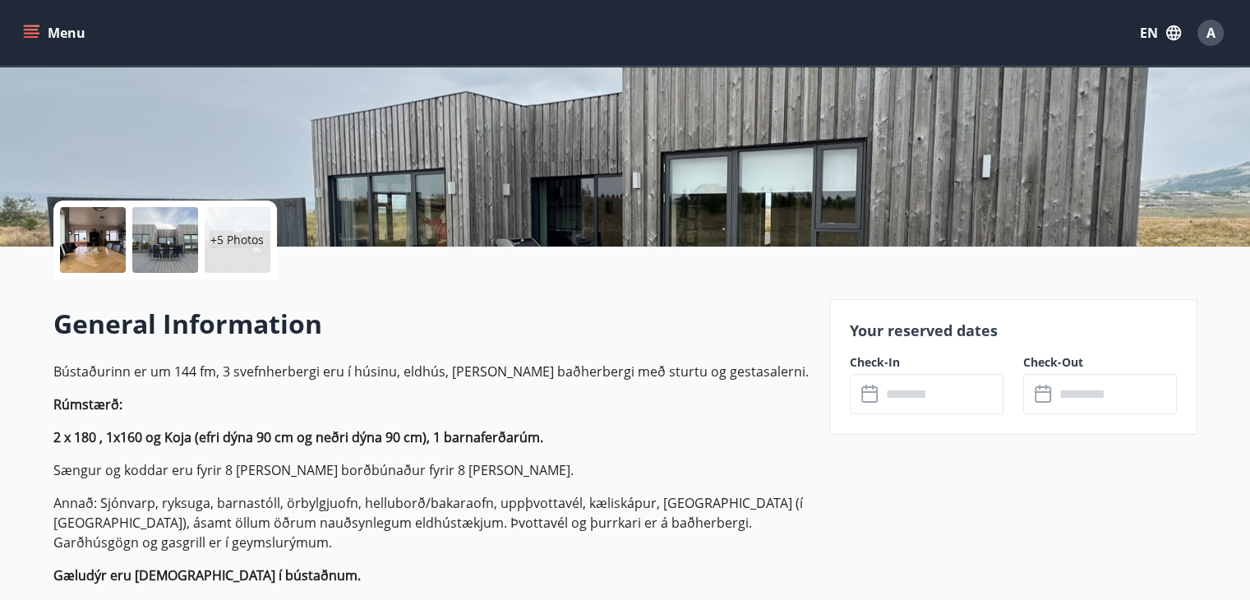
click at [925, 394] on input "text" at bounding box center [942, 394] width 122 height 40
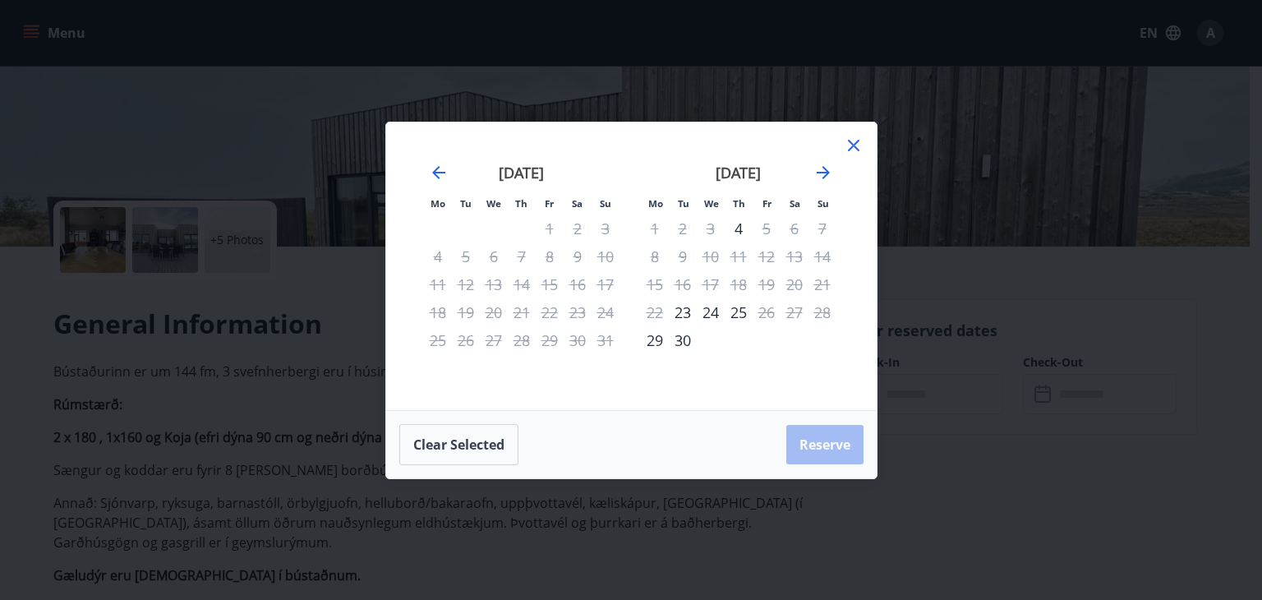
click at [856, 142] on icon at bounding box center [854, 146] width 12 height 12
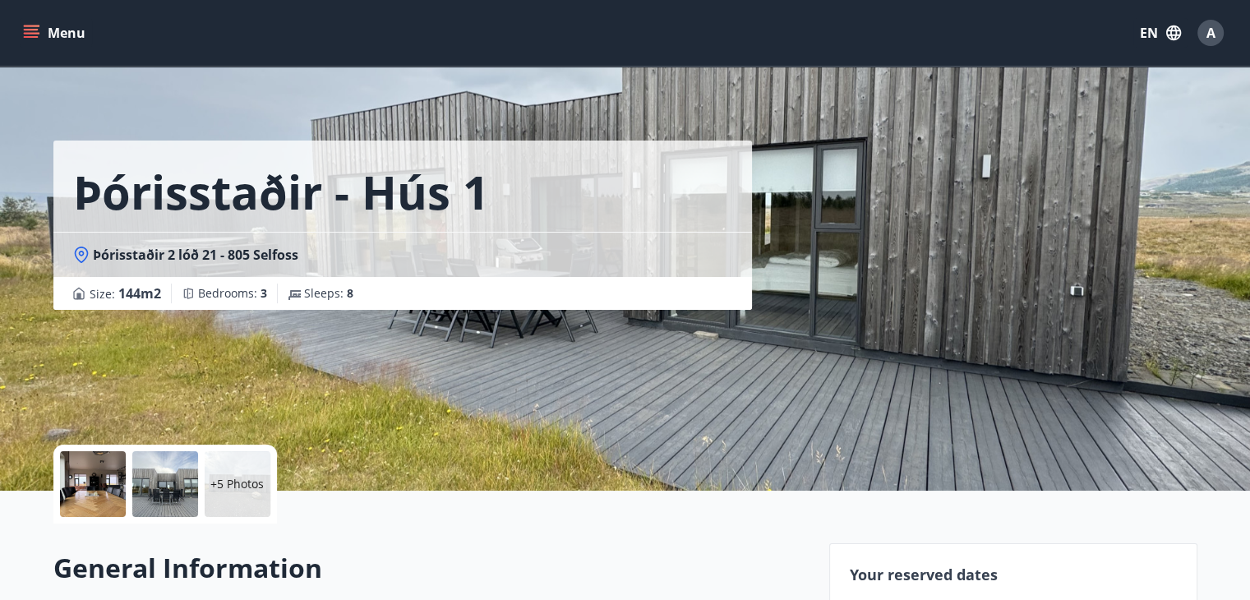
scroll to position [0, 0]
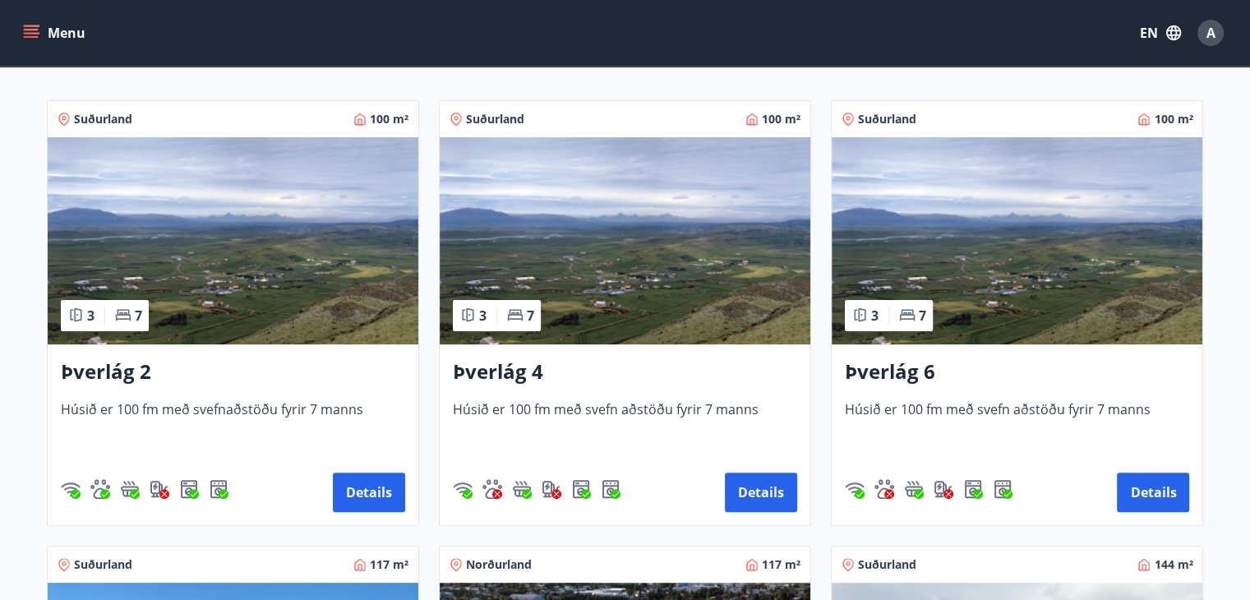
scroll to position [329, 0]
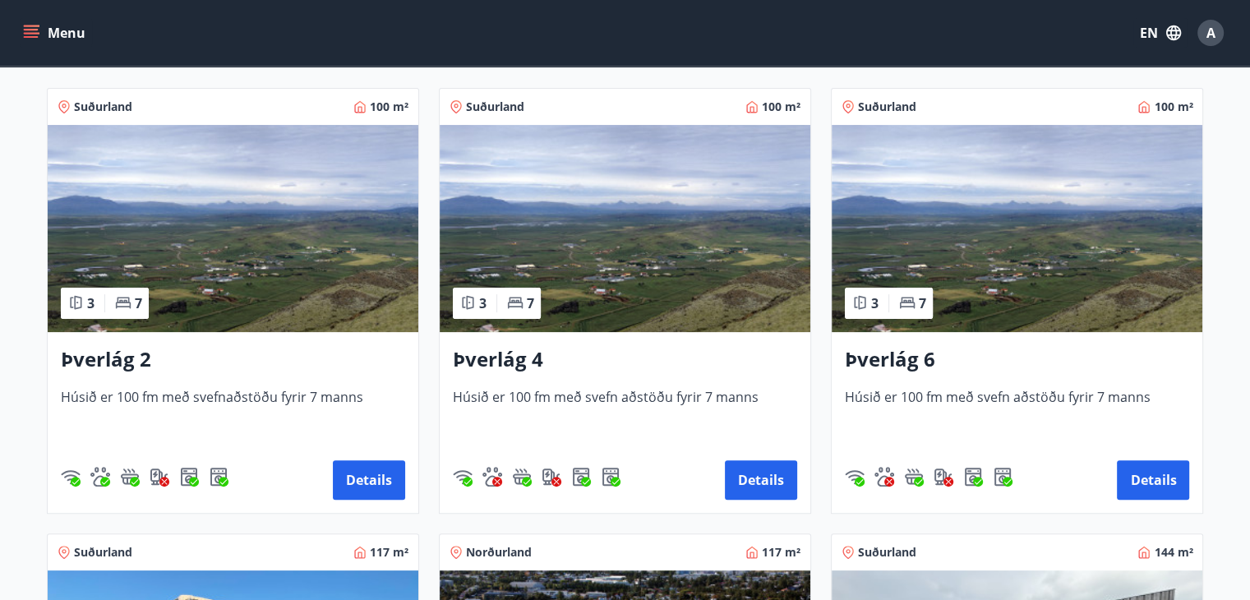
click at [211, 182] on img at bounding box center [233, 228] width 370 height 207
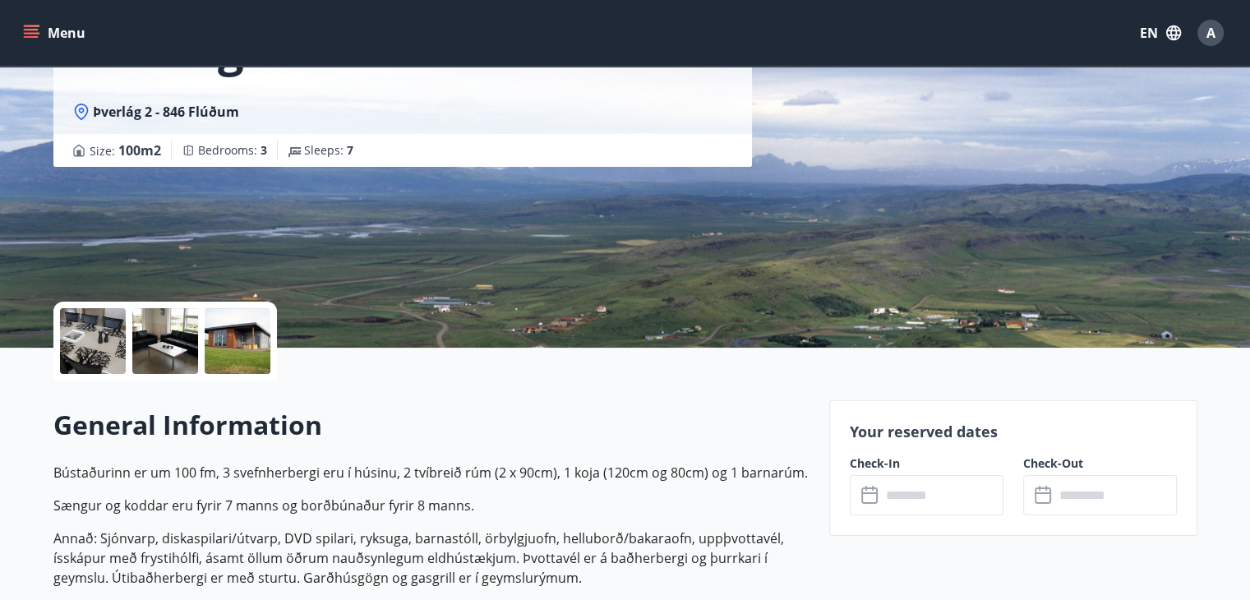
scroll to position [329, 0]
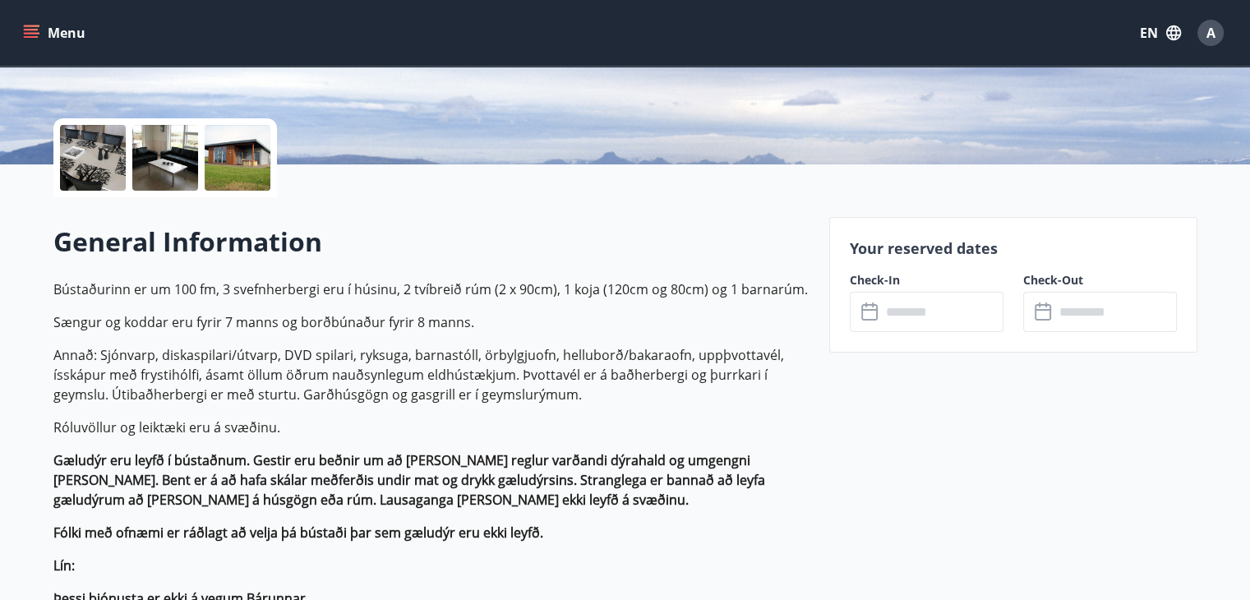
click at [929, 310] on input "text" at bounding box center [942, 312] width 122 height 40
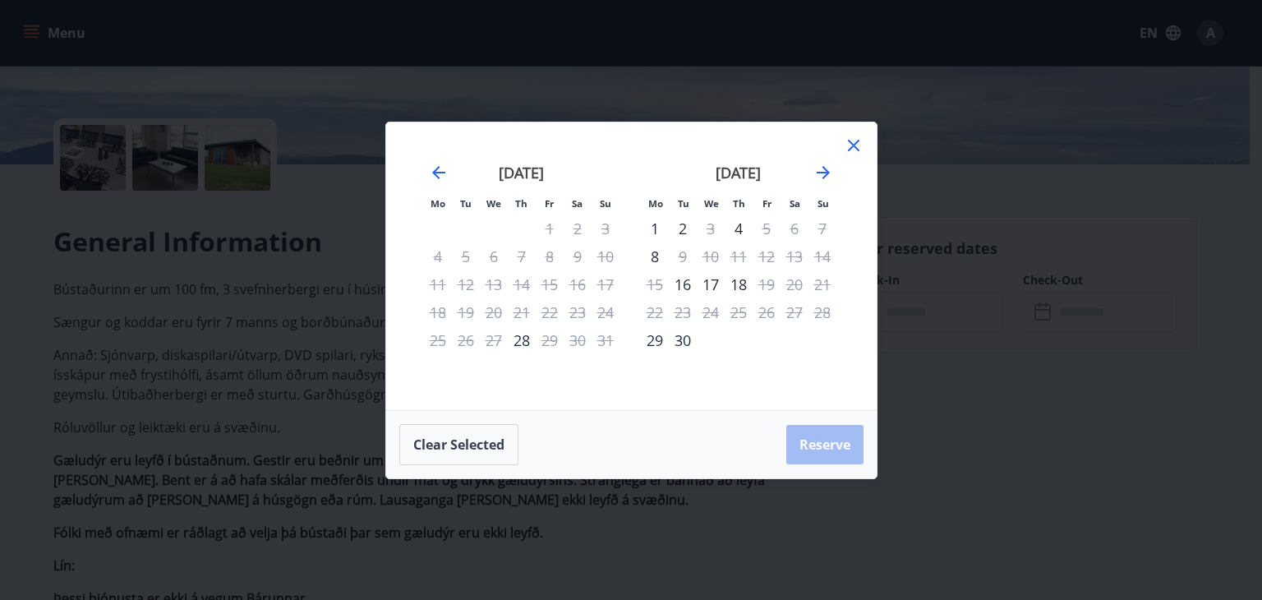
click at [856, 145] on icon at bounding box center [854, 146] width 20 height 20
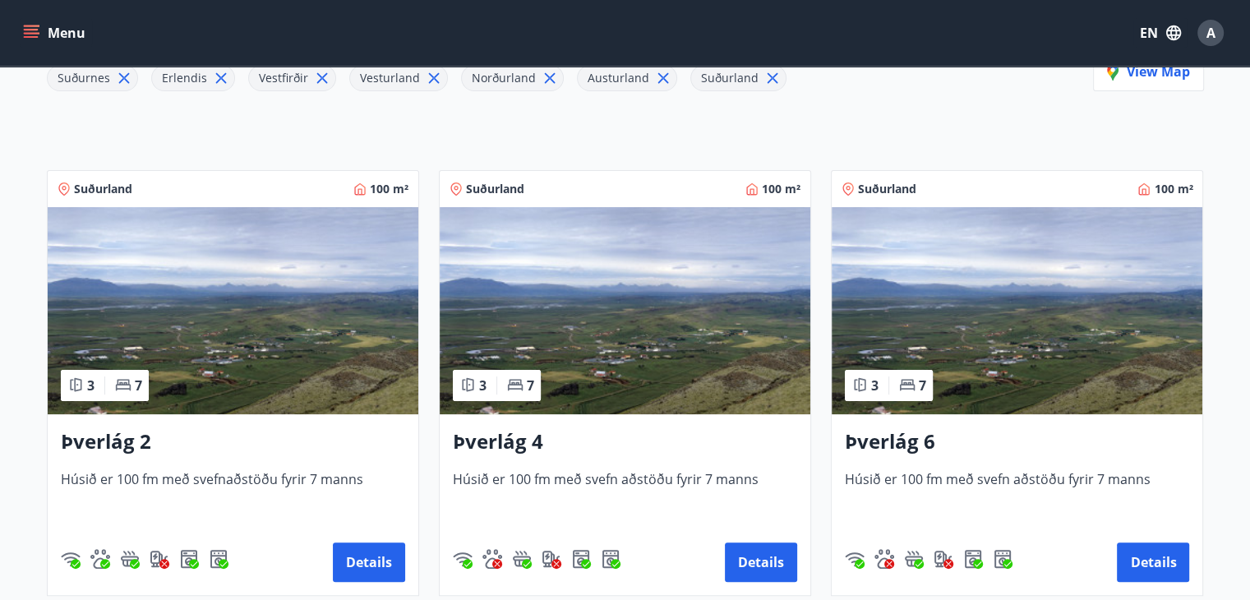
click at [647, 302] on img at bounding box center [625, 310] width 370 height 207
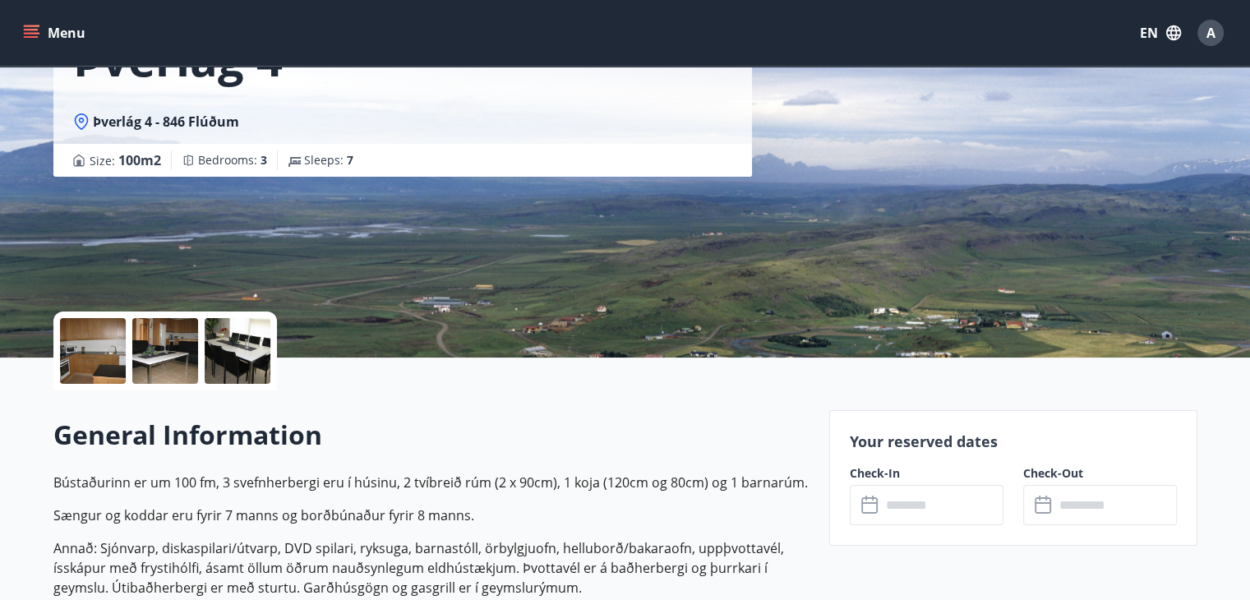
scroll to position [329, 0]
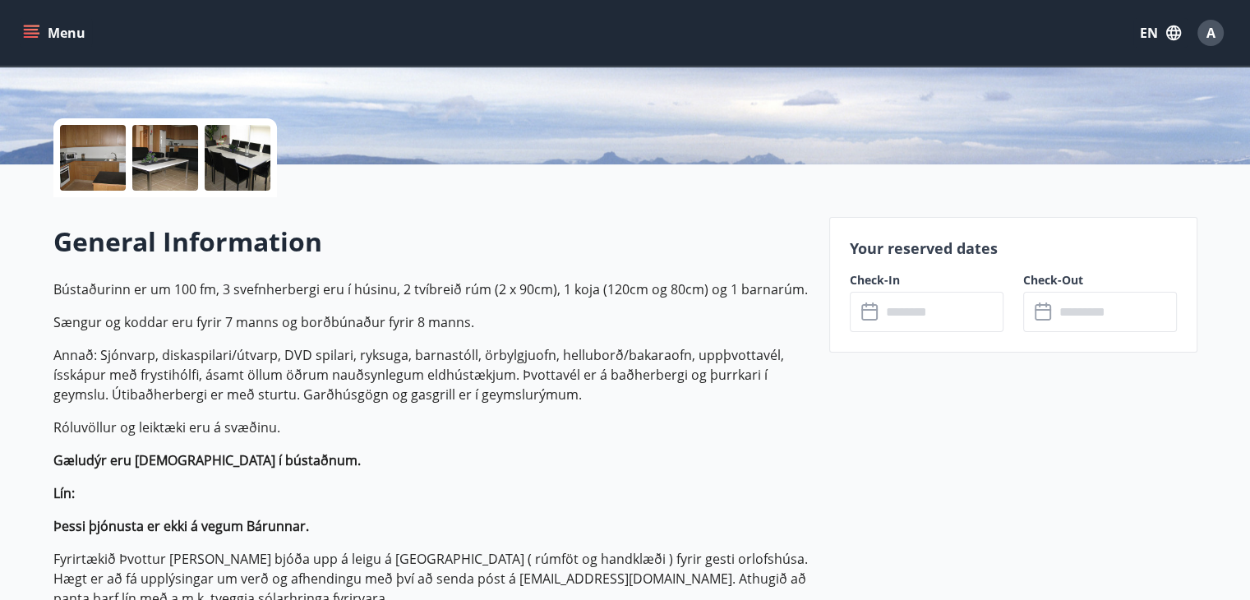
click at [920, 310] on input "text" at bounding box center [942, 312] width 122 height 40
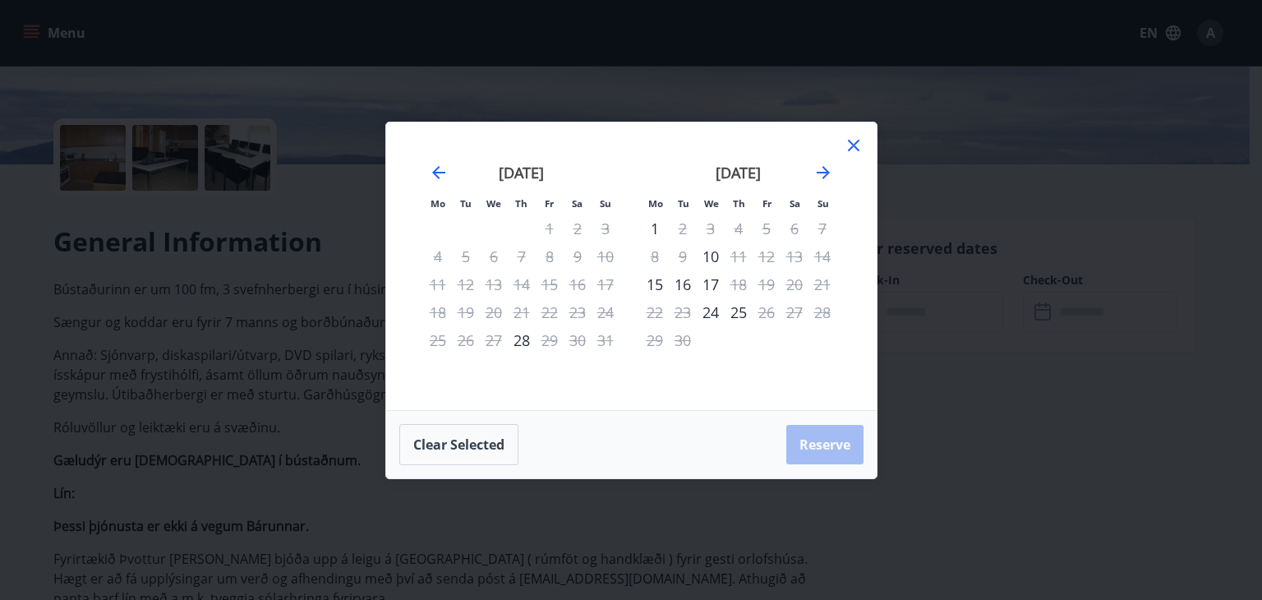
click at [859, 142] on icon at bounding box center [854, 146] width 20 height 20
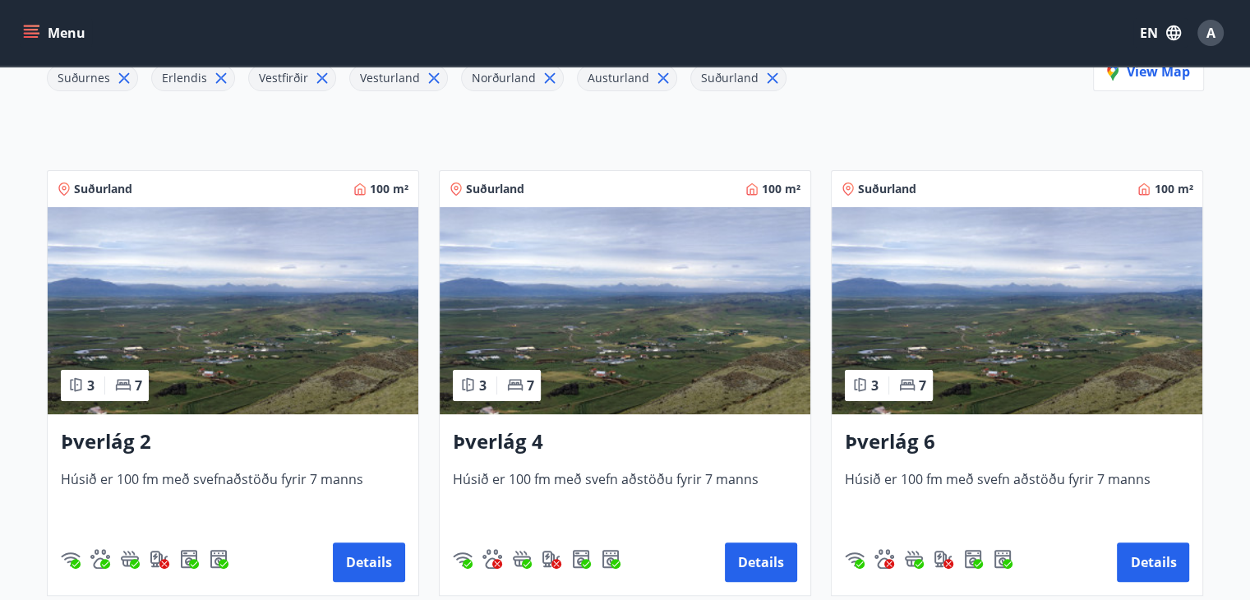
click at [1072, 345] on img at bounding box center [1016, 310] width 370 height 207
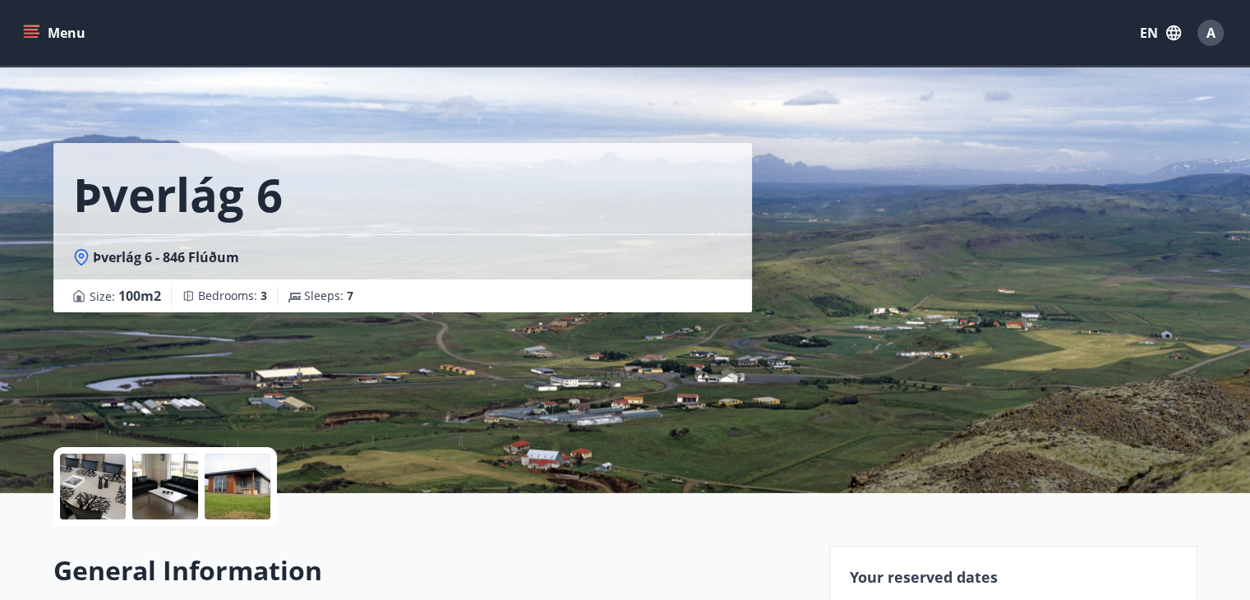
scroll to position [246, 0]
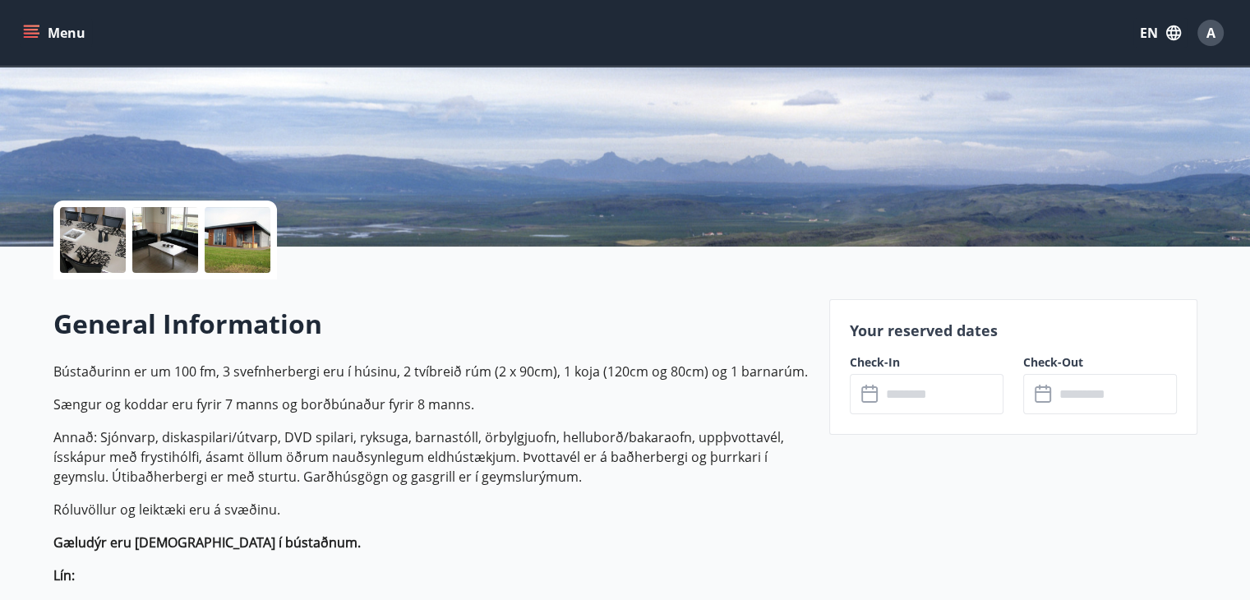
click at [929, 391] on input "text" at bounding box center [942, 394] width 122 height 40
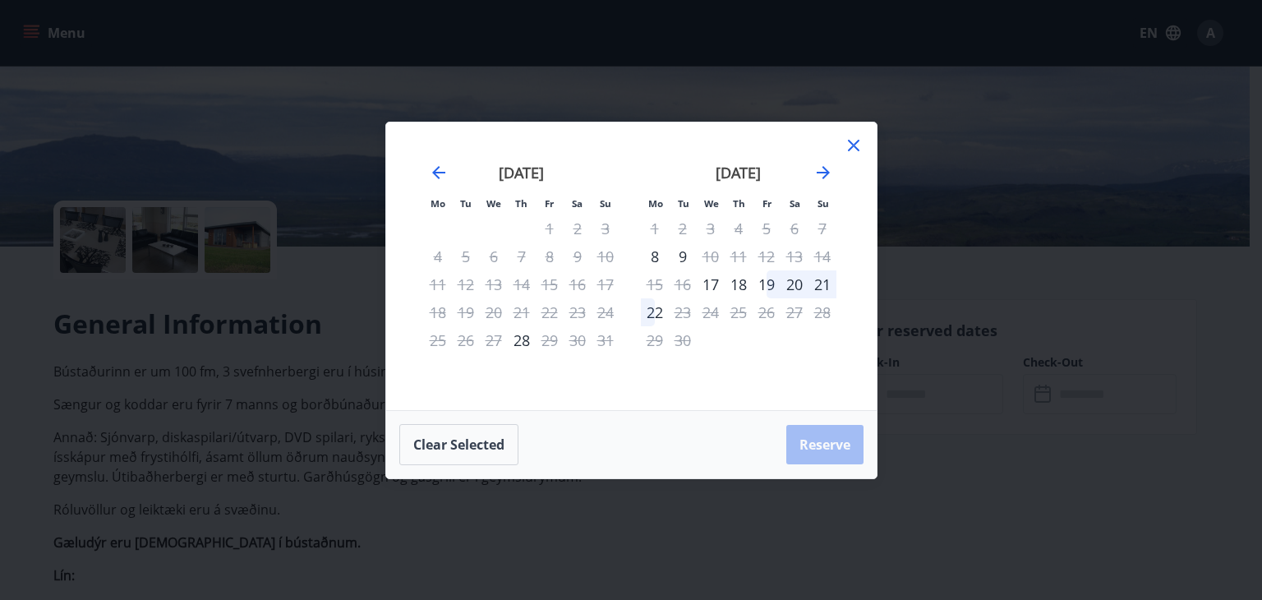
click at [998, 288] on div "Mo Tu We Th Fr Sa Su Mo Tu We Th Fr Sa Su [DATE] 1 2 3 4 5 6 7 8 9 10 11 12 13 …" at bounding box center [631, 300] width 1262 height 600
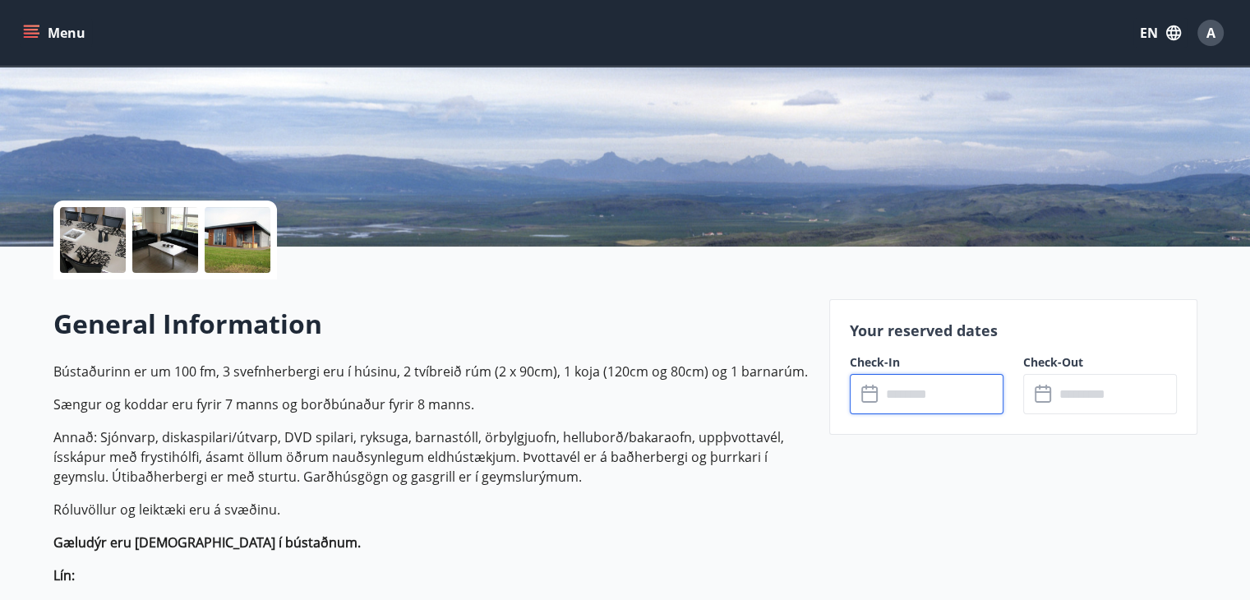
click at [930, 393] on input "text" at bounding box center [942, 394] width 122 height 40
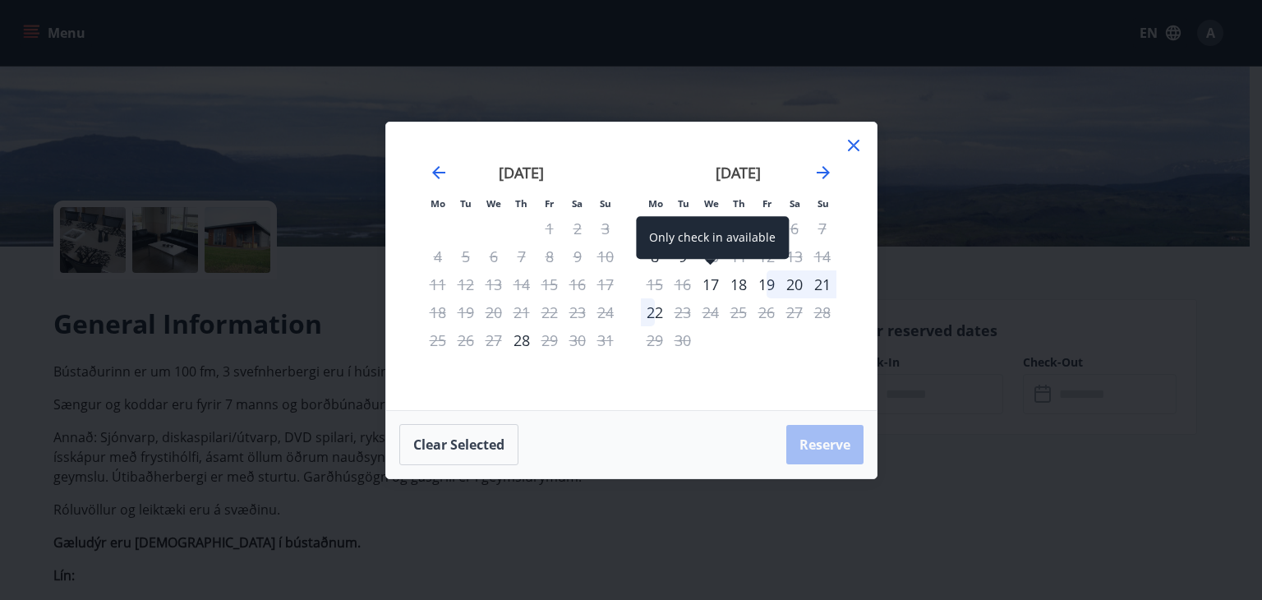
click at [710, 277] on div "17" at bounding box center [711, 284] width 28 height 28
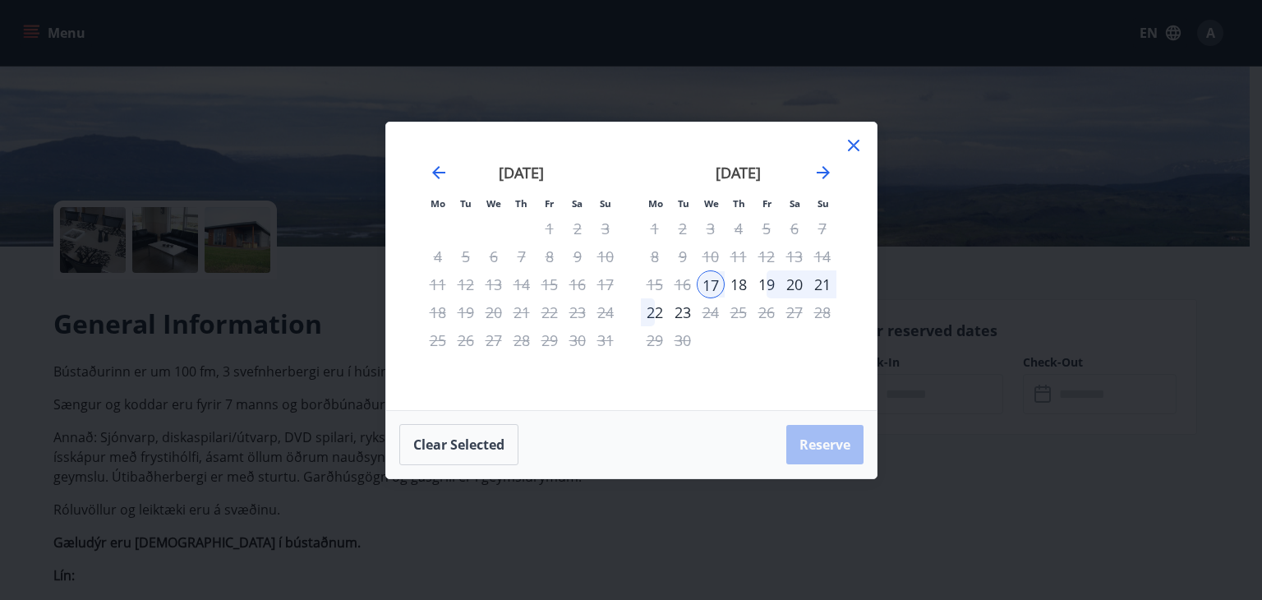
click at [656, 309] on div "22" at bounding box center [655, 312] width 28 height 28
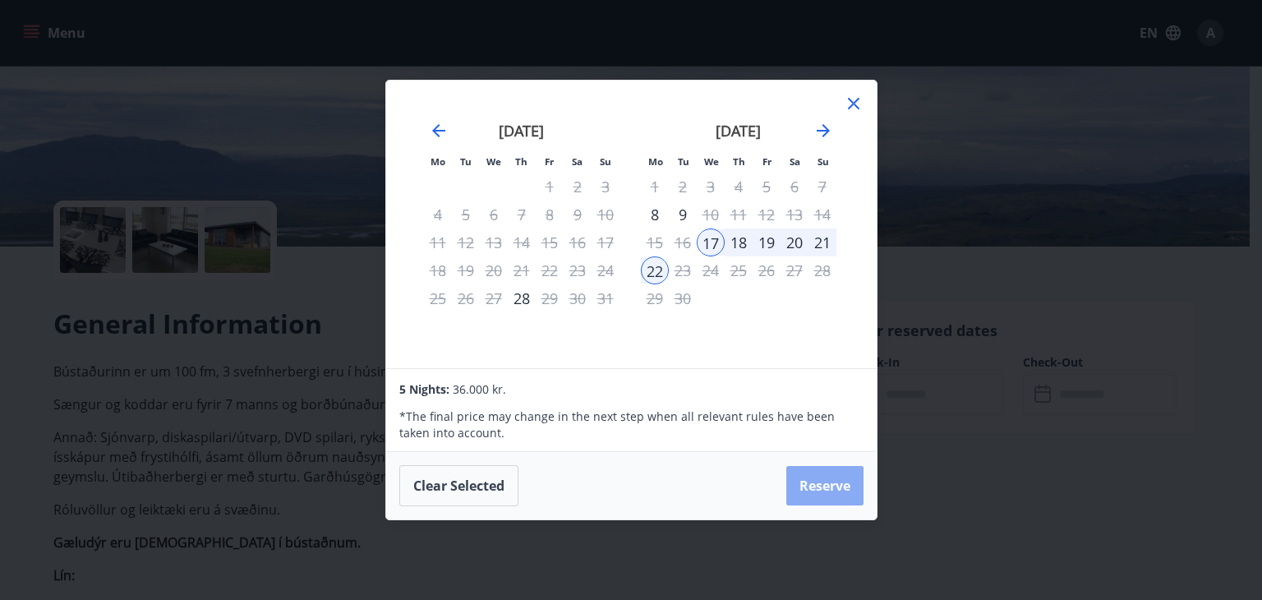
click at [812, 497] on button "Reserve" at bounding box center [824, 485] width 77 height 39
click at [459, 479] on button "Clear selected" at bounding box center [458, 485] width 119 height 41
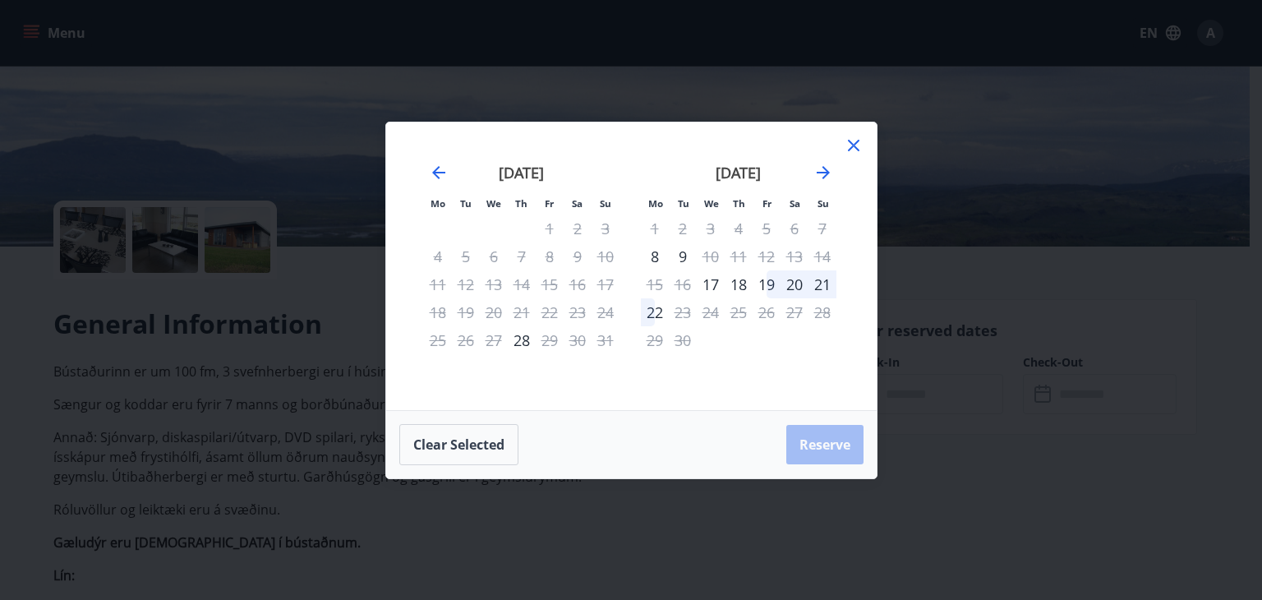
click at [855, 145] on icon at bounding box center [854, 146] width 20 height 20
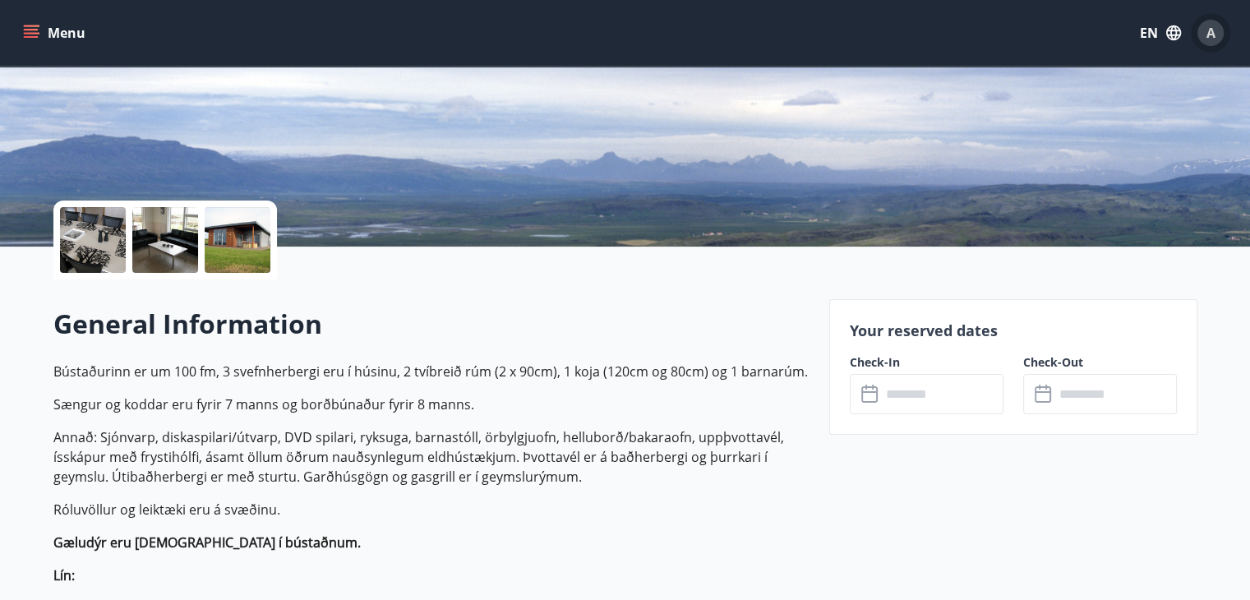
click at [1208, 29] on span "A" at bounding box center [1210, 33] width 9 height 18
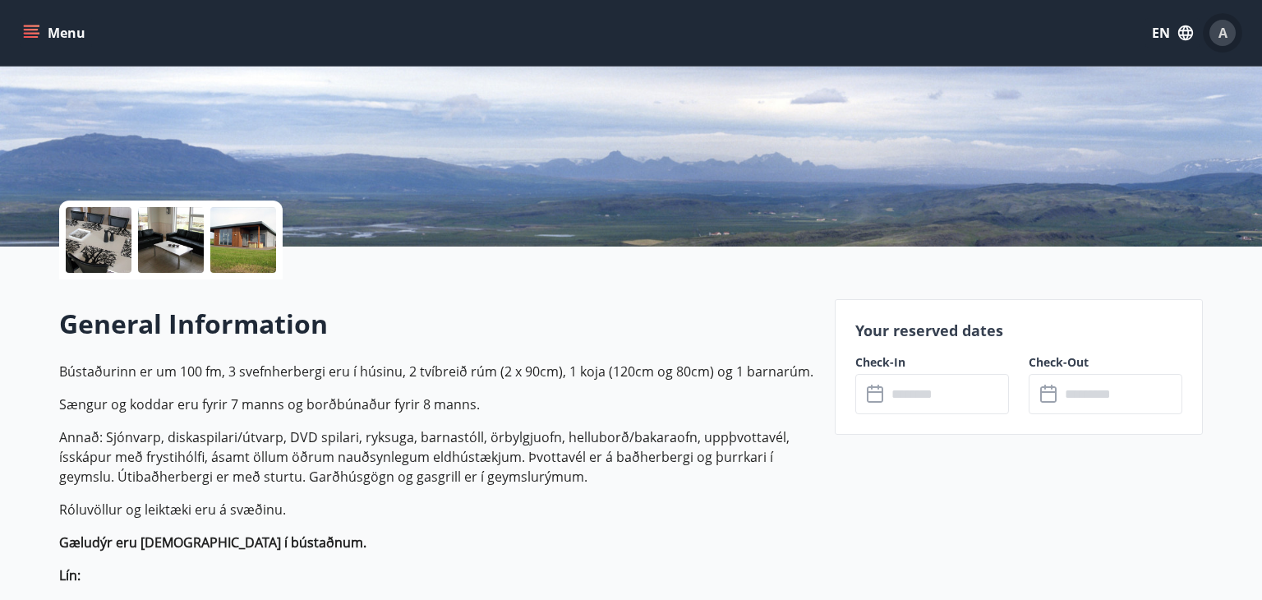
type input "******"
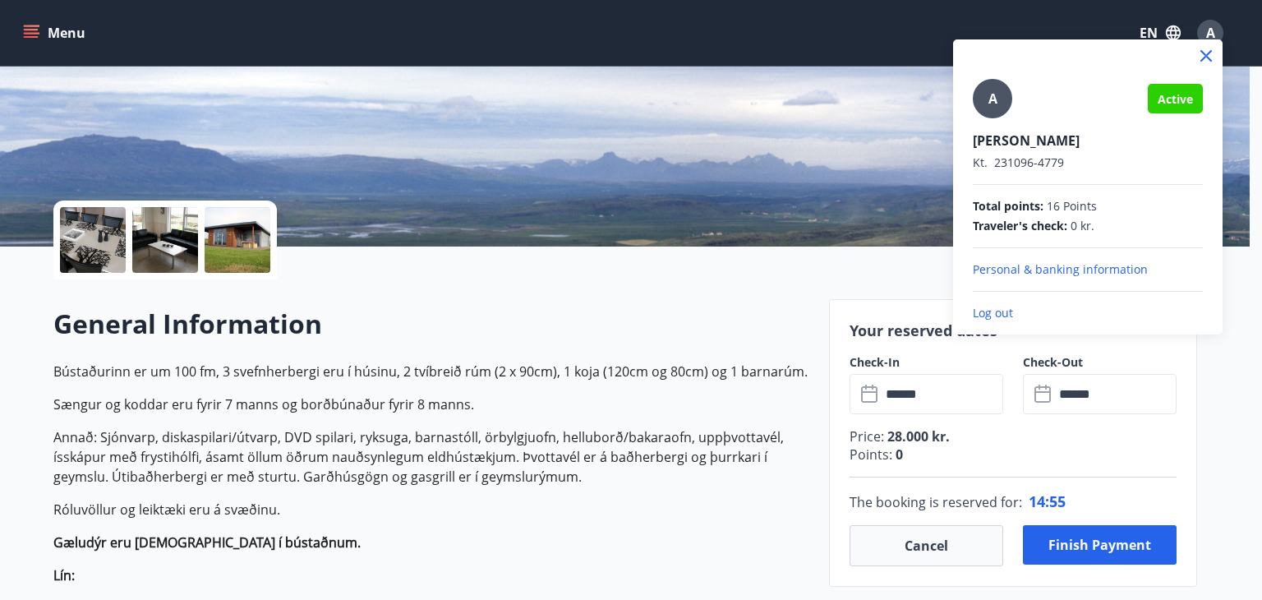
click at [1004, 464] on div at bounding box center [631, 300] width 1262 height 600
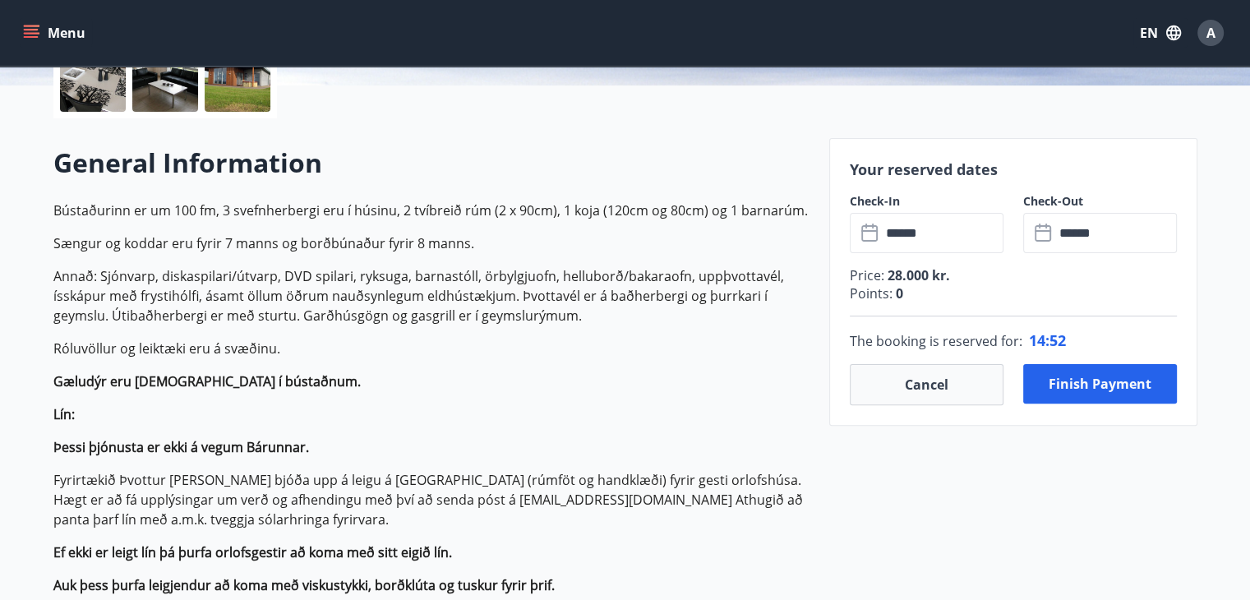
scroll to position [411, 0]
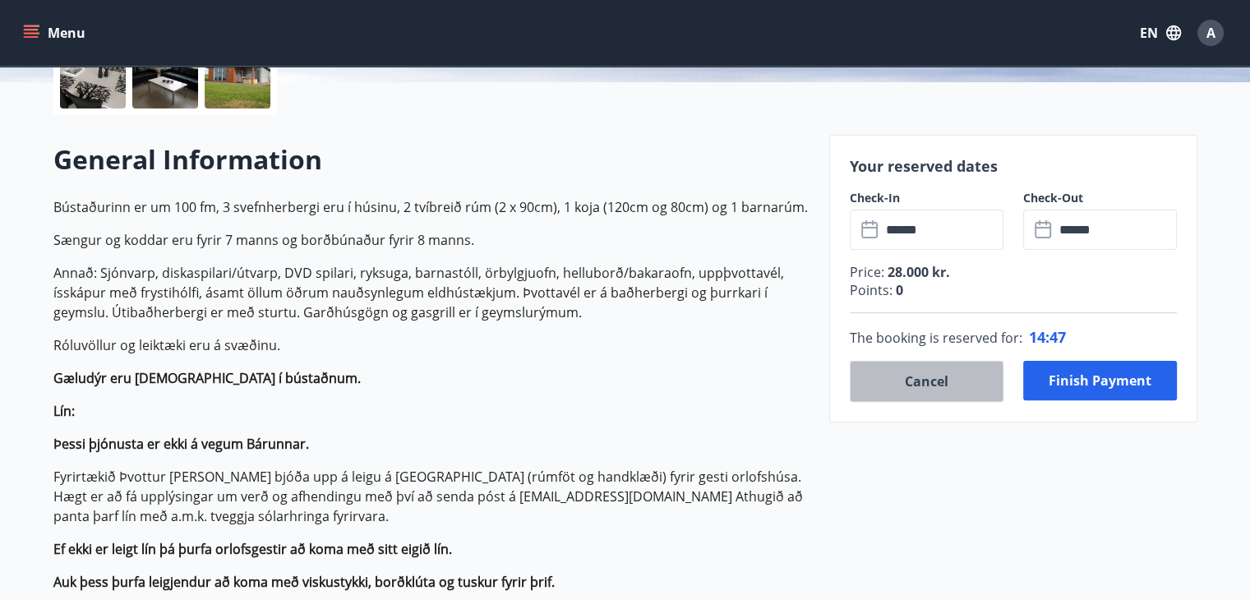
click at [956, 381] on button "Cancel" at bounding box center [926, 381] width 154 height 41
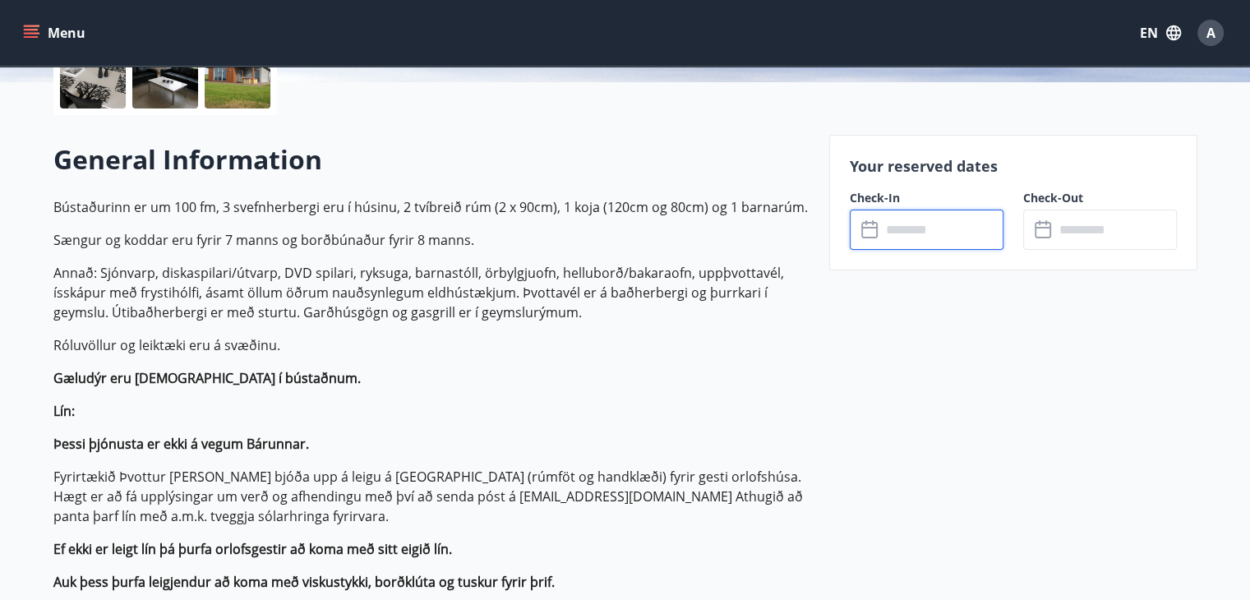
click at [941, 229] on input "text" at bounding box center [942, 229] width 122 height 40
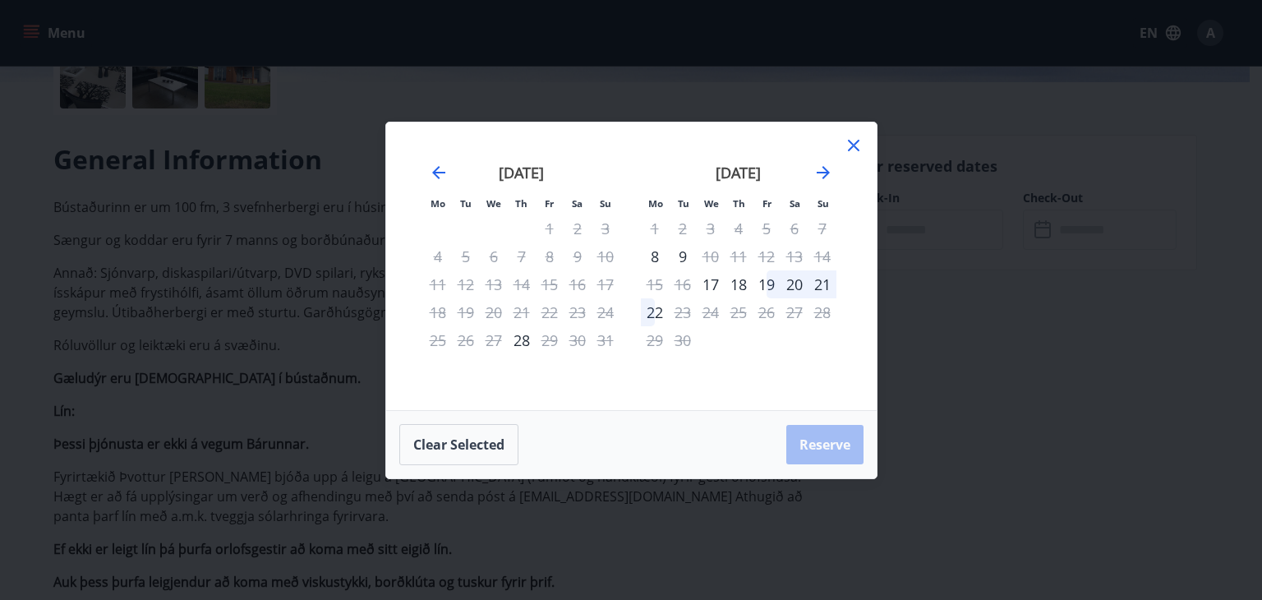
click at [857, 142] on icon at bounding box center [854, 146] width 20 height 20
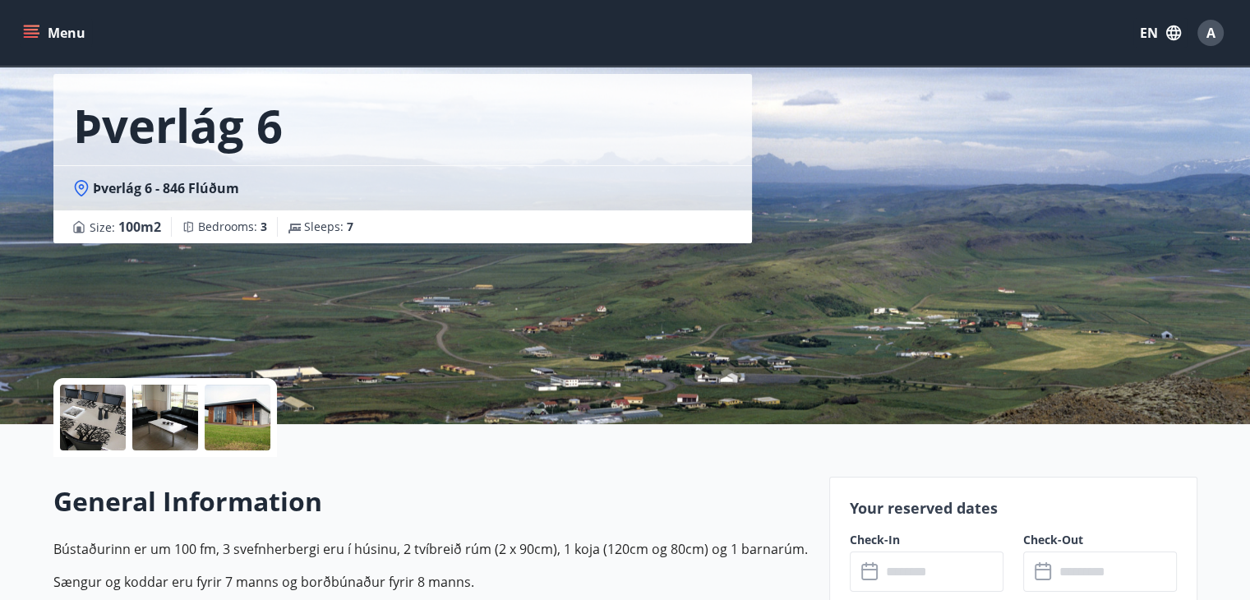
scroll to position [164, 0]
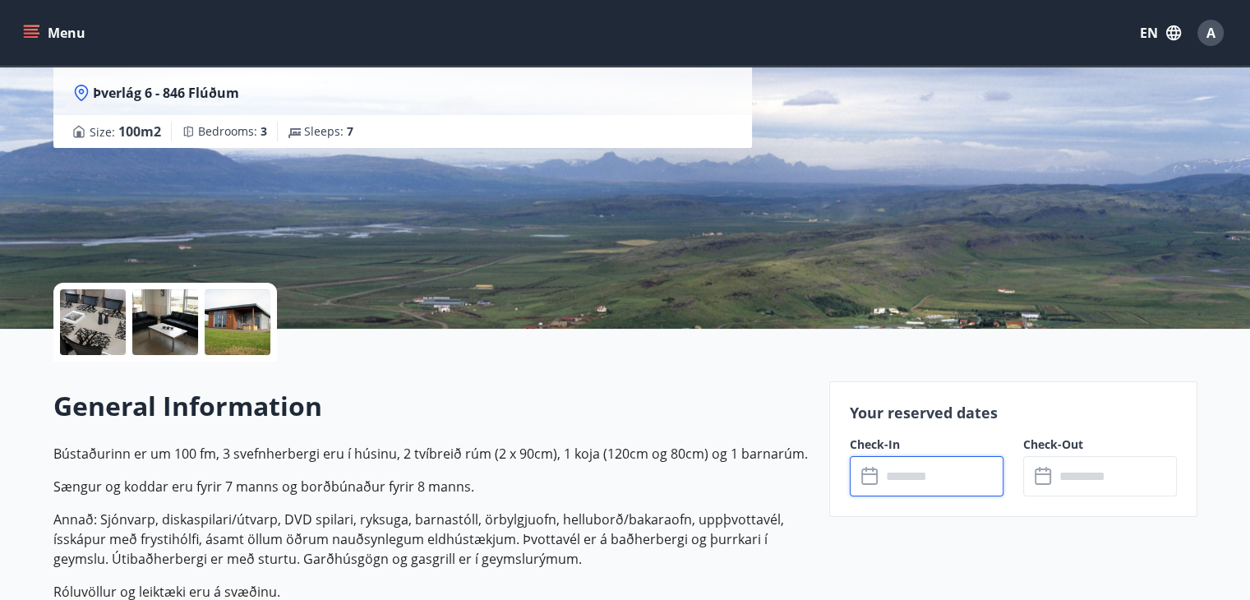
click at [932, 473] on input "text" at bounding box center [942, 476] width 122 height 40
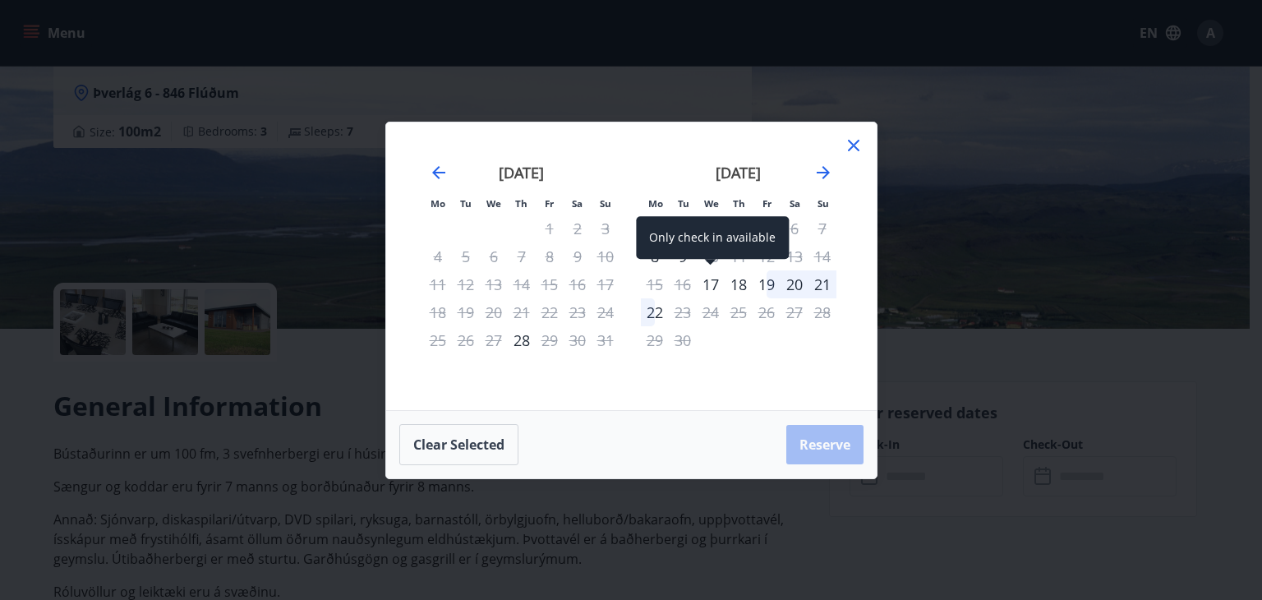
click at [710, 277] on div "17" at bounding box center [711, 284] width 28 height 28
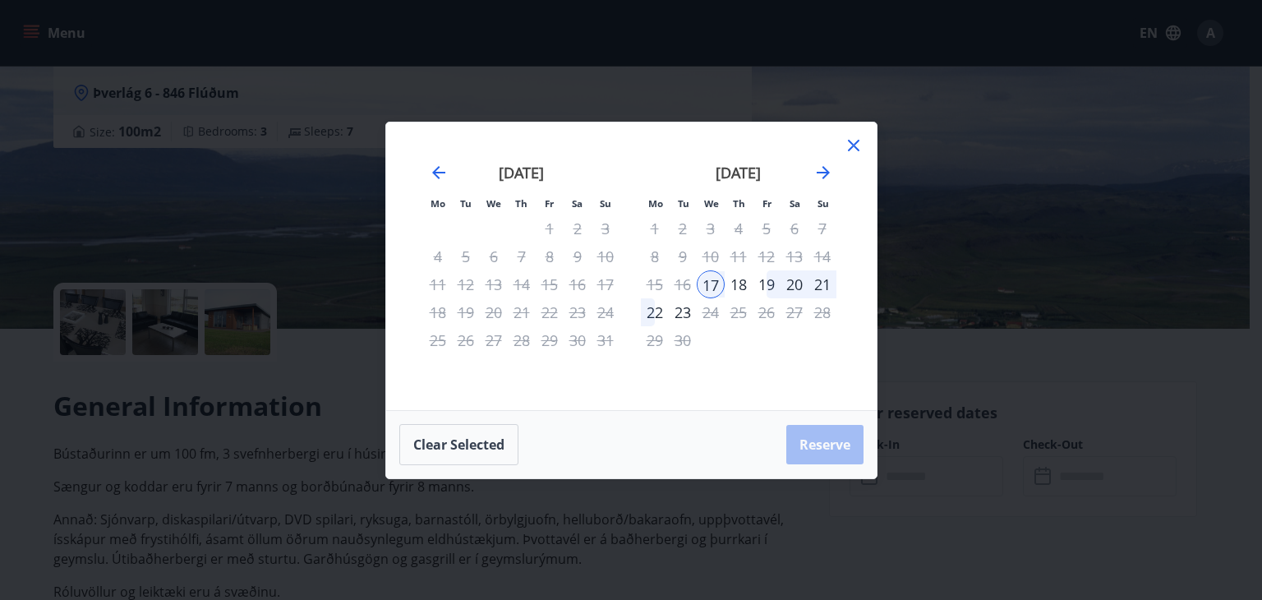
click at [660, 310] on div "22" at bounding box center [655, 312] width 28 height 28
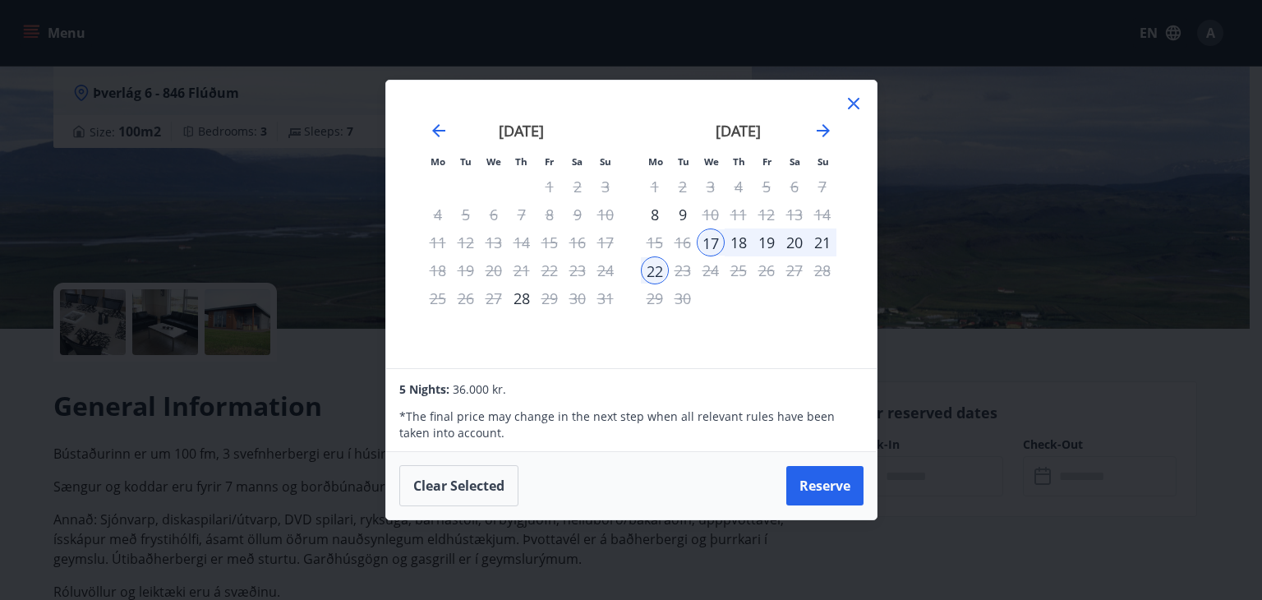
click at [858, 104] on icon at bounding box center [854, 104] width 20 height 20
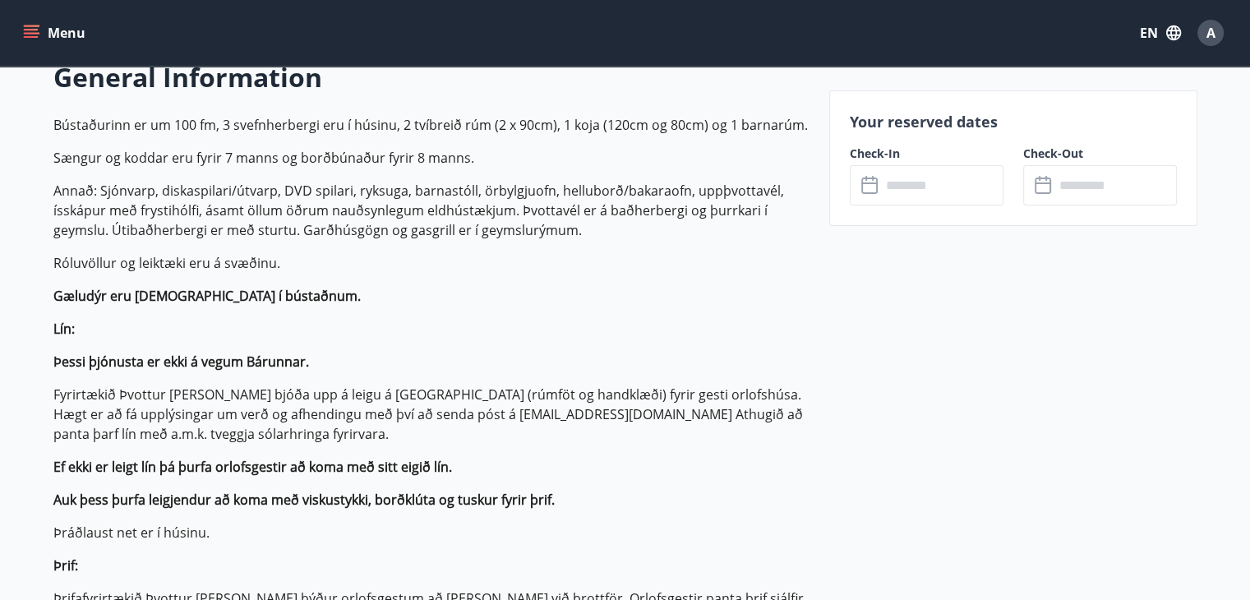
scroll to position [575, 0]
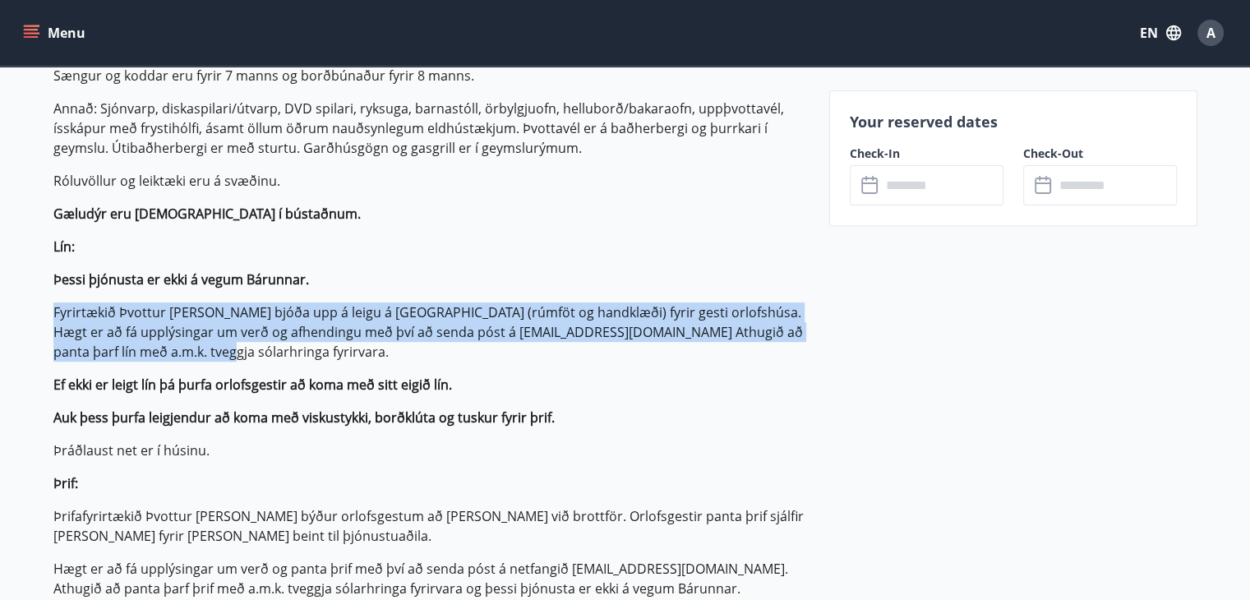
drag, startPoint x: 53, startPoint y: 306, endPoint x: 355, endPoint y: 355, distance: 306.2
click at [355, 355] on p "Fyrirtækið Þvottur [PERSON_NAME] bjóða upp á leigu á [GEOGRAPHIC_DATA] (rúmföt …" at bounding box center [431, 331] width 756 height 59
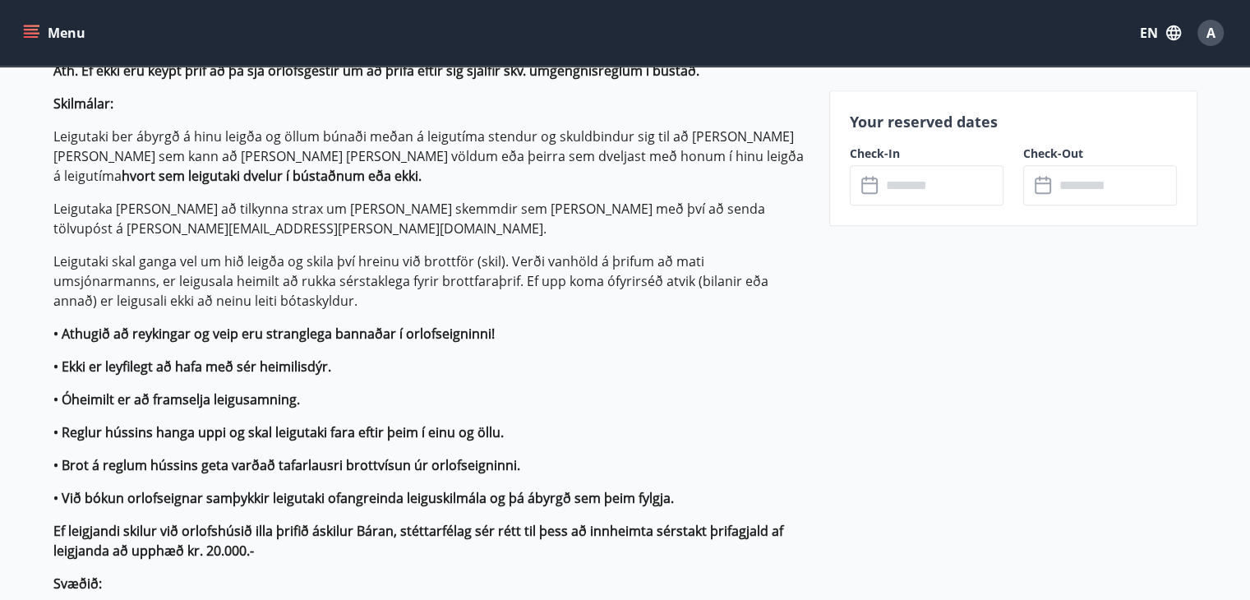
scroll to position [1150, 0]
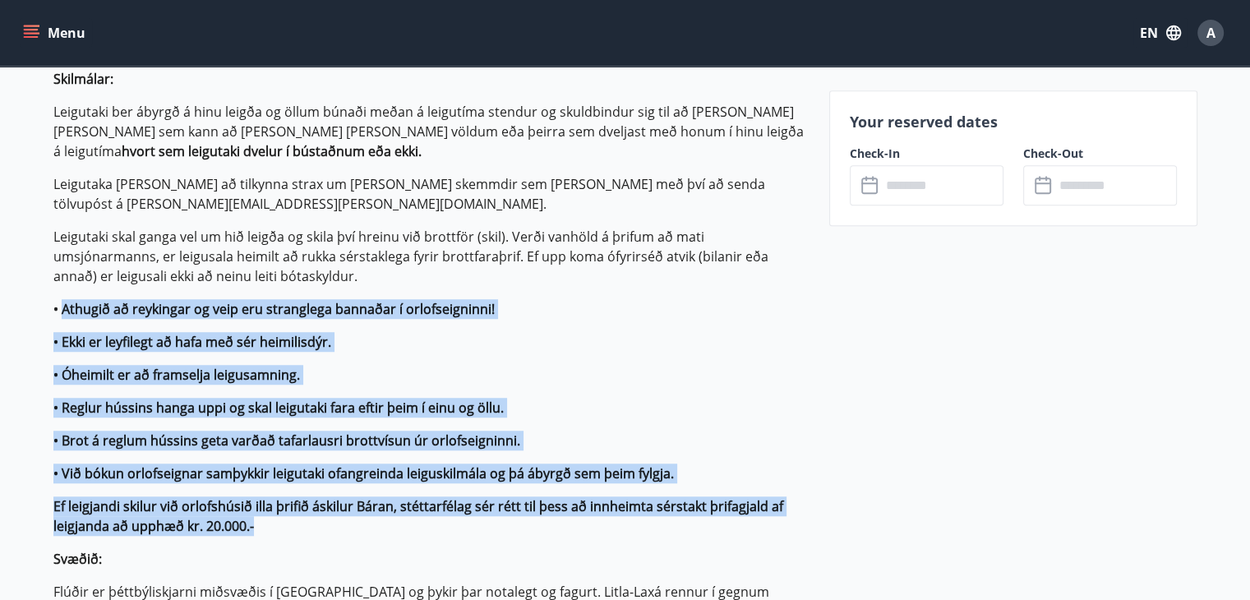
drag, startPoint x: 63, startPoint y: 288, endPoint x: 766, endPoint y: 500, distance: 733.7
click at [766, 500] on p "Bústaðurinn er um 100 fm, 3 svefnherbergi eru í húsinu, 2 tvíbreið rúm (2 x 90c…" at bounding box center [431, 141] width 756 height 1367
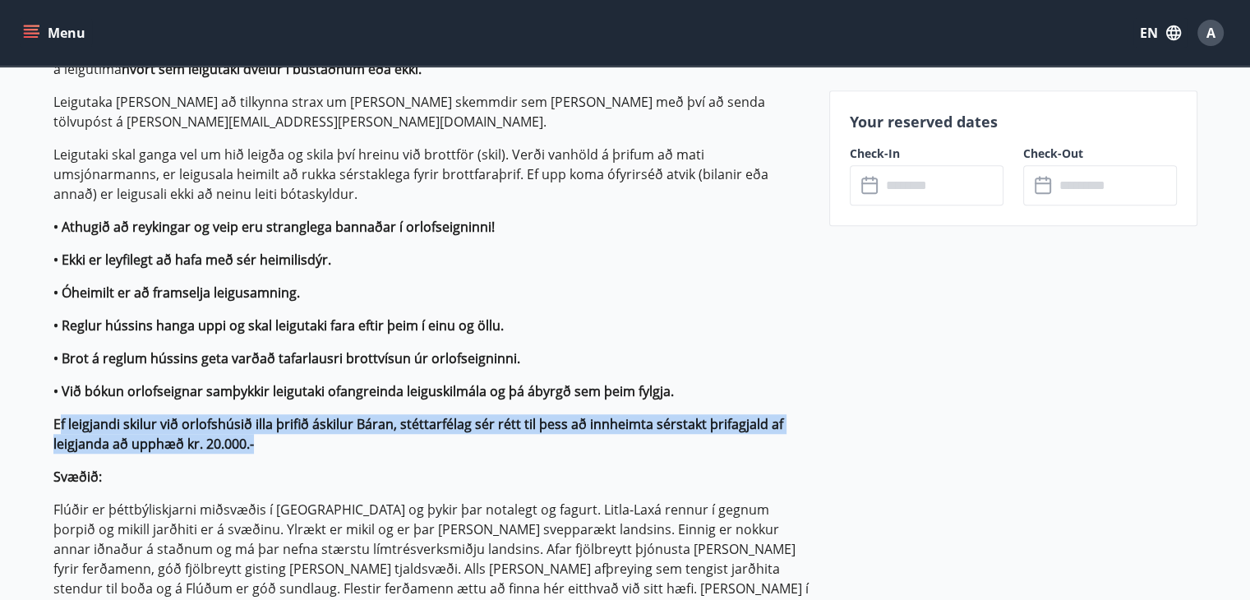
drag, startPoint x: 58, startPoint y: 402, endPoint x: 264, endPoint y: 424, distance: 206.6
click at [264, 424] on p "Ef leigjandi skilur við orlofshúsið illa þrifið áskilur Báran, stéttarfélag sér…" at bounding box center [431, 433] width 756 height 39
click at [269, 430] on p "Ef leigjandi skilur við orlofshúsið illa þrifið áskilur Báran, stéttarfélag sér…" at bounding box center [431, 433] width 756 height 39
drag, startPoint x: 51, startPoint y: 402, endPoint x: 273, endPoint y: 430, distance: 223.6
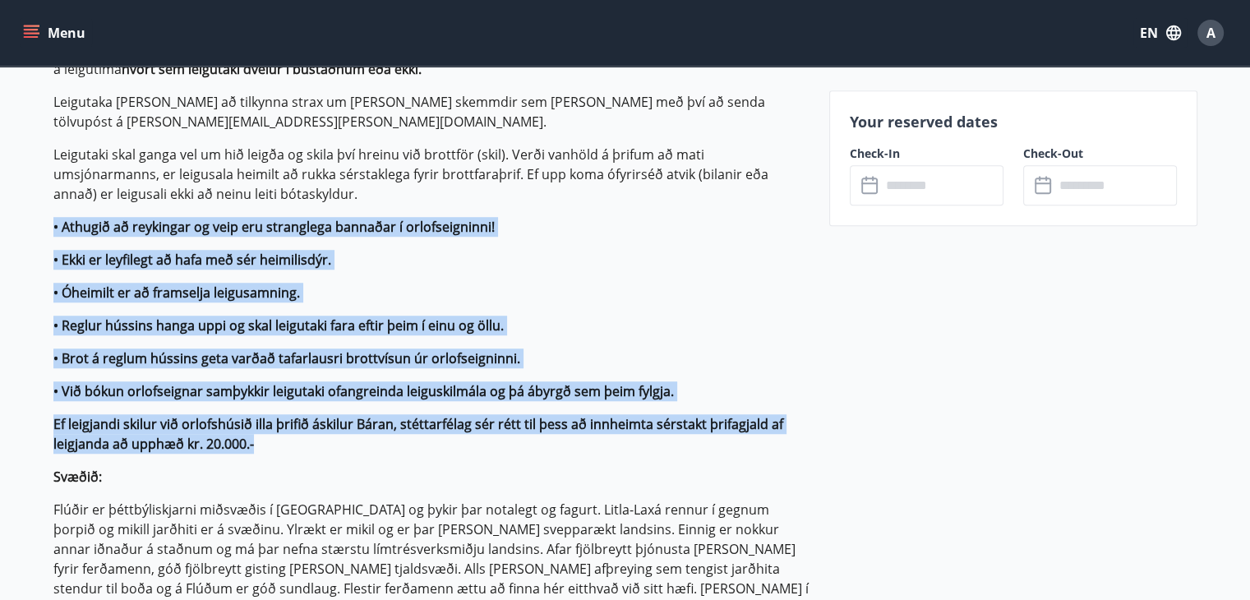
drag, startPoint x: 68, startPoint y: 209, endPoint x: 322, endPoint y: 426, distance: 333.9
copy p "• Athugið að reykingar og veip eru stranglega bannaðar í orlofseigninni! • Ekki…"
click at [322, 425] on p "Ef leigjandi skilur við orlofshúsið illa þrifið áskilur Báran, stéttarfélag sér…" at bounding box center [431, 433] width 756 height 39
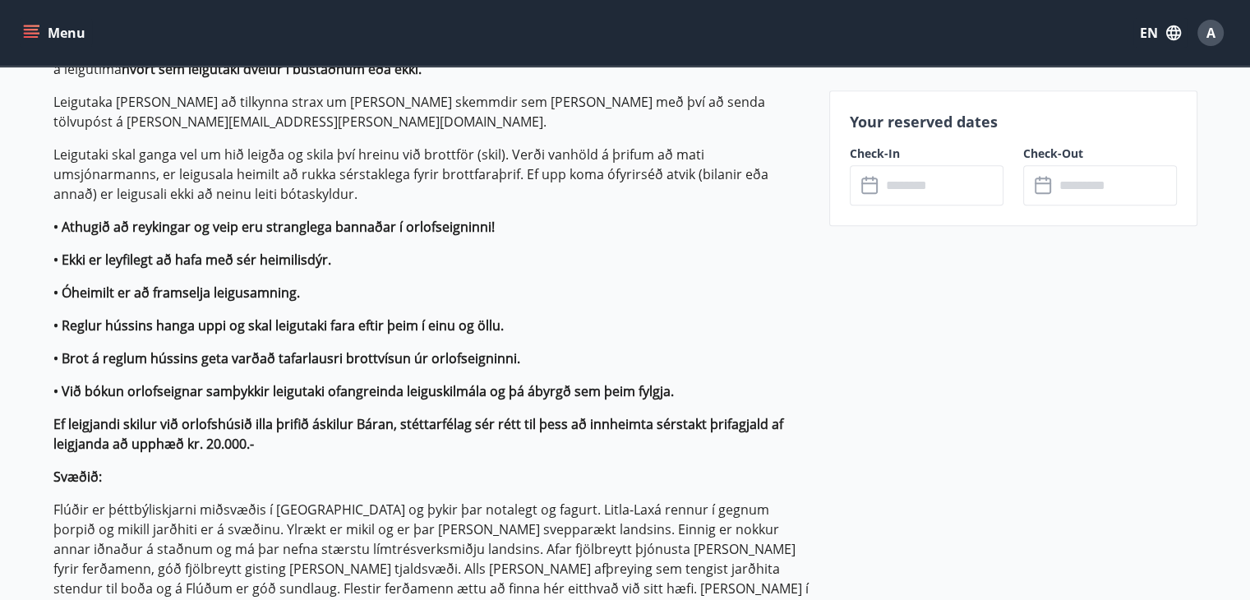
click at [664, 283] on p "• Óheimilt er að framselja leigusamning." at bounding box center [431, 293] width 756 height 20
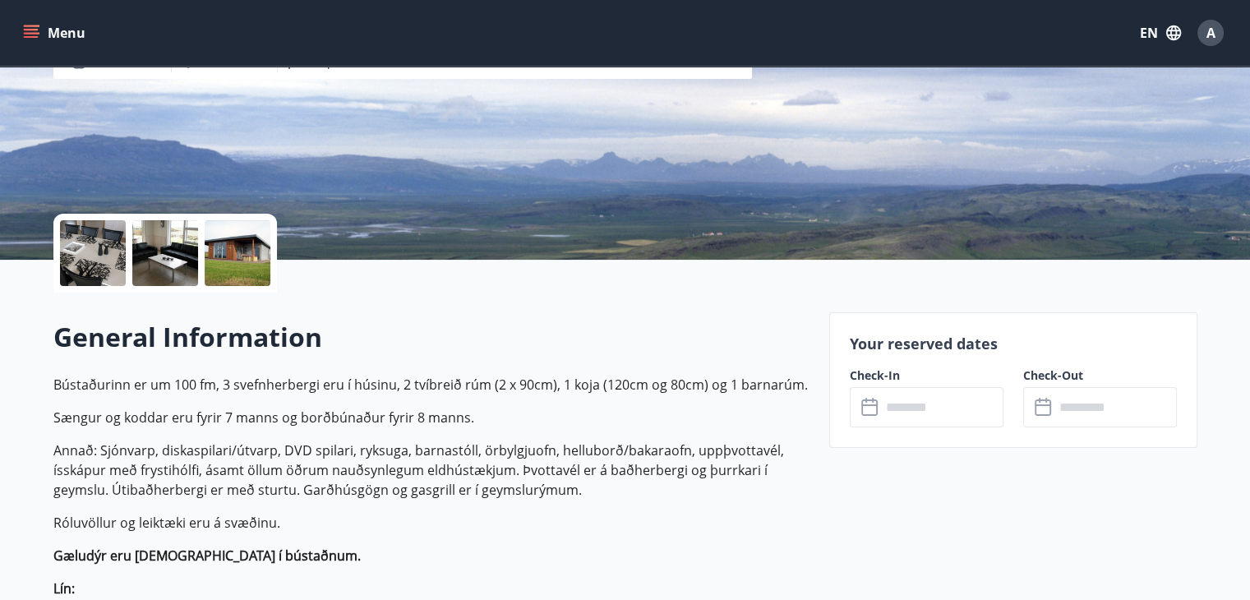
scroll to position [82, 0]
